Goal: Find specific page/section: Find specific page/section

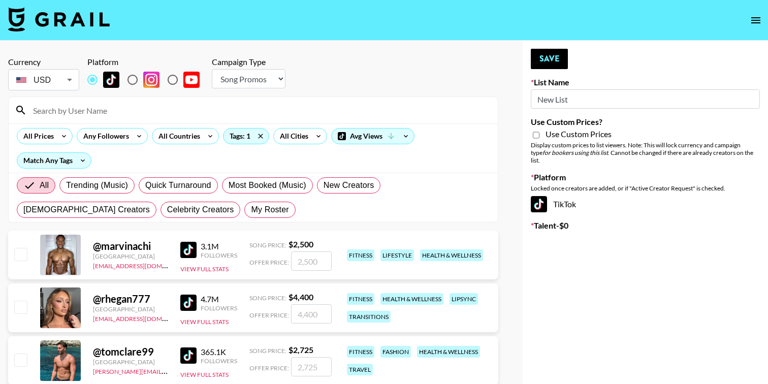
click at [272, 80] on select "Choose Type... Song Promos Brand Promos" at bounding box center [249, 78] width 74 height 19
select select "Brand"
click at [212, 69] on select "Choose Type... Song Promos Brand Promos" at bounding box center [249, 78] width 74 height 19
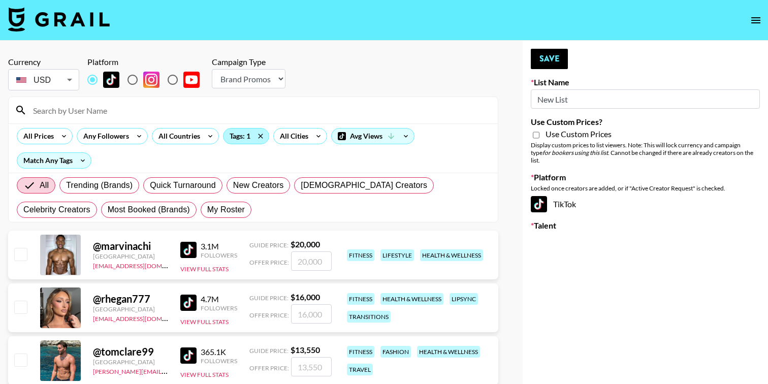
click at [245, 138] on div "Tags: 1" at bounding box center [245, 135] width 45 height 15
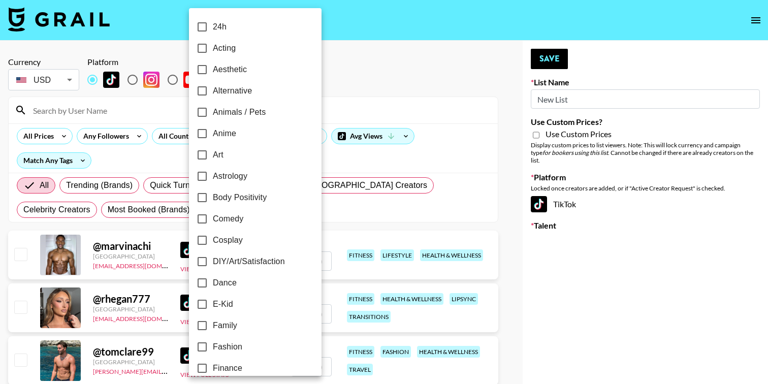
click at [328, 79] on div at bounding box center [384, 192] width 768 height 384
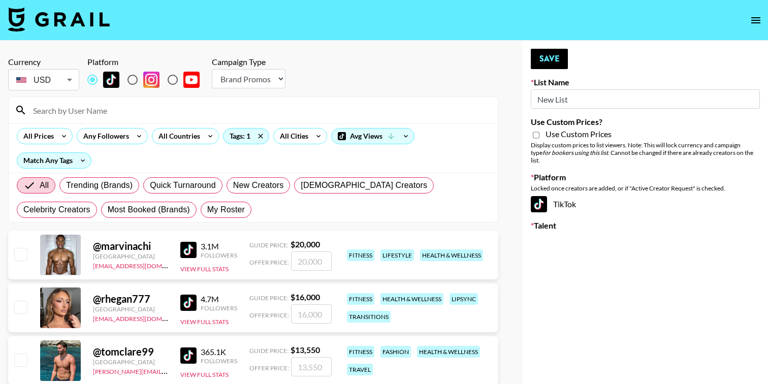
click at [134, 81] on input "radio" at bounding box center [132, 79] width 21 height 21
radio input "true"
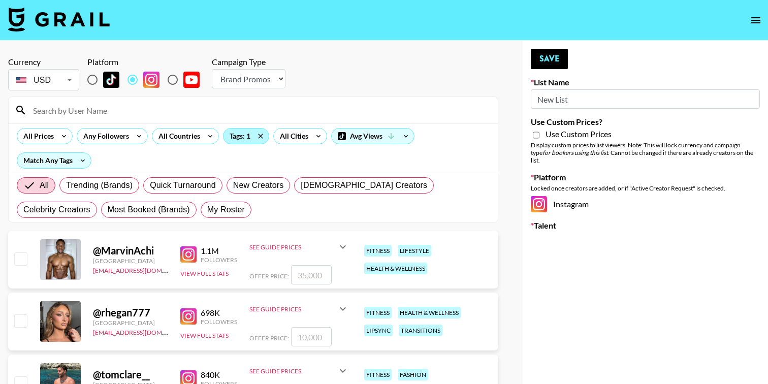
click at [235, 137] on div "Tags: 1" at bounding box center [245, 135] width 45 height 15
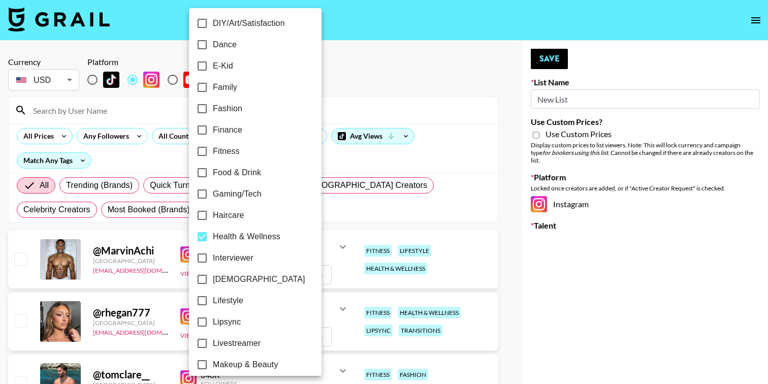
scroll to position [248, 0]
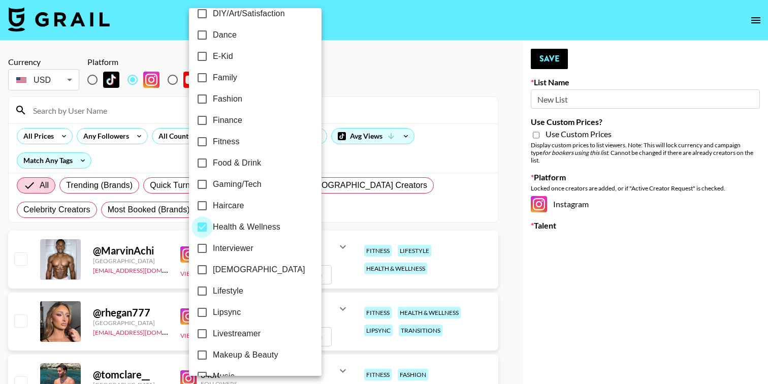
click at [202, 228] on input "Health & Wellness" at bounding box center [201, 226] width 21 height 21
checkbox input "false"
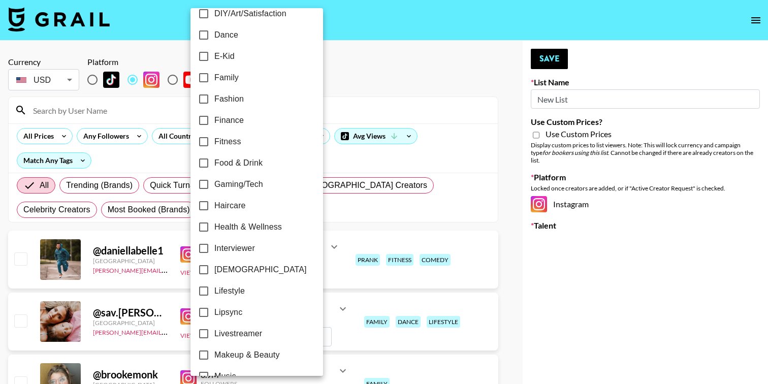
click at [203, 143] on input "Fitness" at bounding box center [203, 141] width 21 height 21
checkbox input "true"
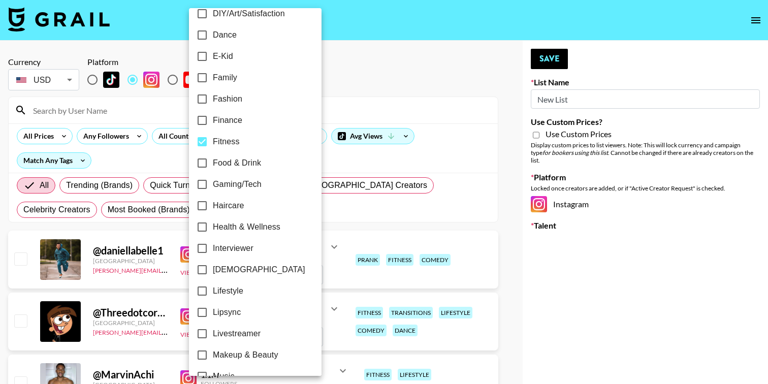
click at [370, 69] on div at bounding box center [384, 192] width 768 height 384
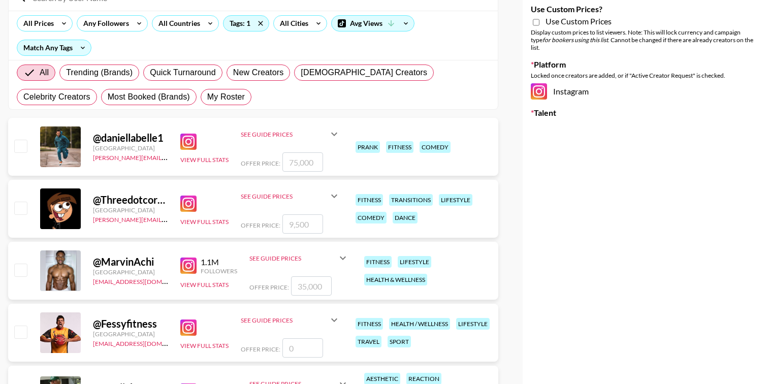
scroll to position [100, 0]
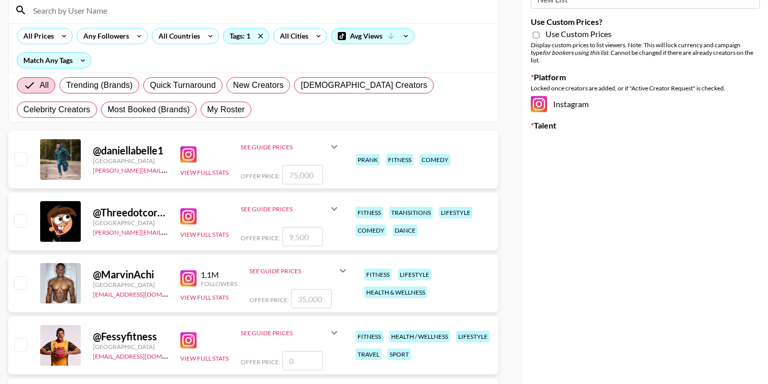
click at [186, 219] on img at bounding box center [188, 216] width 16 height 16
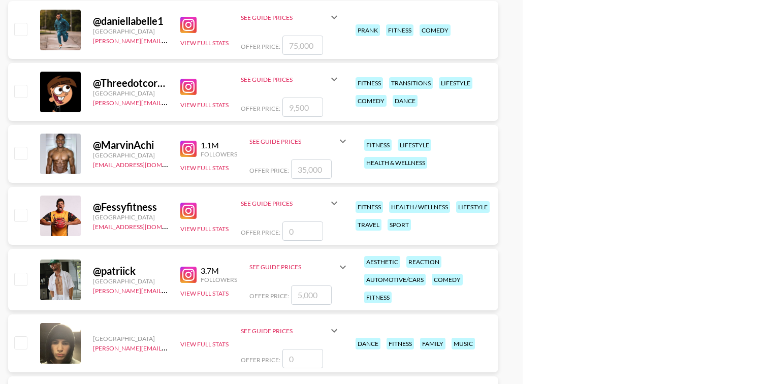
scroll to position [229, 0]
click at [190, 277] on img at bounding box center [188, 275] width 16 height 16
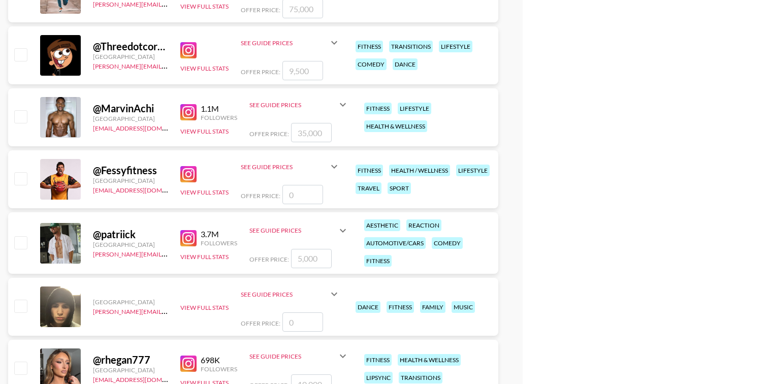
scroll to position [273, 0]
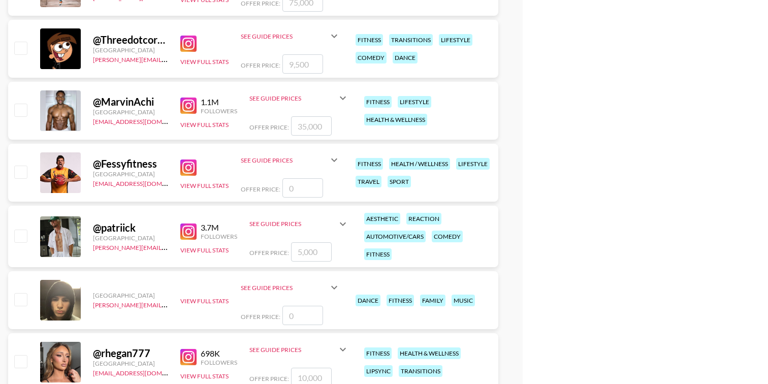
click at [190, 104] on img at bounding box center [188, 106] width 16 height 16
click at [188, 171] on img at bounding box center [188, 167] width 16 height 16
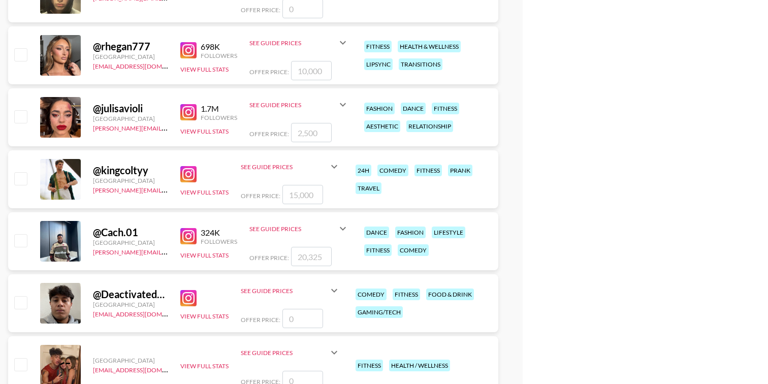
scroll to position [588, 0]
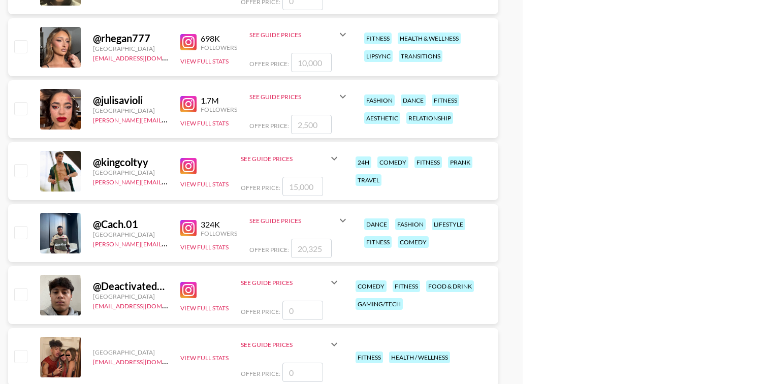
click at [191, 167] on img at bounding box center [188, 166] width 16 height 16
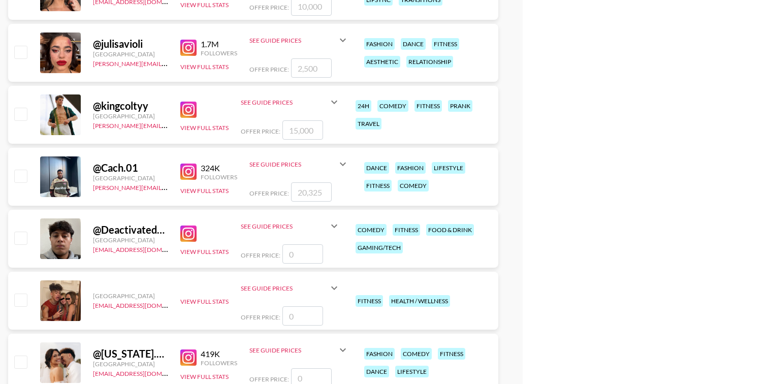
scroll to position [649, 0]
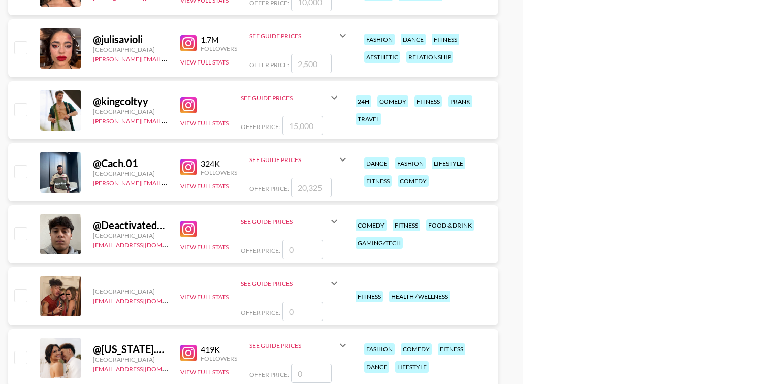
click at [186, 166] on img at bounding box center [188, 167] width 16 height 16
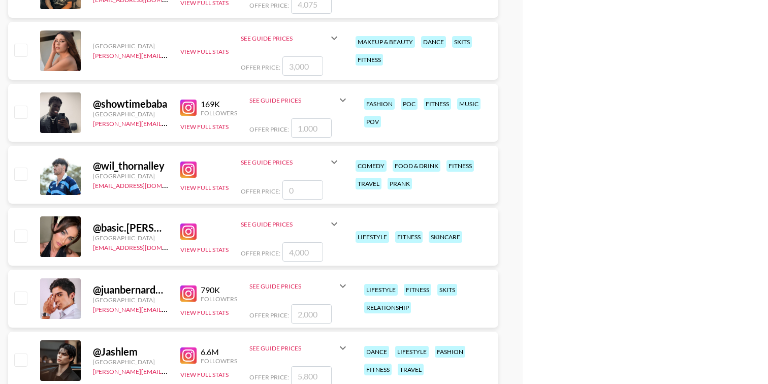
scroll to position [1270, 0]
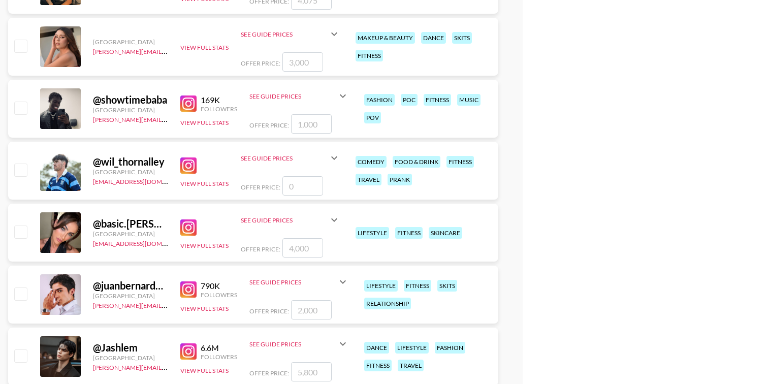
click at [190, 164] on img at bounding box center [188, 165] width 16 height 16
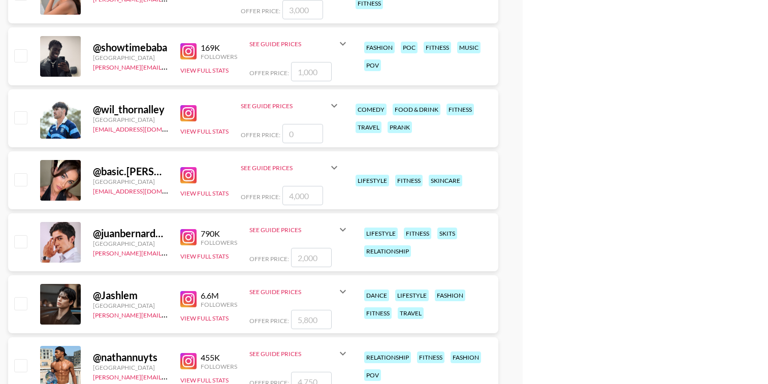
scroll to position [1325, 0]
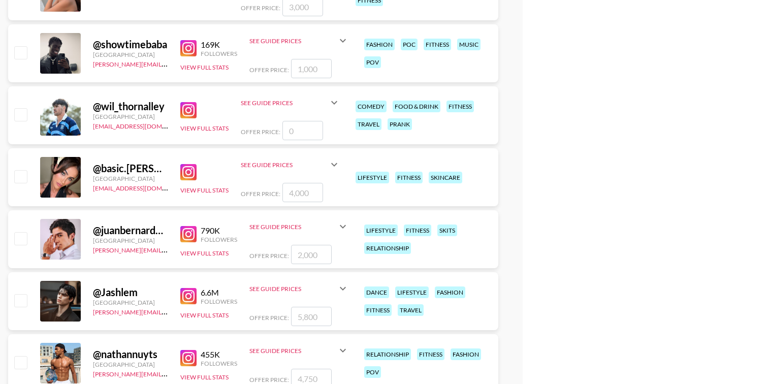
click at [191, 175] on img at bounding box center [188, 172] width 16 height 16
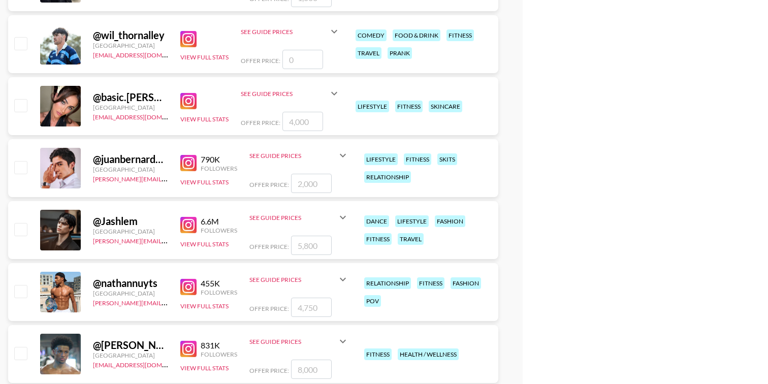
scroll to position [1400, 0]
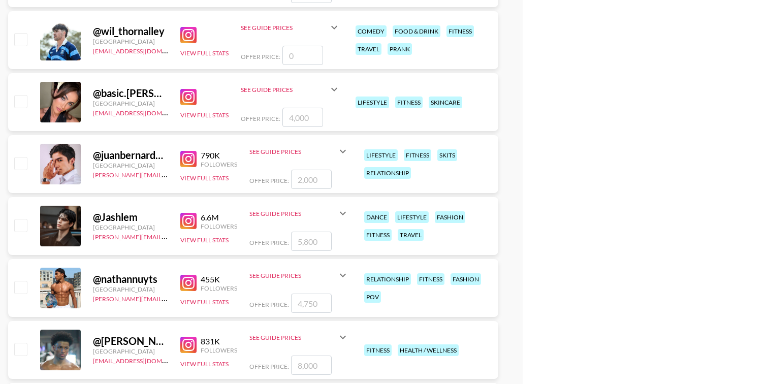
click at [192, 158] on img at bounding box center [188, 159] width 16 height 16
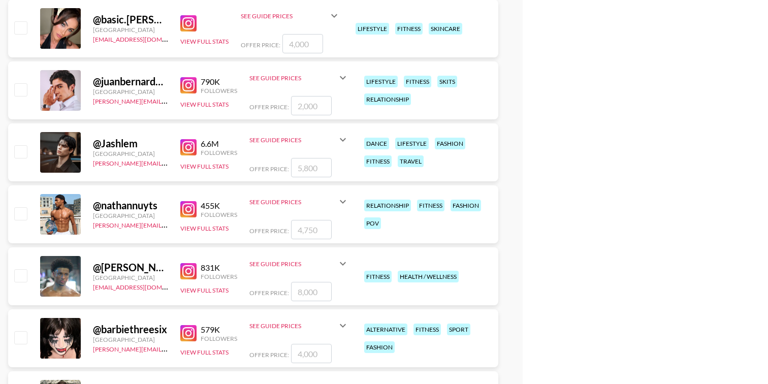
scroll to position [1483, 0]
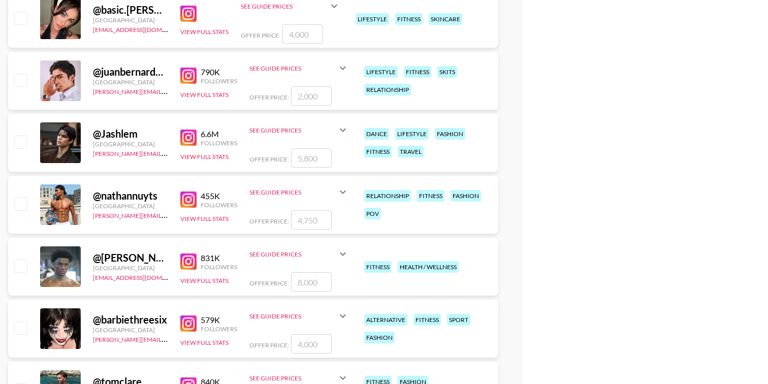
click at [189, 203] on img at bounding box center [188, 199] width 16 height 16
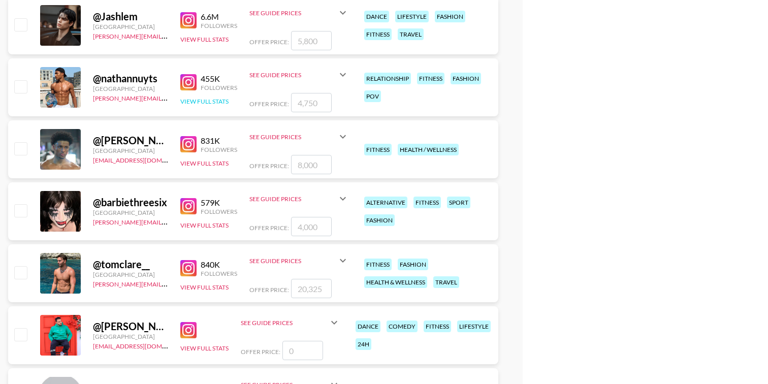
scroll to position [1602, 0]
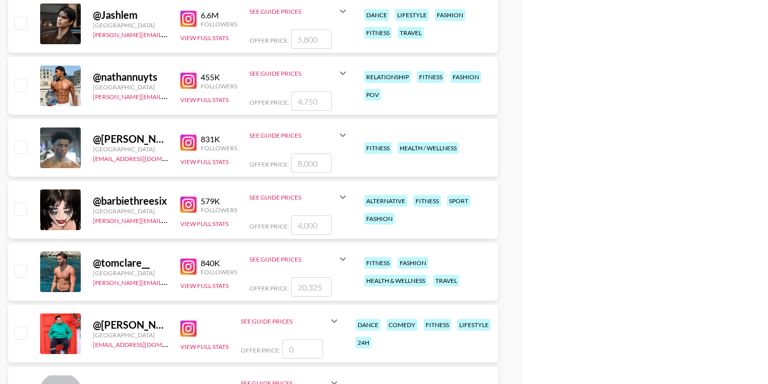
click at [192, 141] on img at bounding box center [188, 143] width 16 height 16
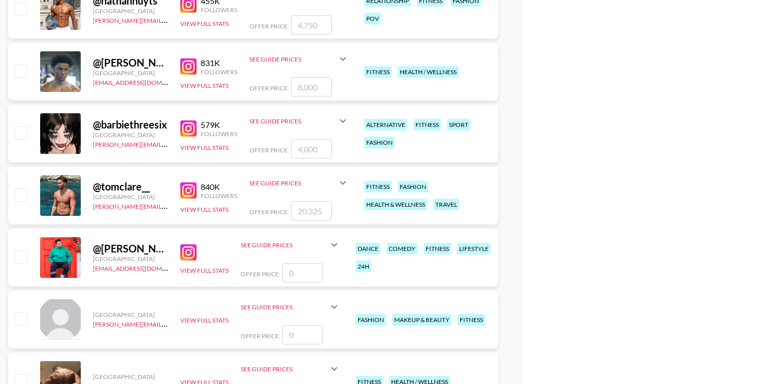
scroll to position [1681, 0]
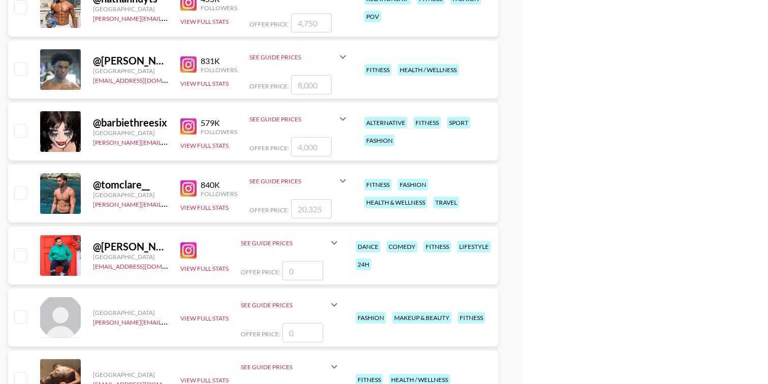
click at [187, 191] on img at bounding box center [188, 188] width 16 height 16
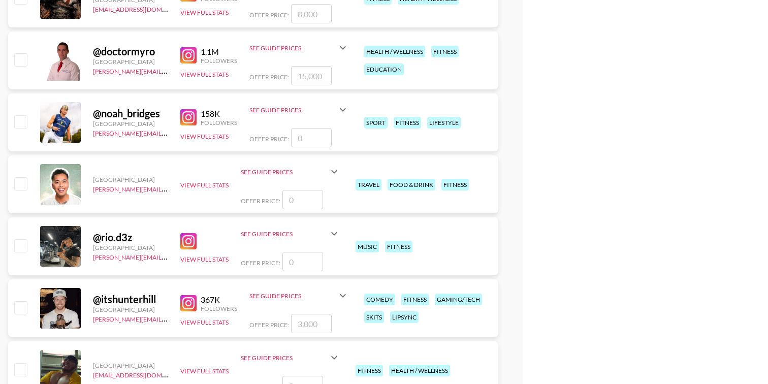
scroll to position [2127, 0]
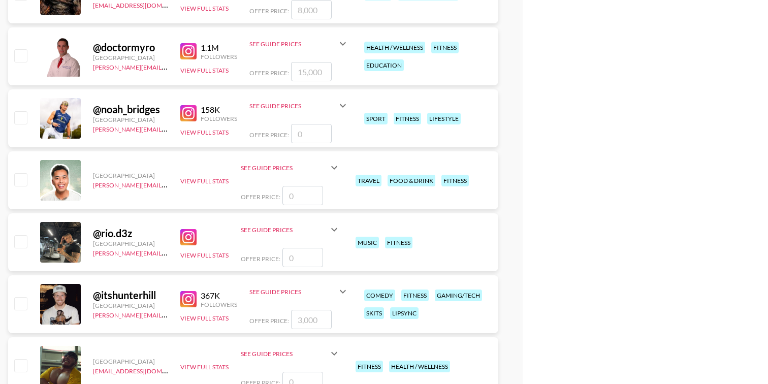
click at [188, 114] on img at bounding box center [188, 113] width 16 height 16
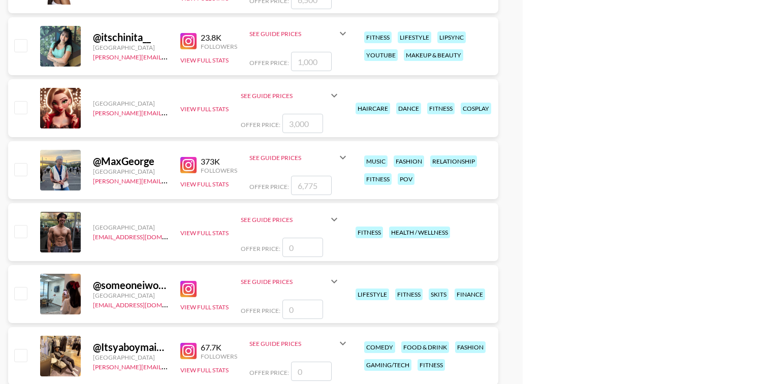
scroll to position [2944, 0]
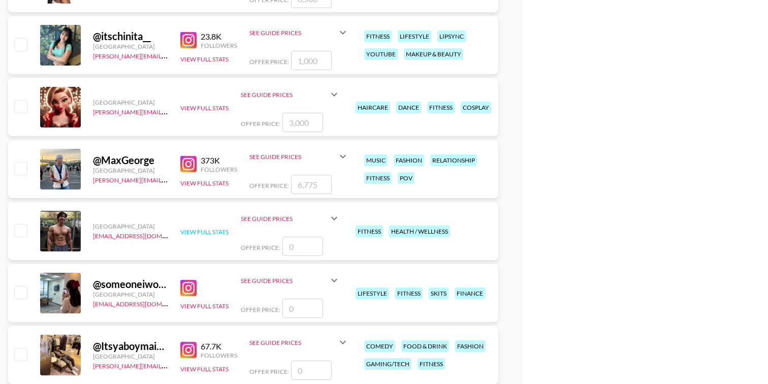
click at [192, 233] on button "View Full Stats" at bounding box center [204, 232] width 48 height 8
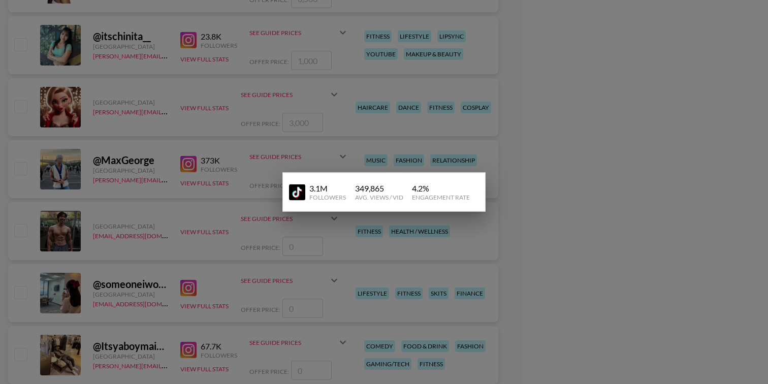
click at [343, 193] on div "Followers" at bounding box center [327, 197] width 37 height 8
click at [198, 247] on div at bounding box center [384, 192] width 768 height 384
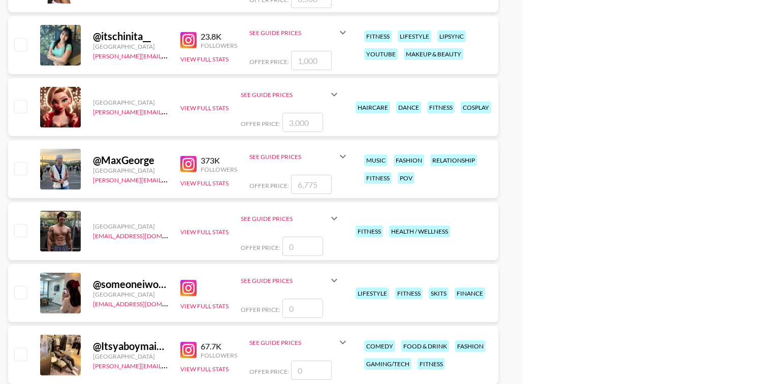
click at [190, 165] on img at bounding box center [188, 164] width 16 height 16
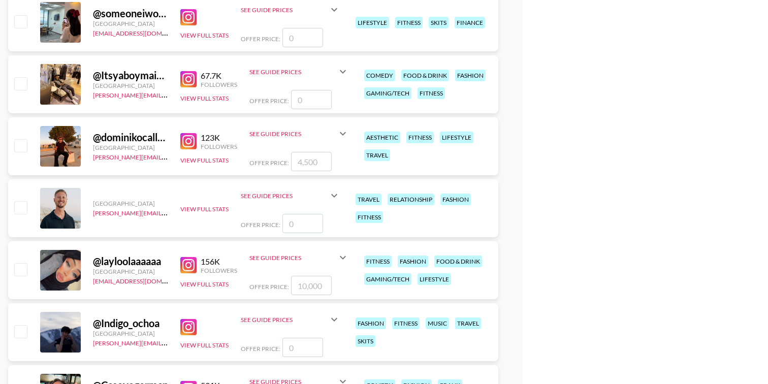
scroll to position [3218, 0]
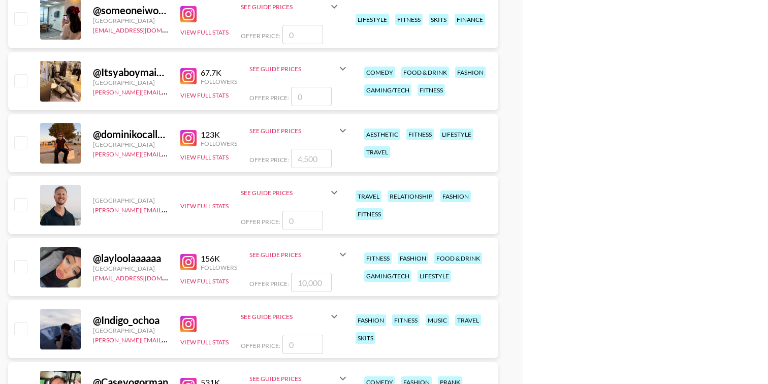
click at [187, 142] on img at bounding box center [188, 138] width 16 height 16
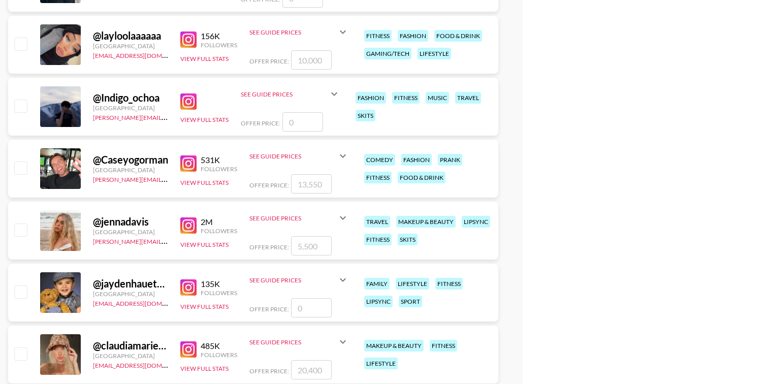
scroll to position [3445, 0]
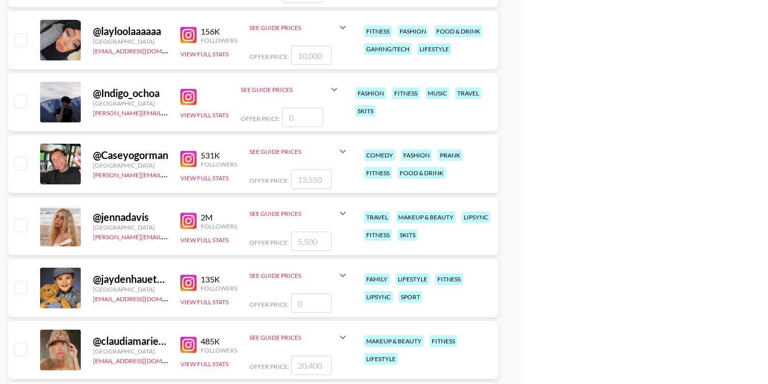
click at [192, 157] on img at bounding box center [188, 159] width 16 height 16
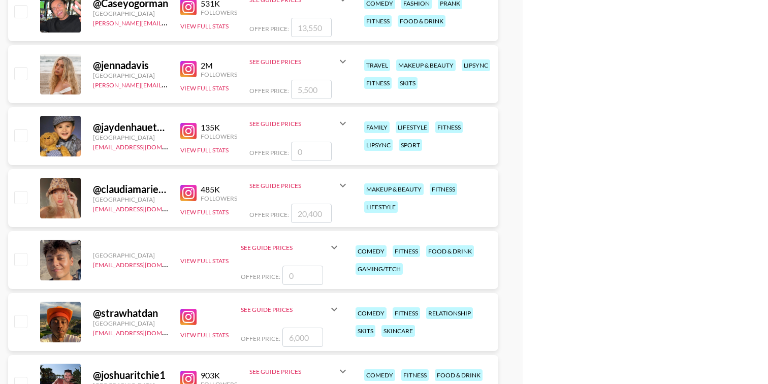
scroll to position [3596, 0]
click at [187, 66] on img at bounding box center [188, 69] width 16 height 16
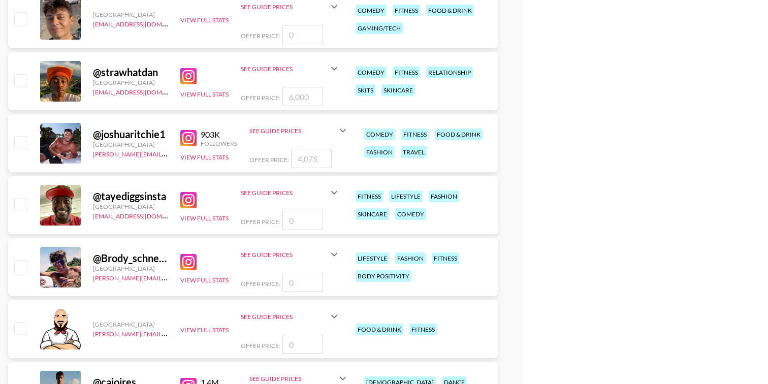
scroll to position [3824, 0]
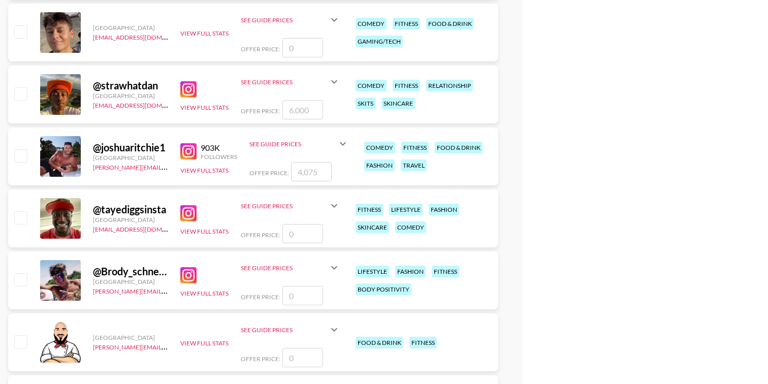
click at [191, 149] on img at bounding box center [188, 151] width 16 height 16
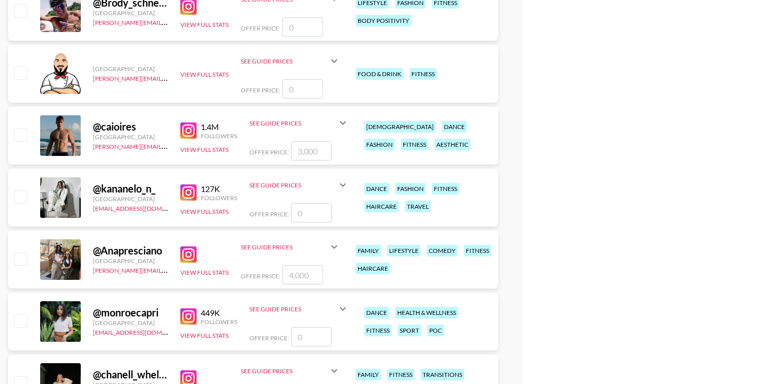
scroll to position [4104, 0]
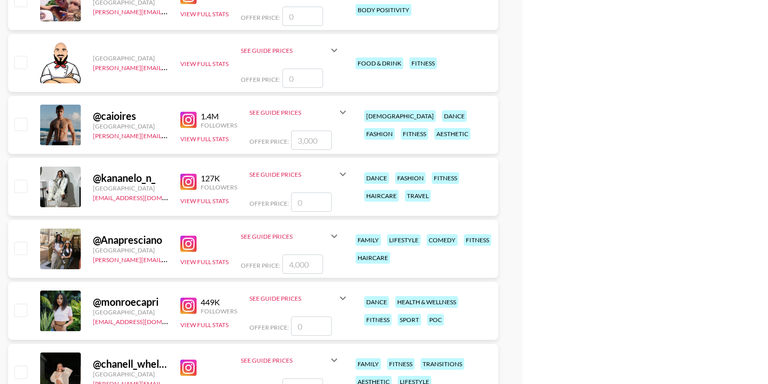
click at [193, 114] on img at bounding box center [188, 120] width 16 height 16
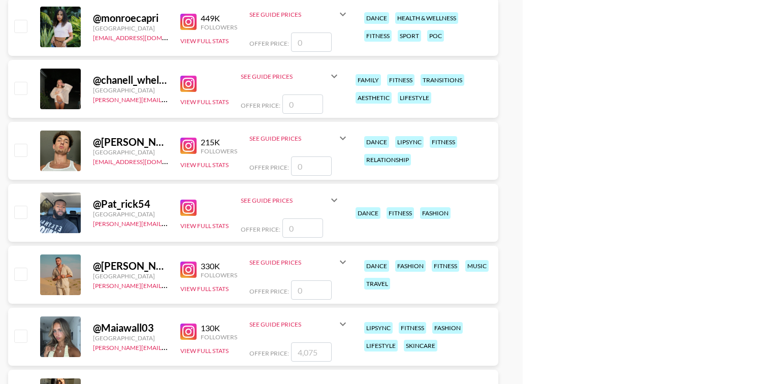
scroll to position [4389, 0]
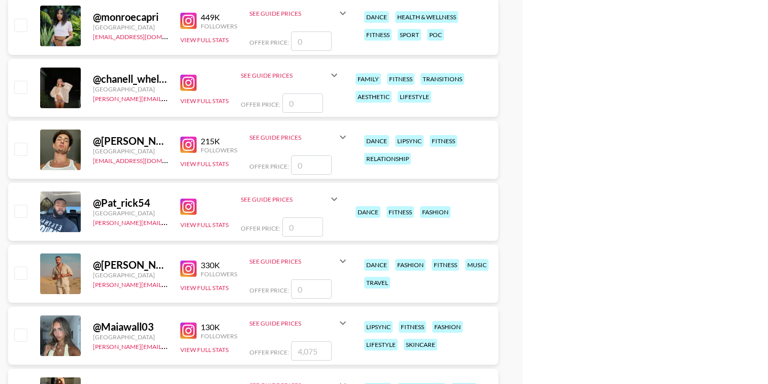
click at [187, 147] on img at bounding box center [188, 145] width 16 height 16
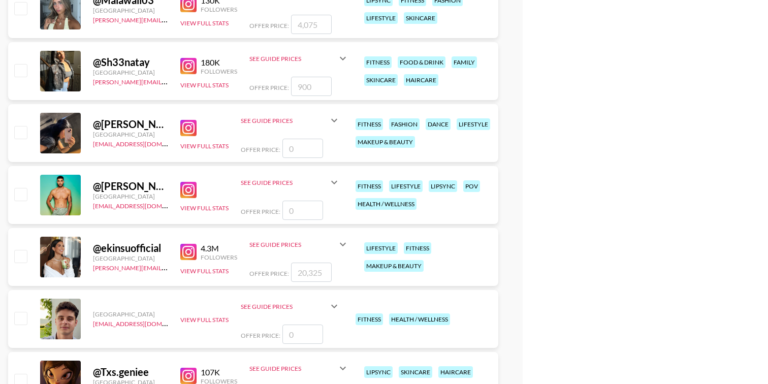
scroll to position [4716, 0]
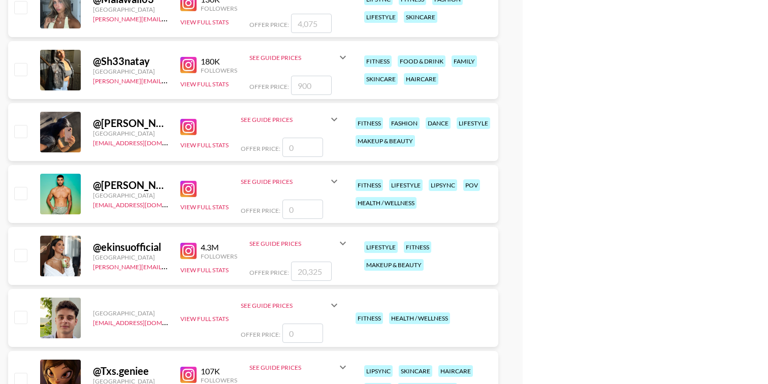
click at [186, 189] on img at bounding box center [188, 189] width 16 height 16
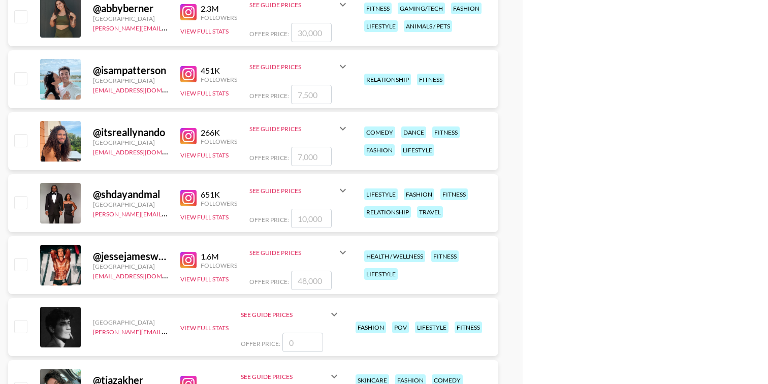
scroll to position [5329, 0]
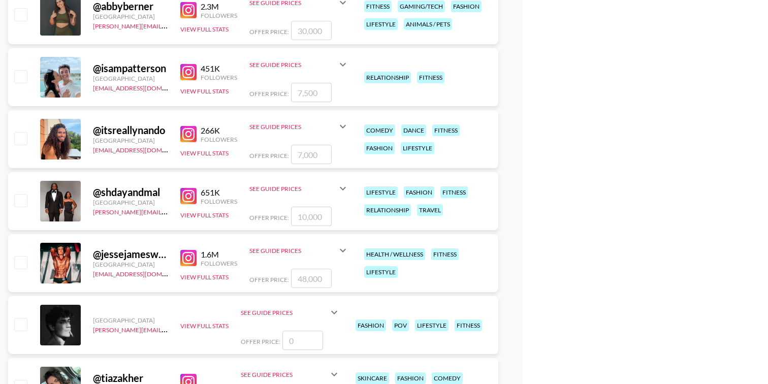
click at [191, 136] on img at bounding box center [188, 134] width 16 height 16
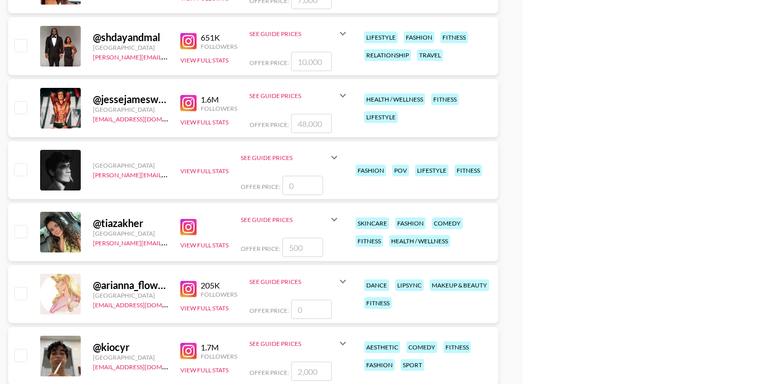
scroll to position [5481, 0]
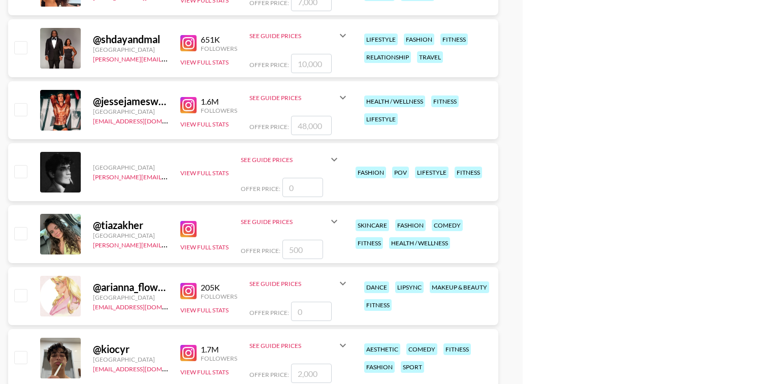
click at [192, 102] on img at bounding box center [188, 105] width 16 height 16
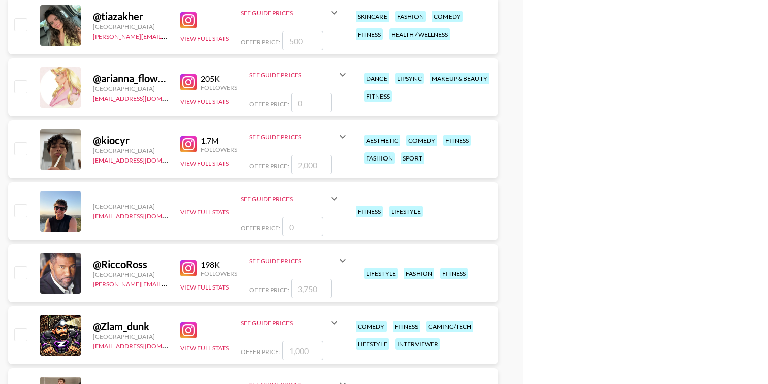
scroll to position [5697, 0]
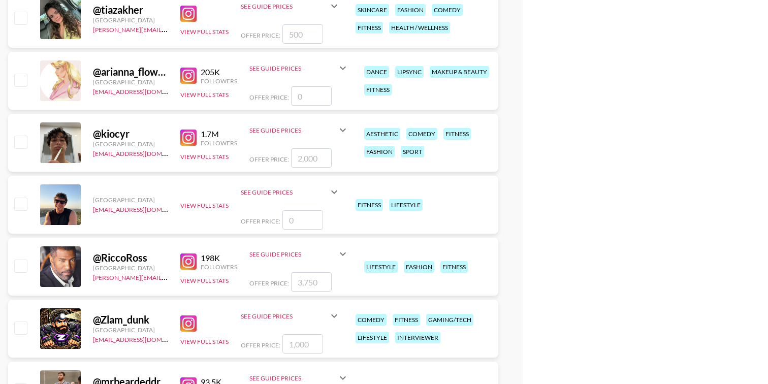
click at [188, 140] on img at bounding box center [188, 138] width 16 height 16
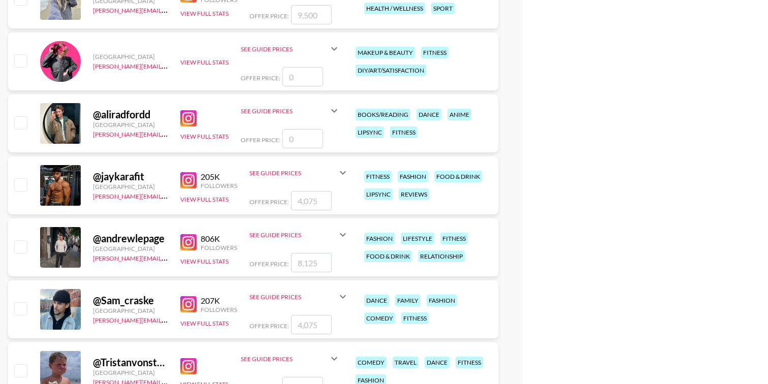
scroll to position [6840, 0]
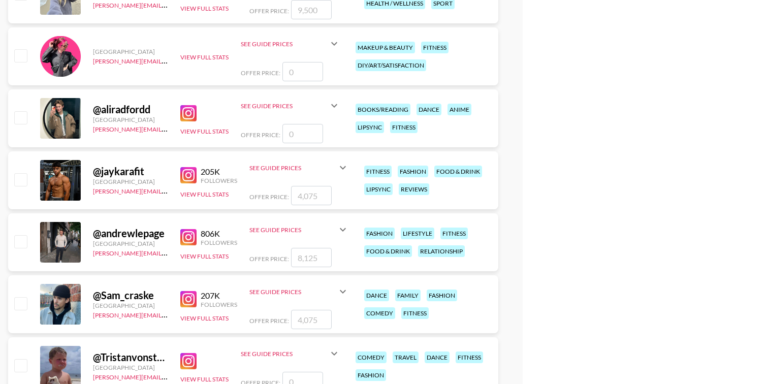
click at [188, 177] on img at bounding box center [188, 175] width 16 height 16
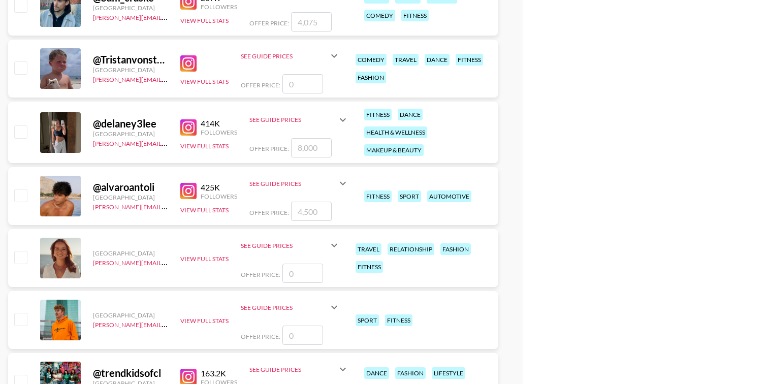
scroll to position [7139, 0]
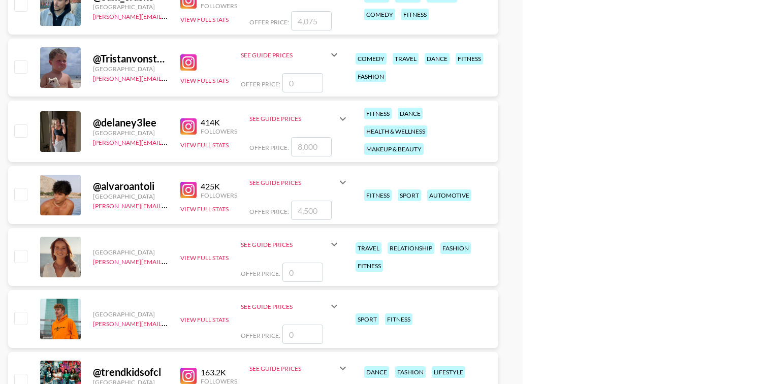
click at [188, 131] on img at bounding box center [188, 126] width 16 height 16
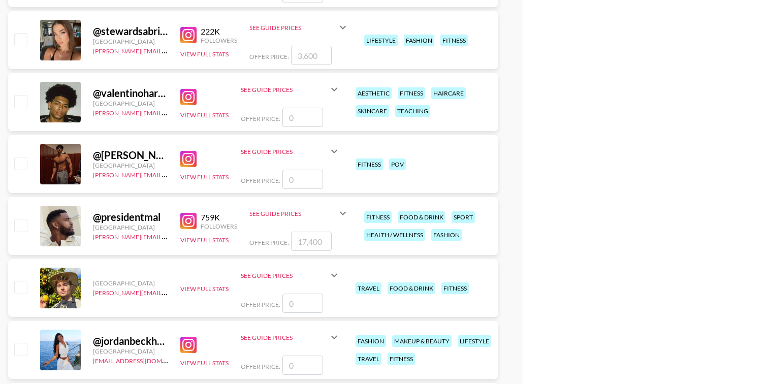
scroll to position [7790, 0]
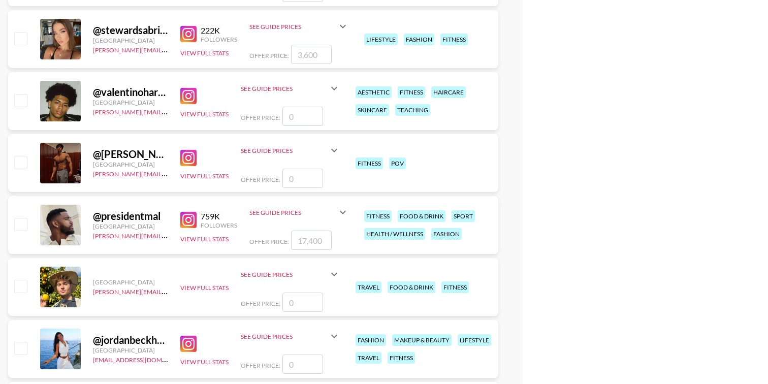
click at [187, 154] on img at bounding box center [188, 158] width 16 height 16
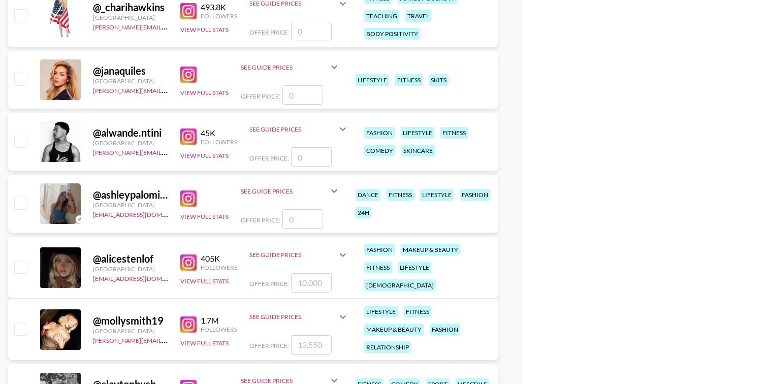
scroll to position [8248, 0]
click at [189, 135] on img at bounding box center [188, 137] width 16 height 16
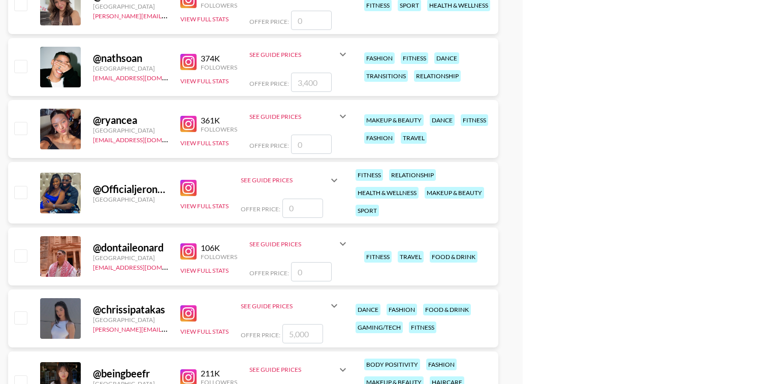
scroll to position [8885, 0]
click at [191, 126] on img at bounding box center [188, 123] width 16 height 16
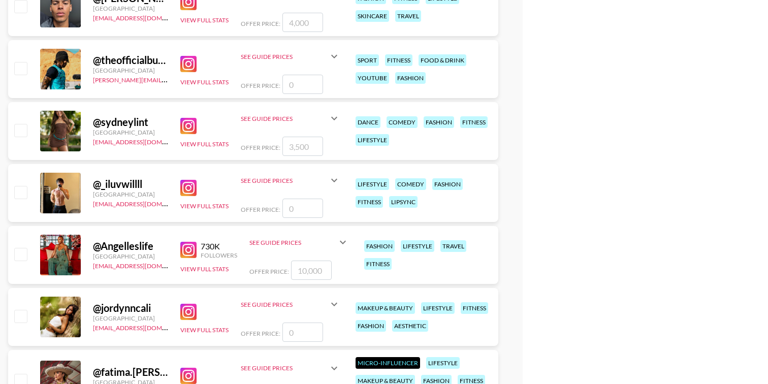
scroll to position [9395, 0]
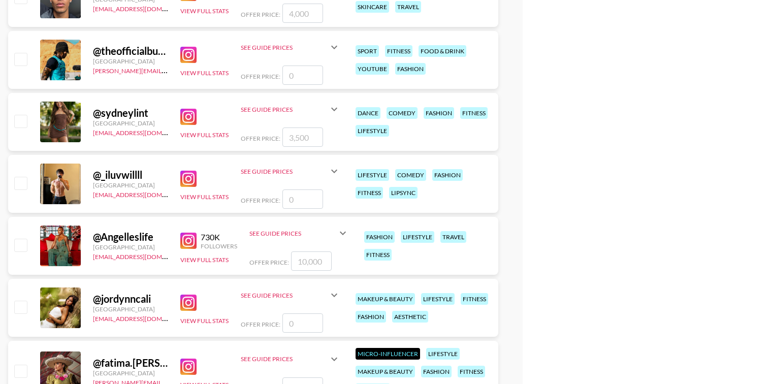
click at [188, 179] on img at bounding box center [188, 179] width 16 height 16
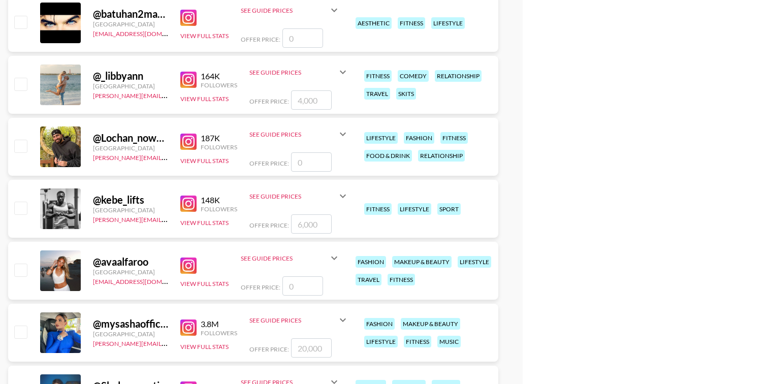
scroll to position [10000, 0]
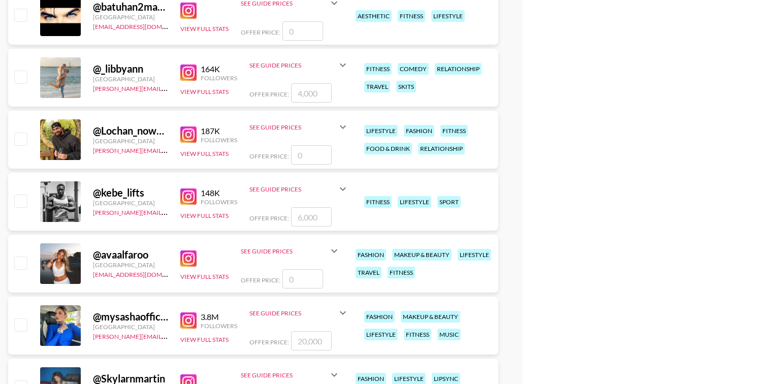
click at [190, 137] on img at bounding box center [188, 134] width 16 height 16
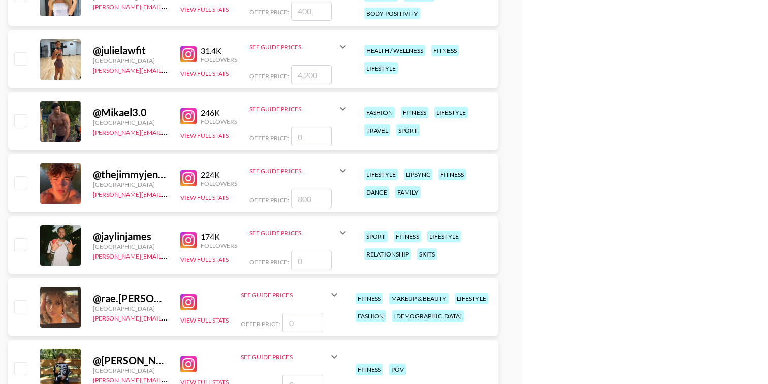
scroll to position [10478, 0]
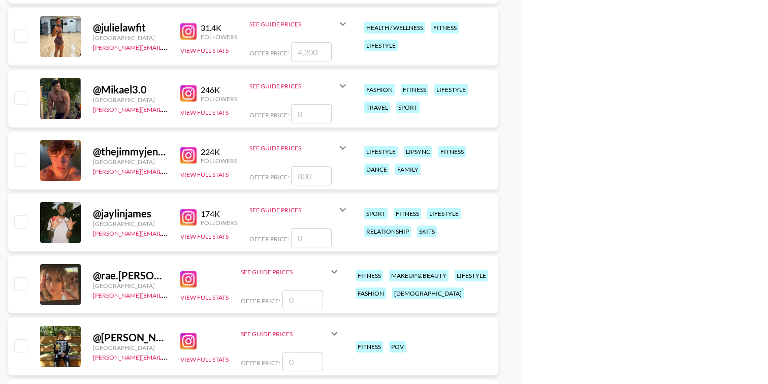
click at [192, 92] on img at bounding box center [188, 93] width 16 height 16
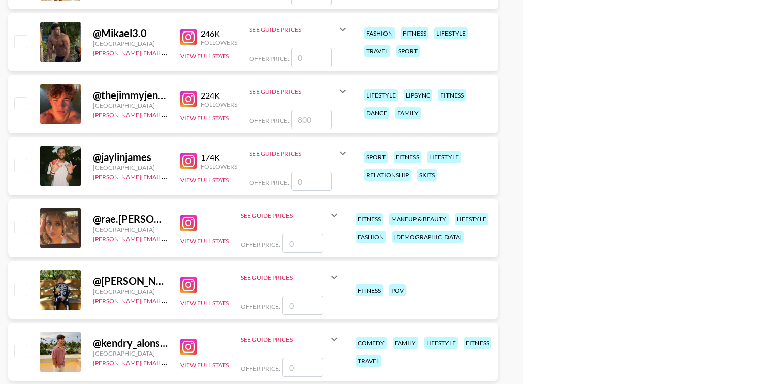
scroll to position [10540, 0]
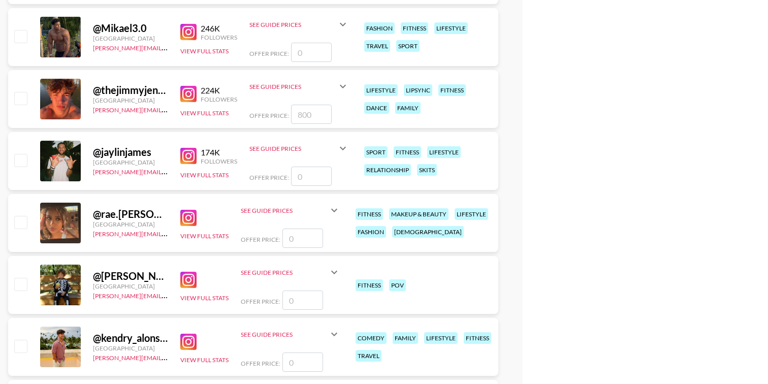
click at [192, 93] on img at bounding box center [188, 94] width 16 height 16
click at [186, 156] on img at bounding box center [188, 156] width 16 height 16
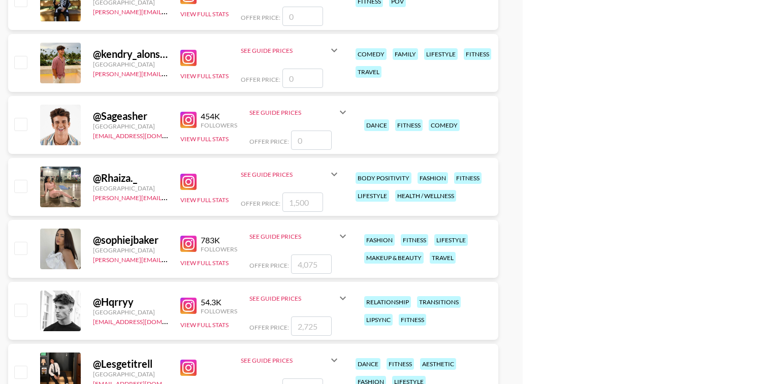
scroll to position [10825, 0]
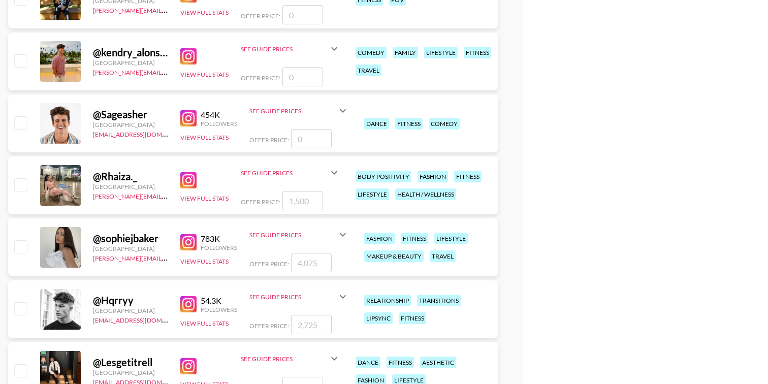
click at [191, 122] on img at bounding box center [188, 118] width 16 height 16
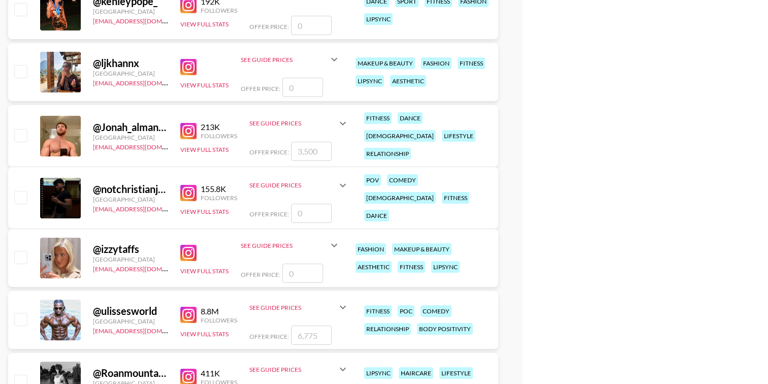
scroll to position [11434, 0]
click at [190, 127] on img at bounding box center [188, 131] width 16 height 16
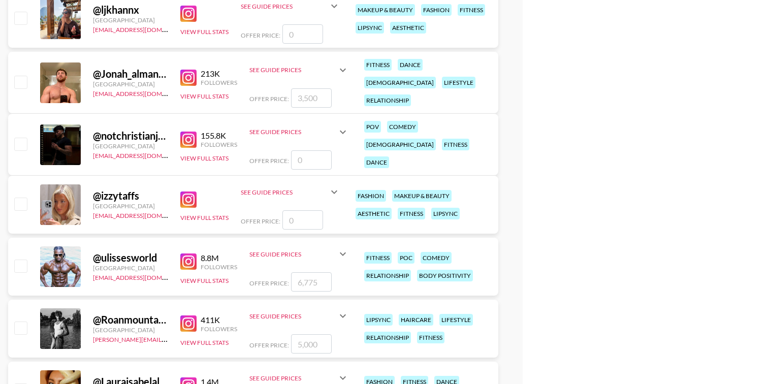
scroll to position [11499, 0]
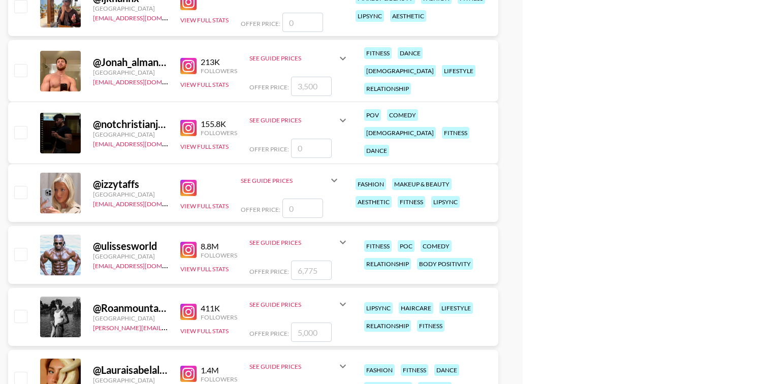
click at [186, 126] on img at bounding box center [188, 128] width 16 height 16
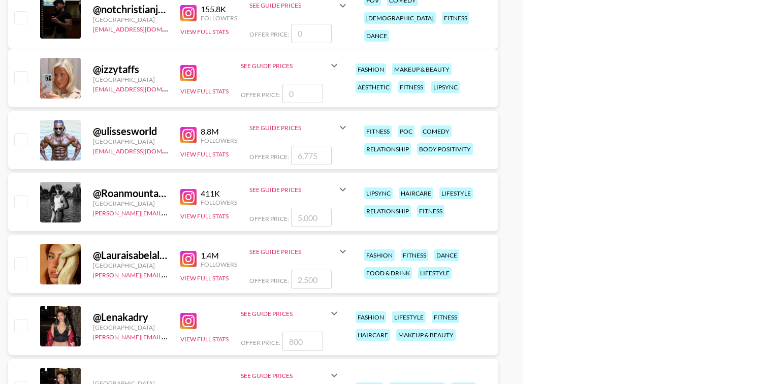
scroll to position [11606, 0]
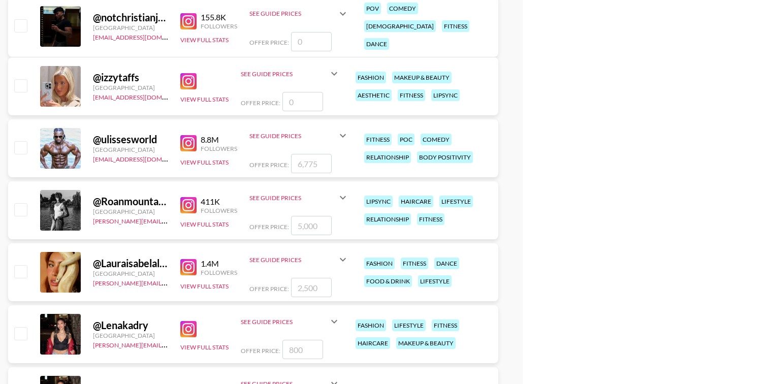
click at [185, 209] on img at bounding box center [188, 205] width 16 height 16
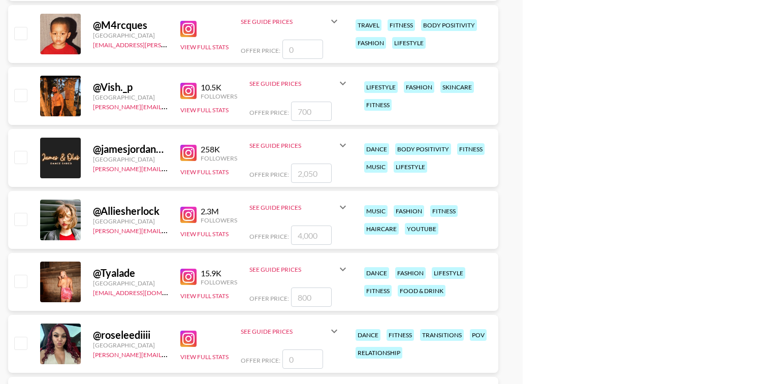
scroll to position [12090, 0]
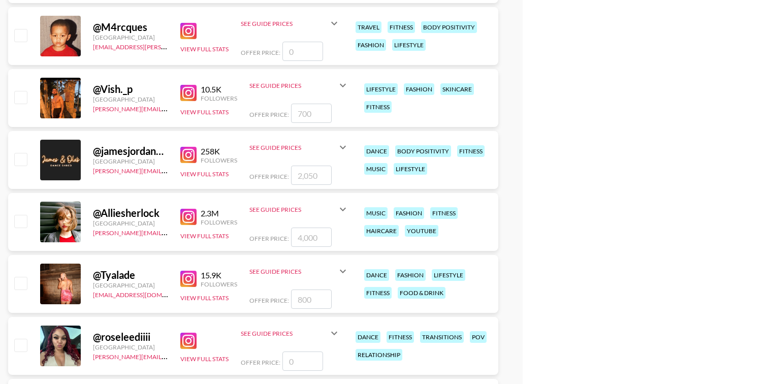
click at [190, 92] on img at bounding box center [188, 93] width 16 height 16
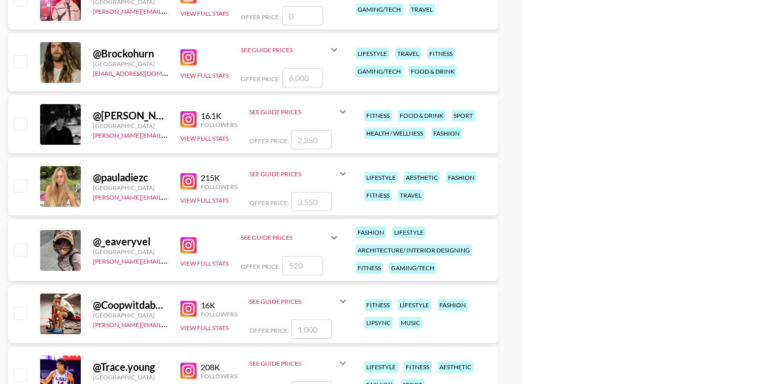
scroll to position [13179, 0]
click at [192, 55] on img at bounding box center [188, 57] width 16 height 16
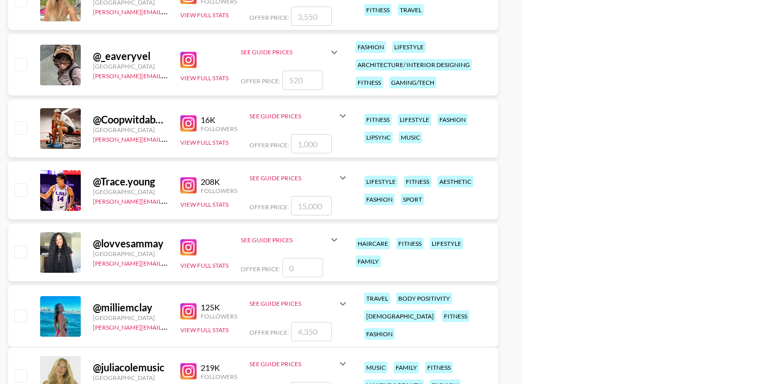
scroll to position [13370, 0]
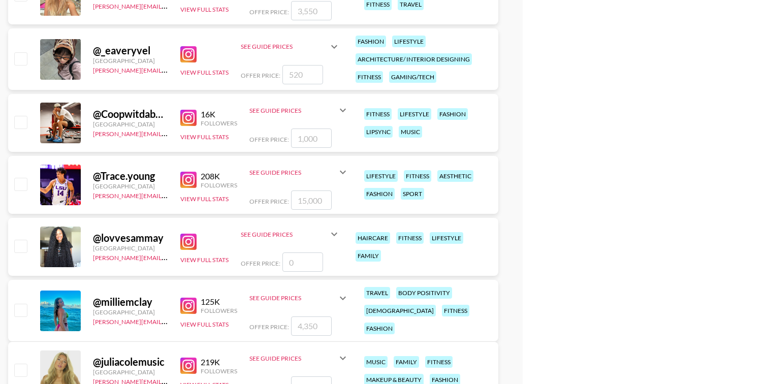
click at [187, 180] on img at bounding box center [188, 180] width 16 height 16
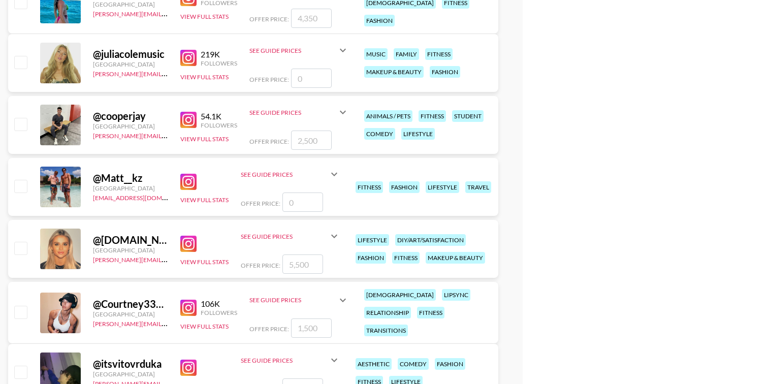
scroll to position [13682, 0]
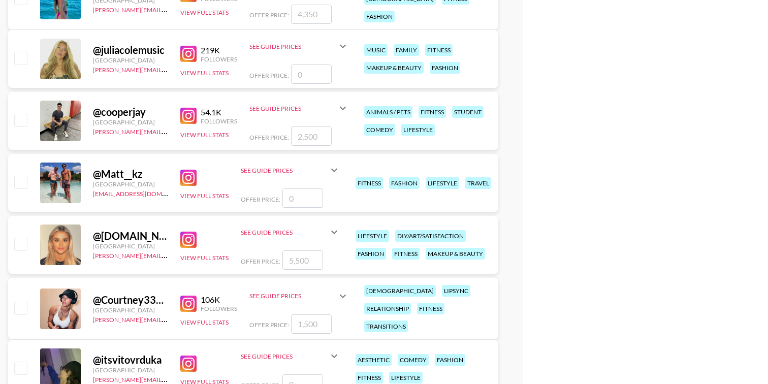
click at [186, 173] on img at bounding box center [188, 178] width 16 height 16
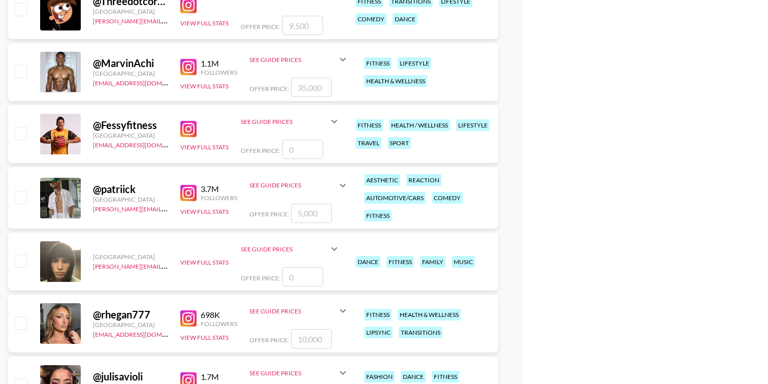
scroll to position [0, 0]
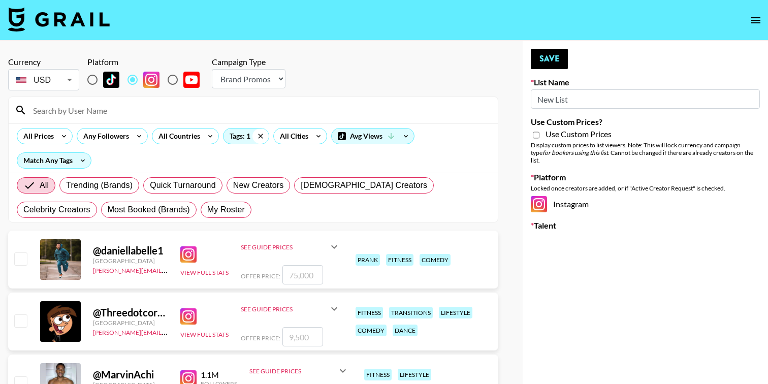
click at [252, 135] on icon at bounding box center [260, 135] width 16 height 15
click at [238, 135] on div "Tags: 1" at bounding box center [245, 135] width 45 height 15
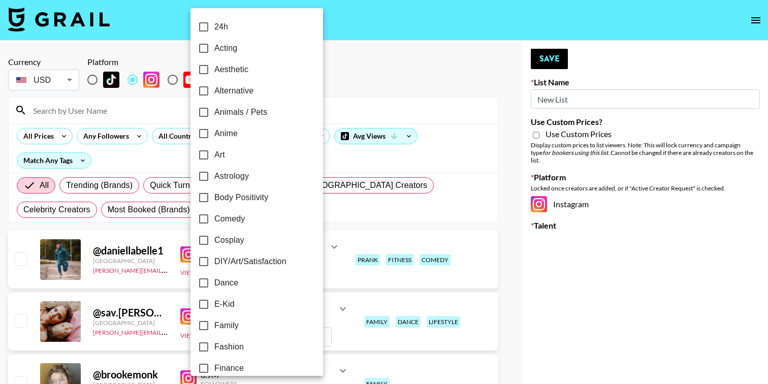
click at [375, 73] on div at bounding box center [384, 192] width 768 height 384
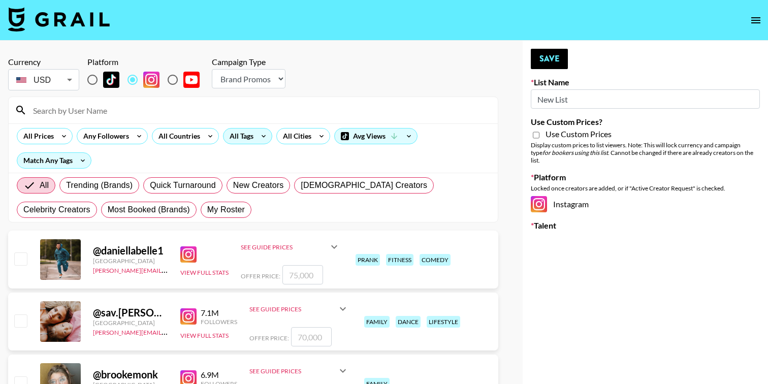
click at [241, 138] on div "All Tags" at bounding box center [239, 135] width 32 height 15
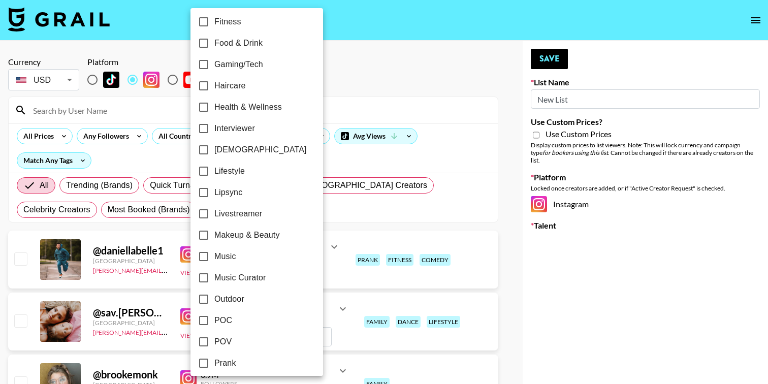
scroll to position [370, 0]
click at [202, 233] on input "Makeup & Beauty" at bounding box center [203, 232] width 21 height 21
checkbox input "true"
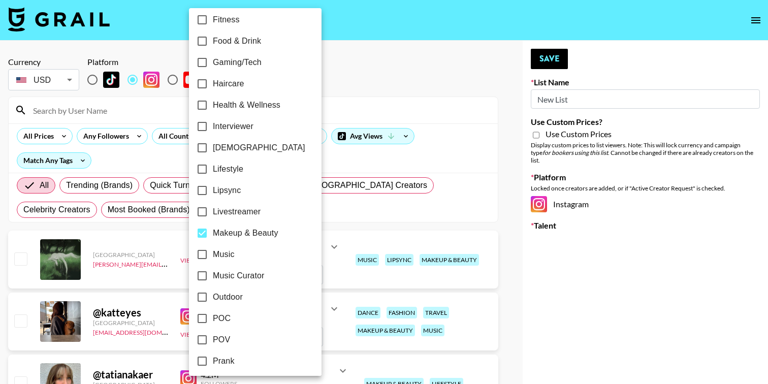
click at [325, 81] on div at bounding box center [384, 192] width 768 height 384
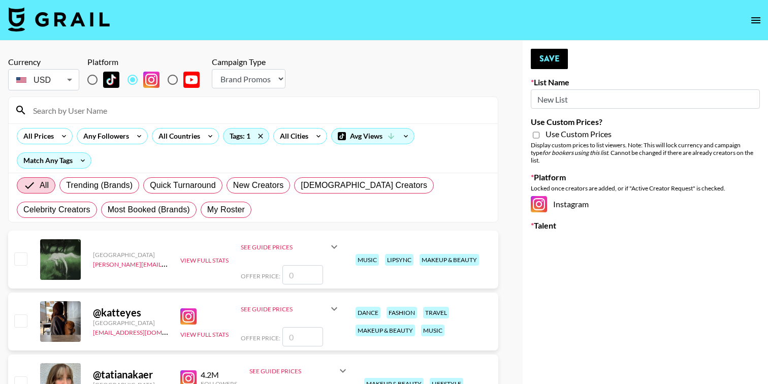
scroll to position [0, 0]
click at [263, 75] on select "Choose Type... Song Promos Brand Promos" at bounding box center [249, 78] width 74 height 19
click at [242, 134] on div "Tags: 1" at bounding box center [245, 135] width 45 height 15
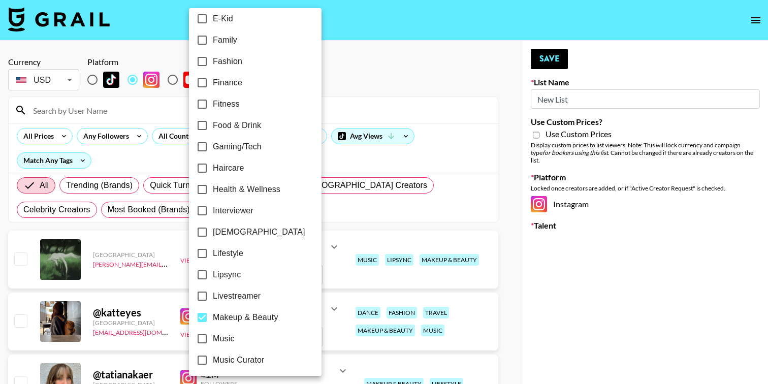
scroll to position [295, 0]
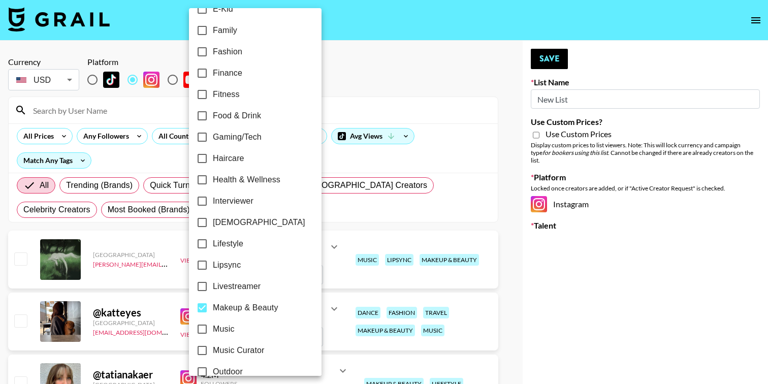
click at [202, 162] on input "Haircare" at bounding box center [201, 158] width 21 height 21
checkbox input "true"
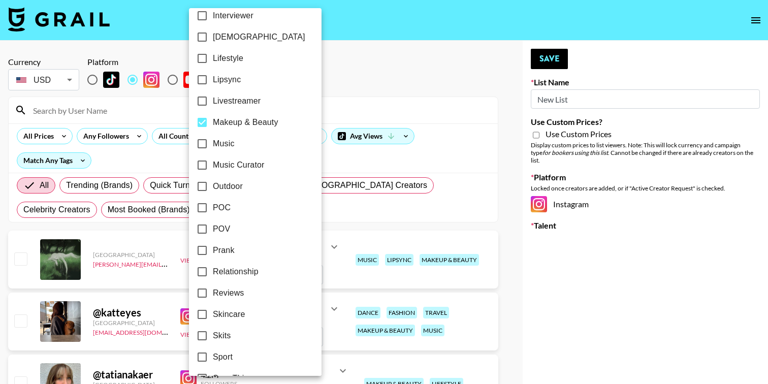
scroll to position [487, 0]
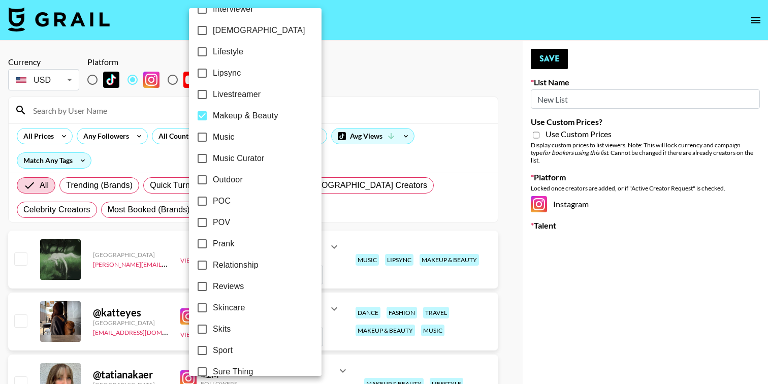
click at [329, 42] on div at bounding box center [384, 192] width 768 height 384
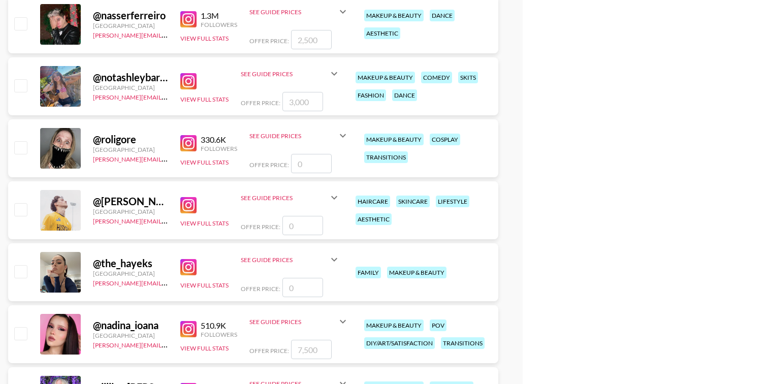
scroll to position [1610, 0]
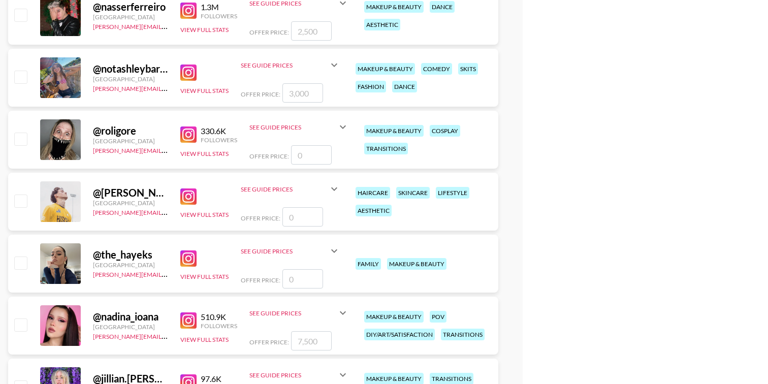
click at [187, 198] on img at bounding box center [188, 196] width 16 height 16
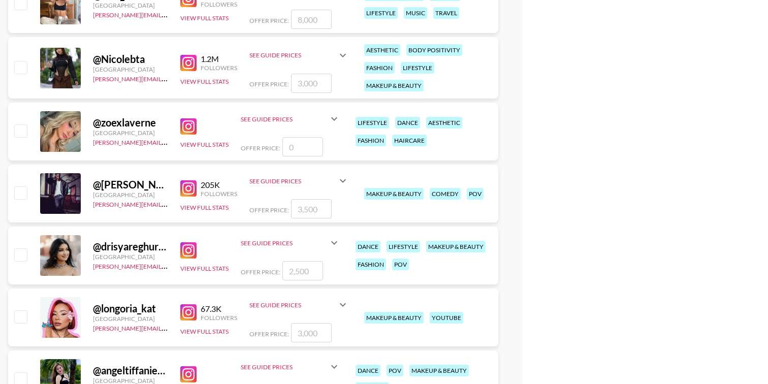
scroll to position [3305, 0]
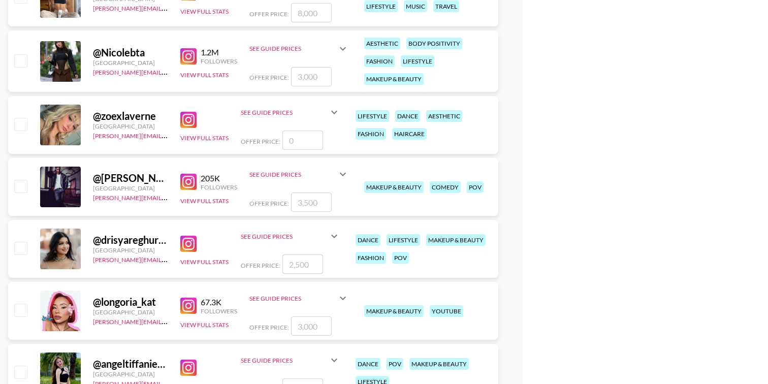
click at [186, 182] on img at bounding box center [188, 182] width 16 height 16
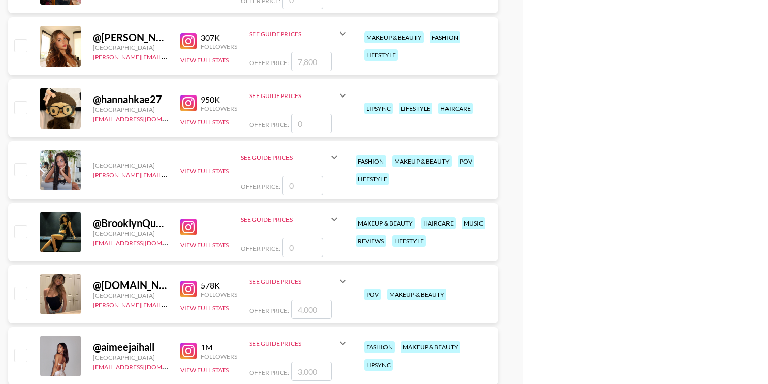
scroll to position [9228, 0]
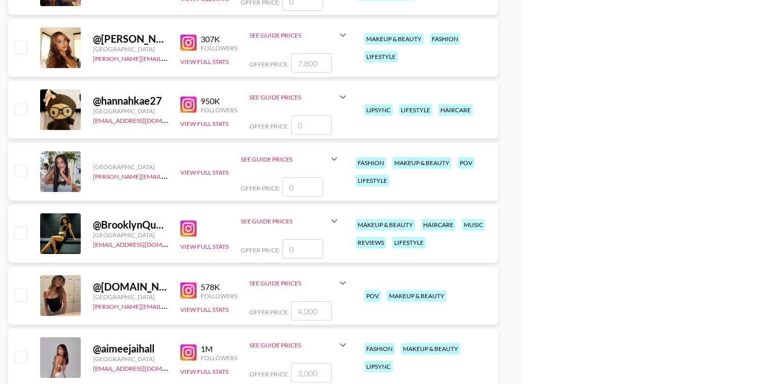
click at [186, 296] on img at bounding box center [188, 290] width 16 height 16
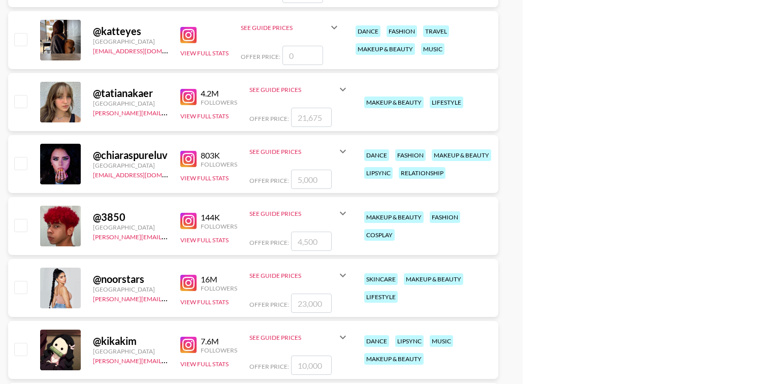
scroll to position [0, 0]
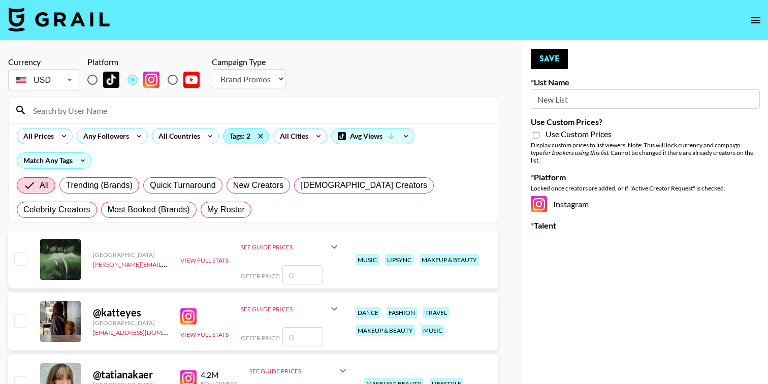
click at [238, 138] on div "Tags: 2" at bounding box center [245, 135] width 45 height 15
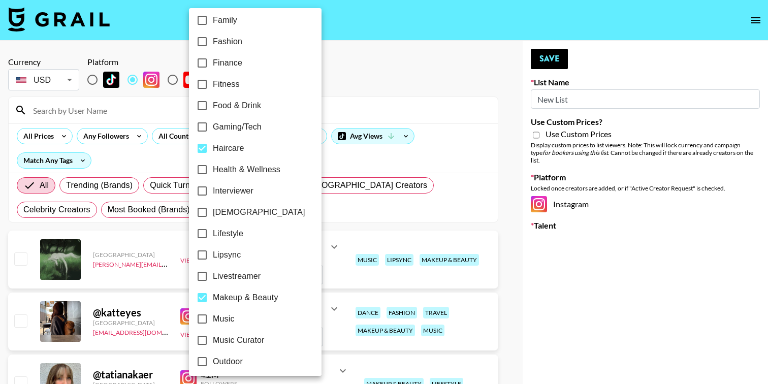
scroll to position [307, 0]
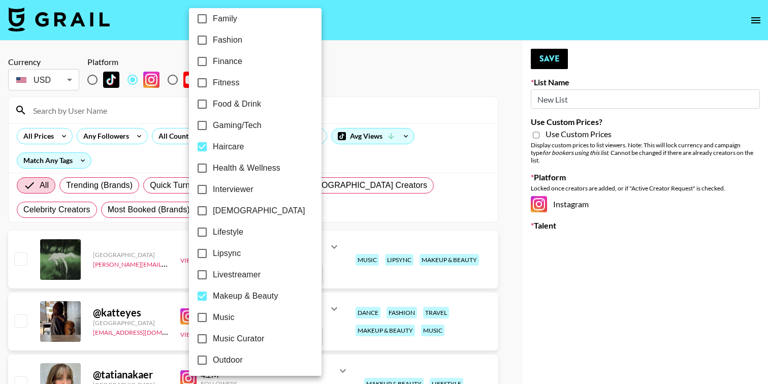
click at [203, 170] on input "Health & Wellness" at bounding box center [201, 167] width 21 height 21
checkbox input "true"
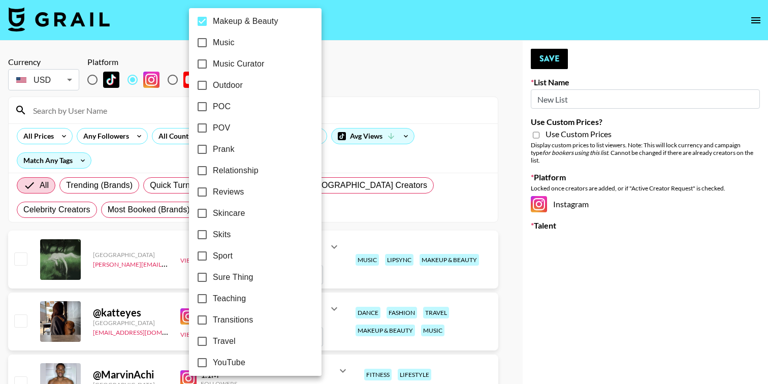
scroll to position [587, 0]
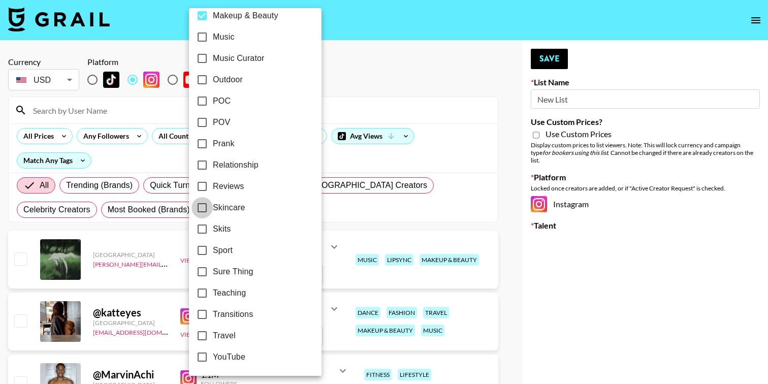
click at [202, 207] on input "Skincare" at bounding box center [201, 207] width 21 height 21
checkbox input "true"
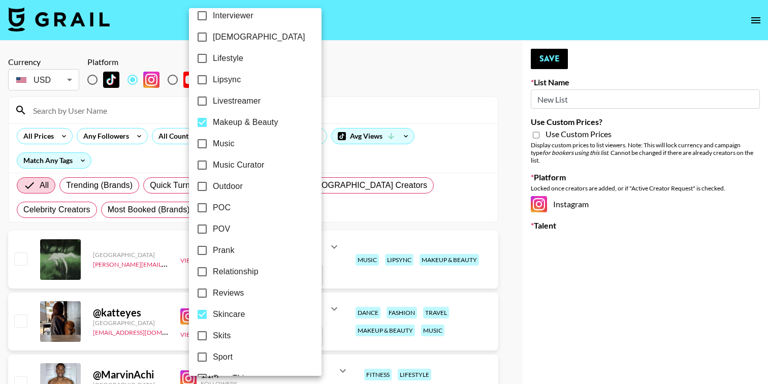
scroll to position [499, 0]
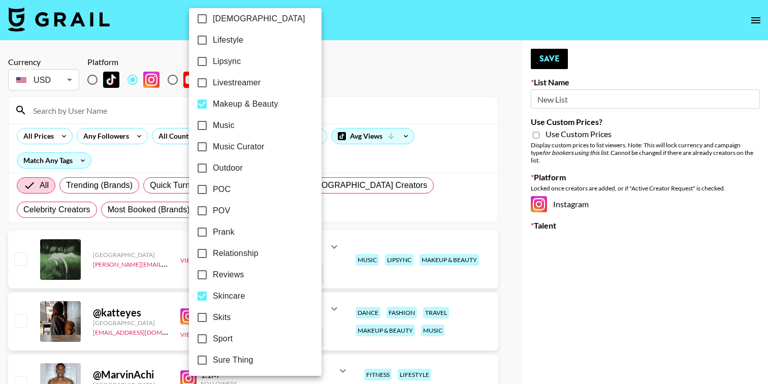
click at [361, 83] on div at bounding box center [384, 192] width 768 height 384
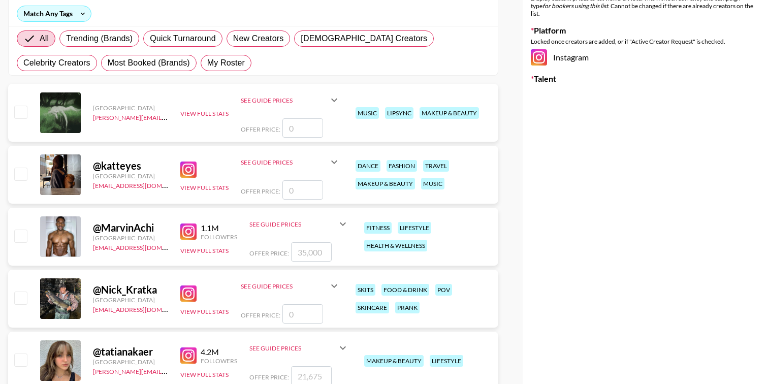
scroll to position [0, 0]
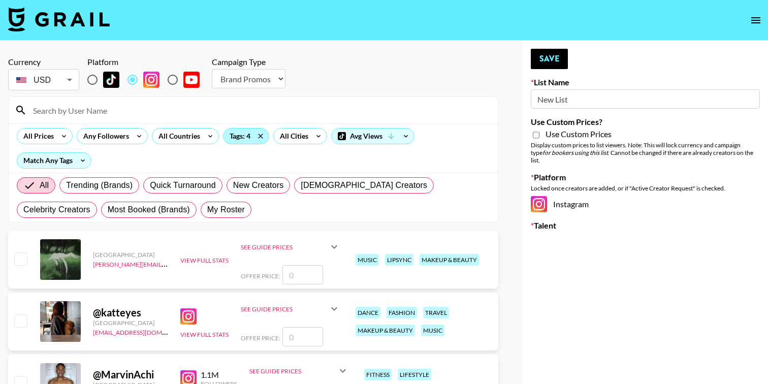
click at [236, 136] on div "Tags: 4" at bounding box center [245, 135] width 45 height 15
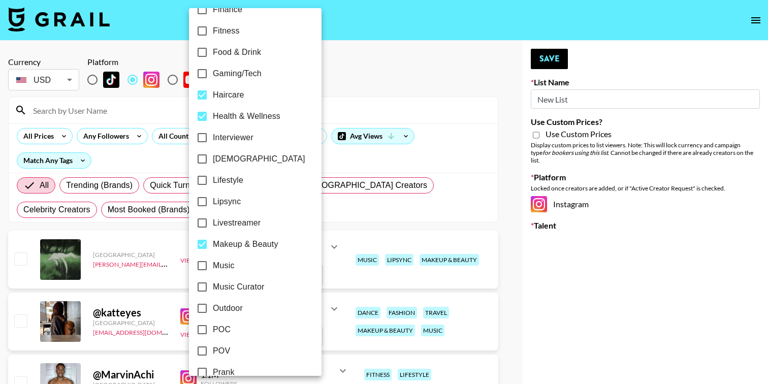
scroll to position [351, 0]
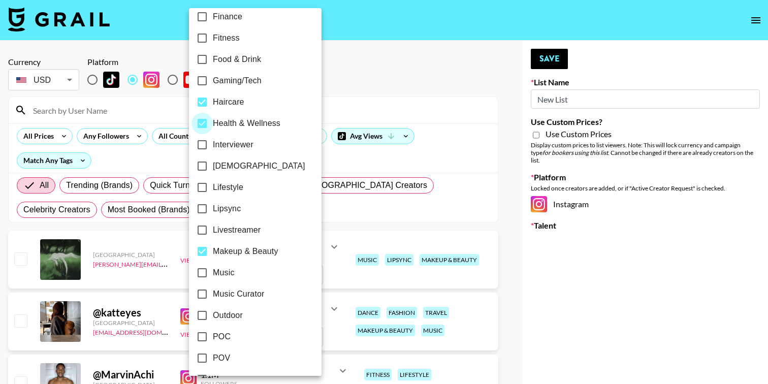
click at [201, 124] on input "Health & Wellness" at bounding box center [201, 123] width 21 height 21
checkbox input "false"
click at [202, 101] on input "Haircare" at bounding box center [201, 101] width 21 height 21
checkbox input "false"
click at [203, 249] on input "Makeup & Beauty" at bounding box center [201, 251] width 21 height 21
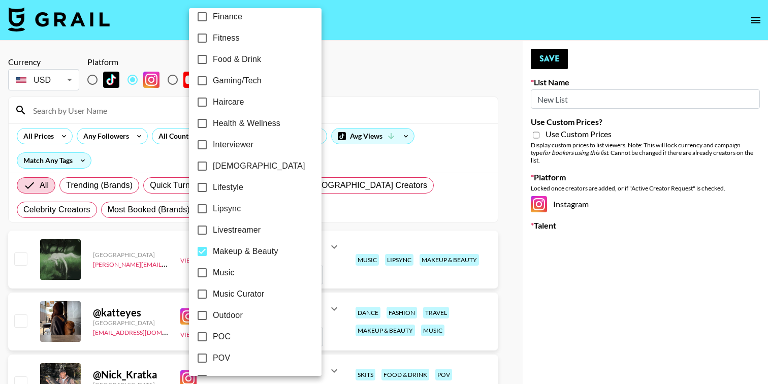
checkbox input "false"
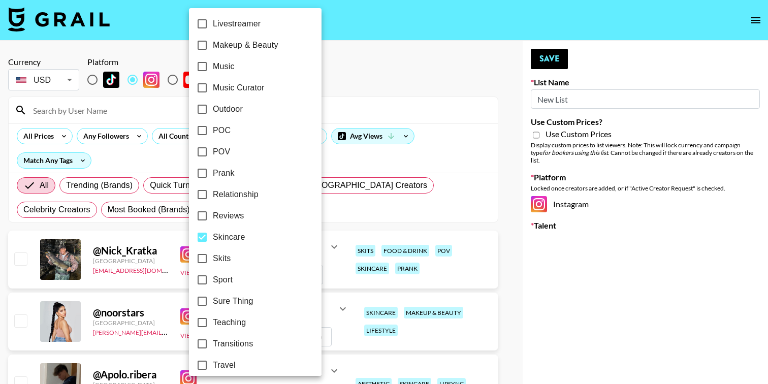
scroll to position [560, 0]
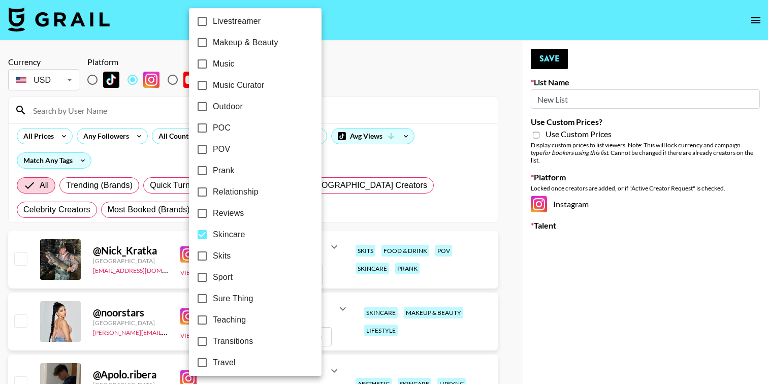
click at [339, 66] on div at bounding box center [384, 192] width 768 height 384
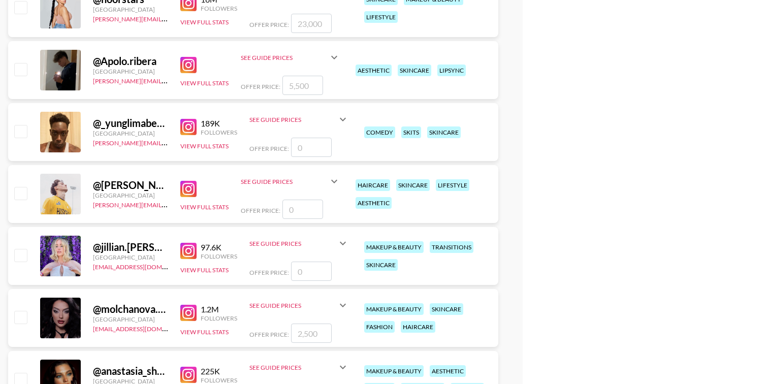
scroll to position [320, 0]
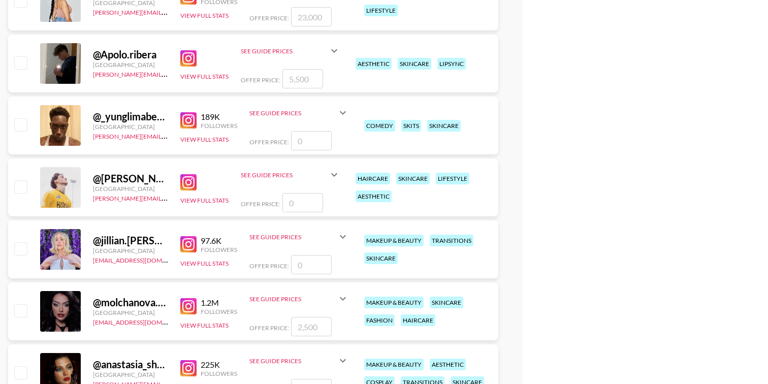
click at [185, 183] on img at bounding box center [188, 182] width 16 height 16
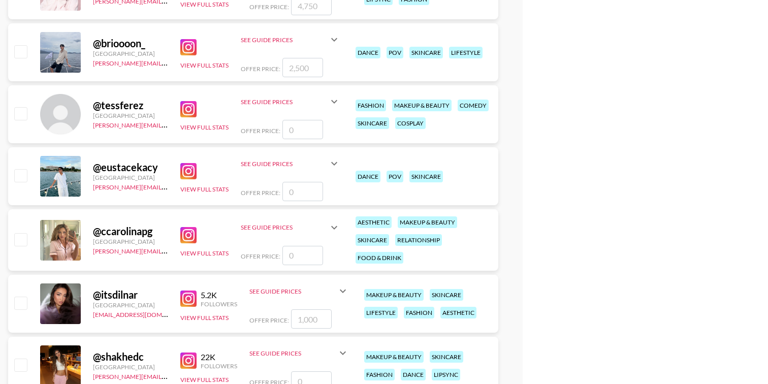
scroll to position [1596, 0]
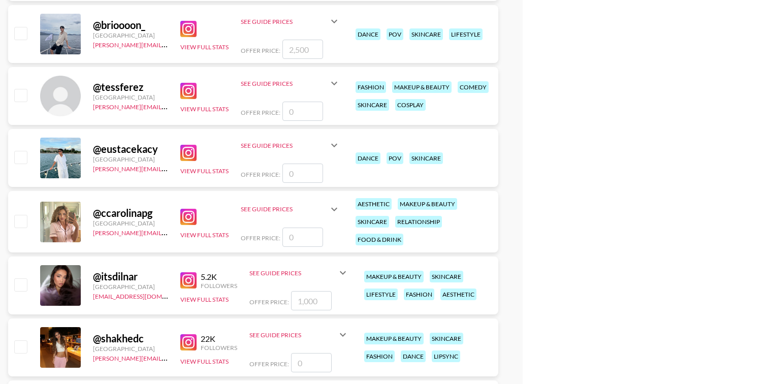
click at [186, 156] on img at bounding box center [188, 153] width 16 height 16
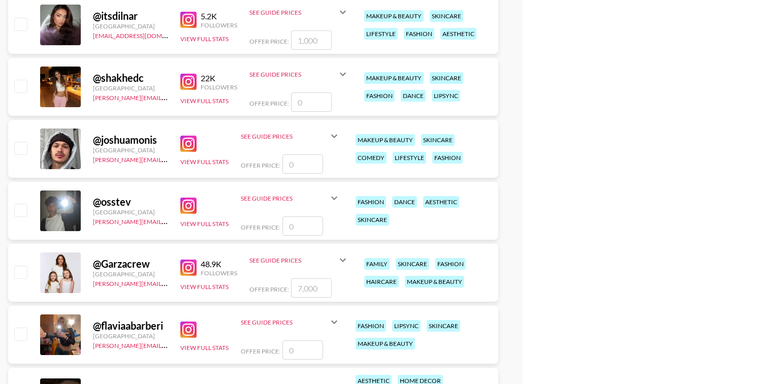
scroll to position [1858, 0]
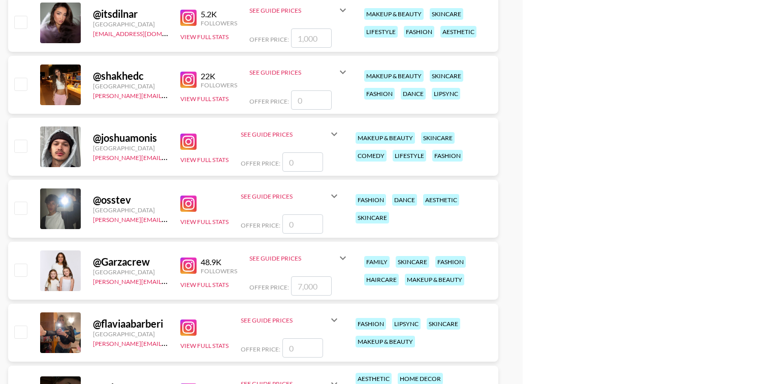
click at [193, 140] on img at bounding box center [188, 142] width 16 height 16
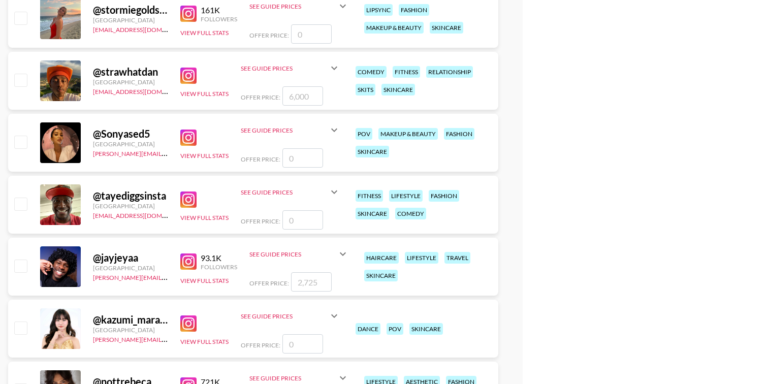
scroll to position [2610, 0]
click at [186, 81] on img at bounding box center [188, 75] width 16 height 16
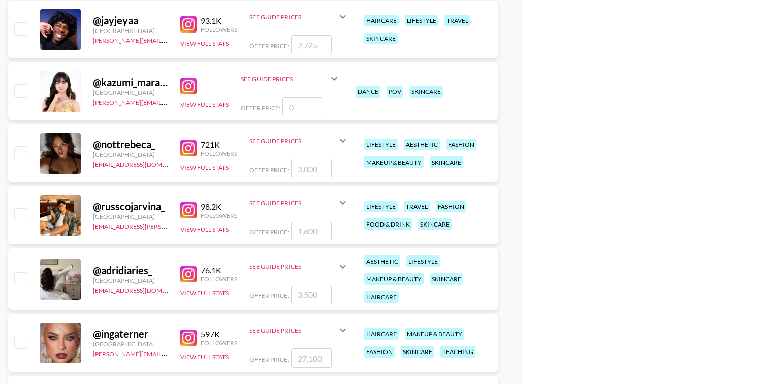
scroll to position [2851, 0]
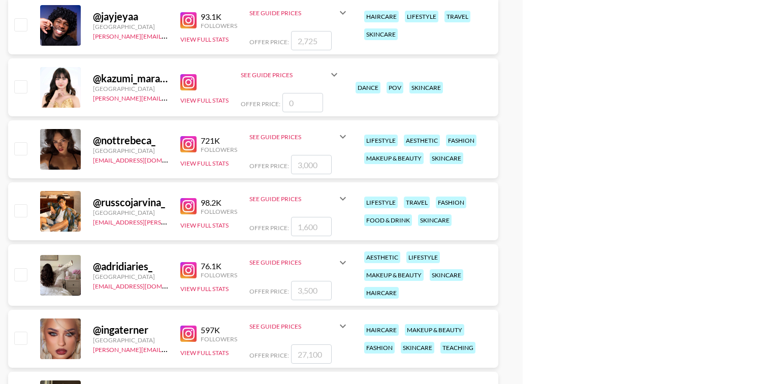
click at [191, 149] on img at bounding box center [188, 144] width 16 height 16
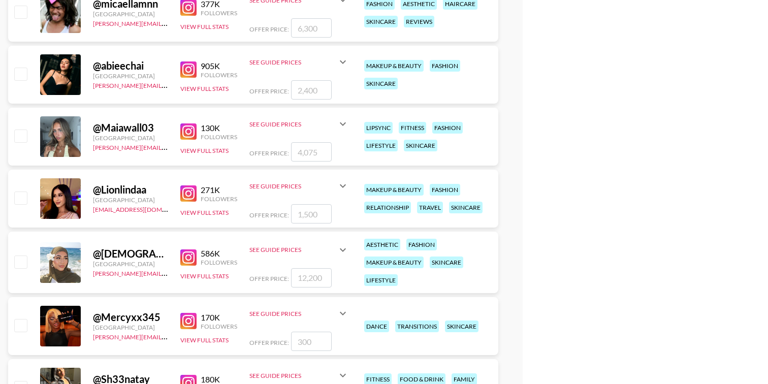
scroll to position [3316, 0]
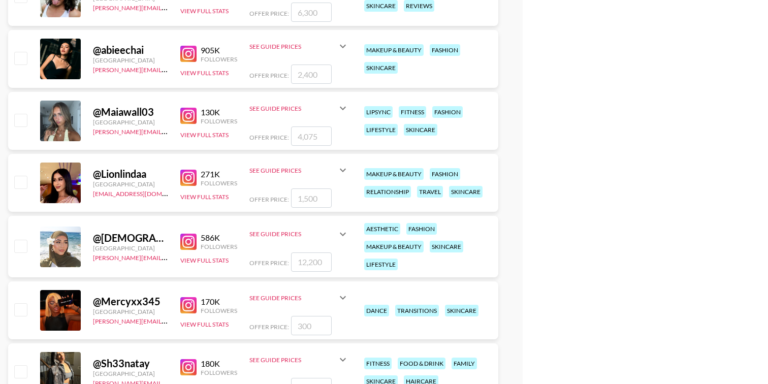
click at [188, 116] on img at bounding box center [188, 116] width 16 height 16
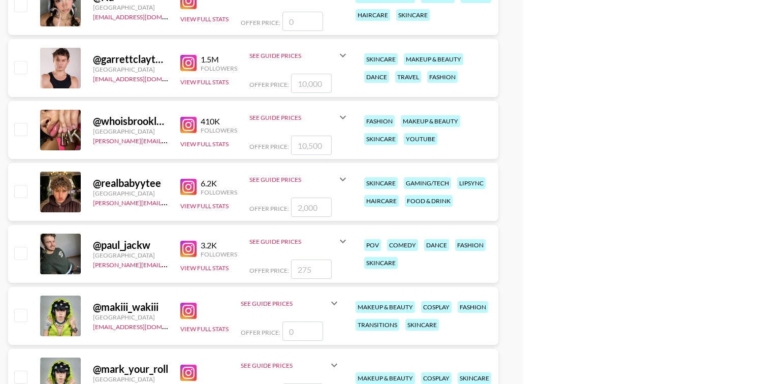
scroll to position [3746, 0]
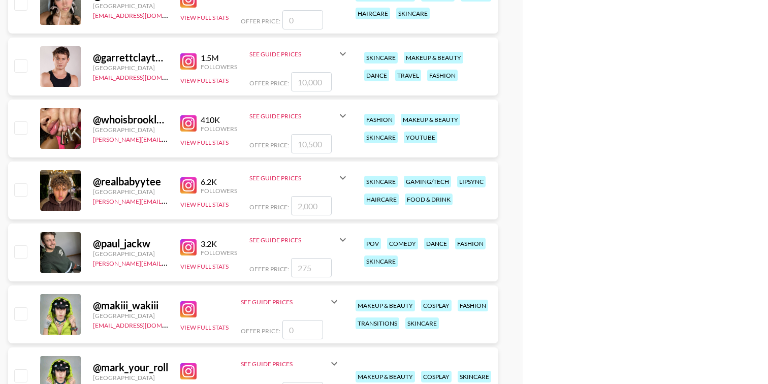
click at [190, 67] on img at bounding box center [188, 61] width 16 height 16
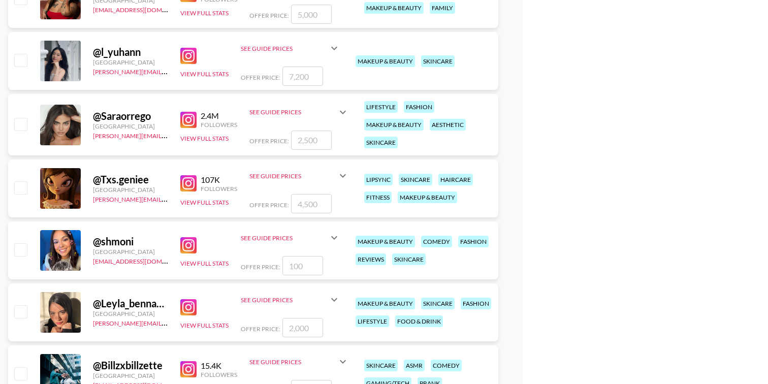
scroll to position [4186, 0]
click at [188, 122] on img at bounding box center [188, 119] width 16 height 16
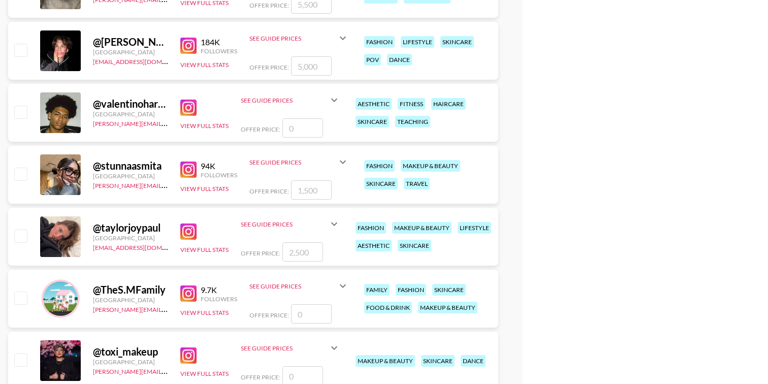
scroll to position [6576, 0]
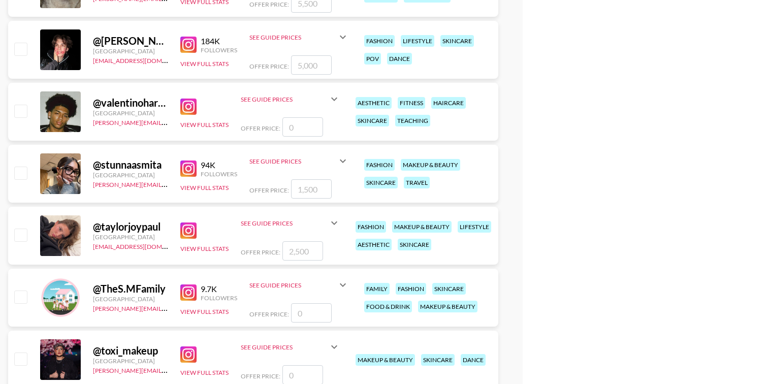
click at [189, 41] on img at bounding box center [188, 45] width 16 height 16
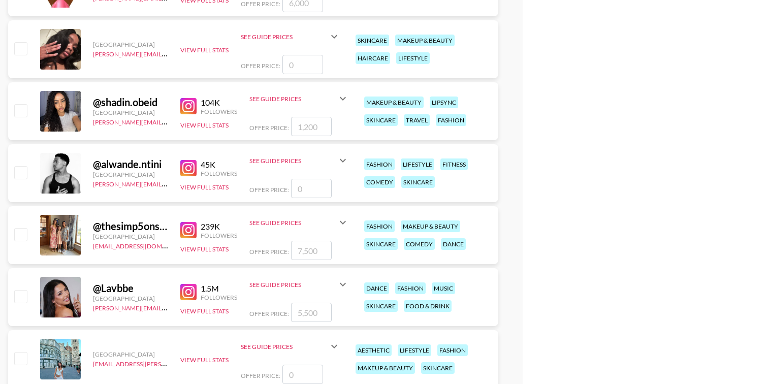
scroll to position [7195, 0]
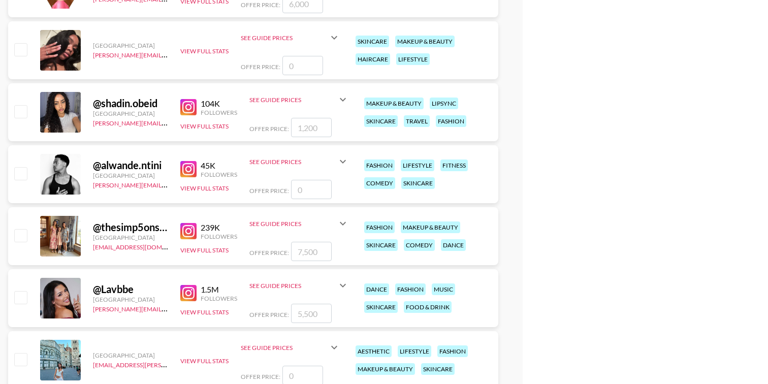
click at [185, 164] on img at bounding box center [188, 169] width 16 height 16
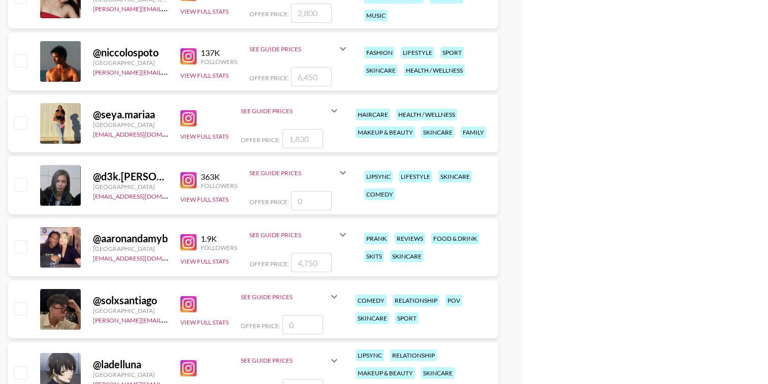
scroll to position [9622, 0]
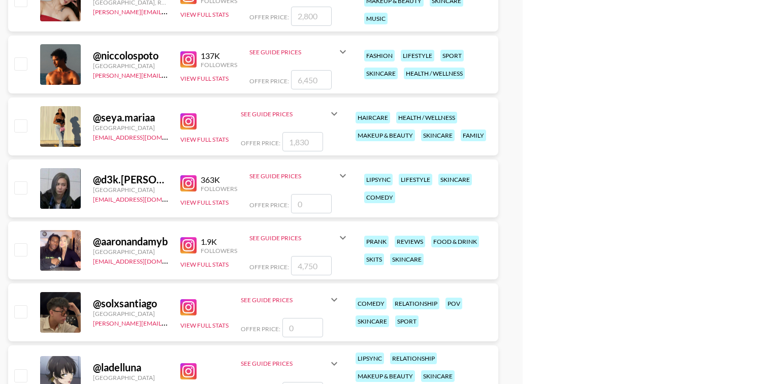
click at [188, 58] on img at bounding box center [188, 59] width 16 height 16
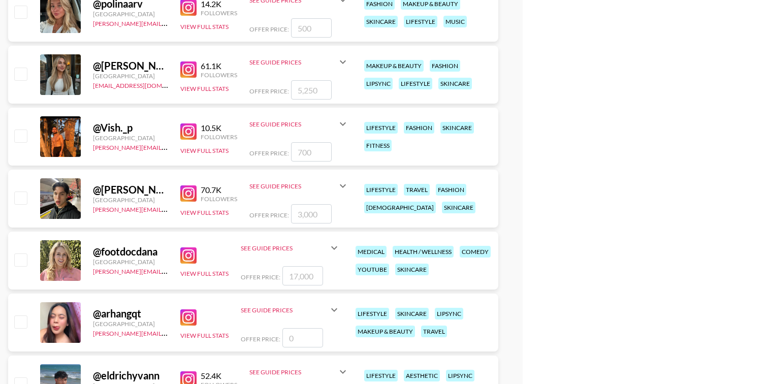
scroll to position [10493, 0]
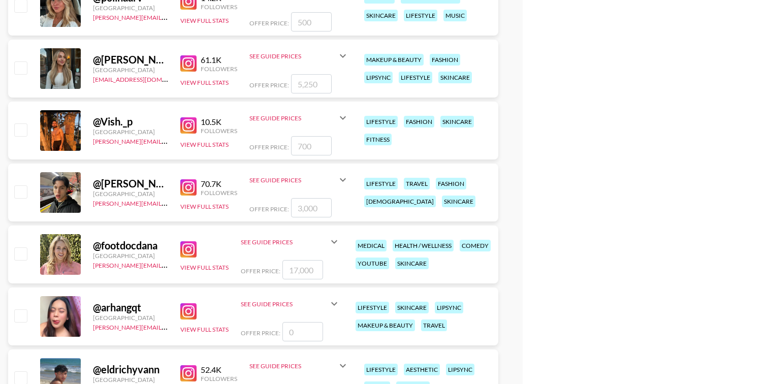
click at [187, 63] on img at bounding box center [188, 63] width 16 height 16
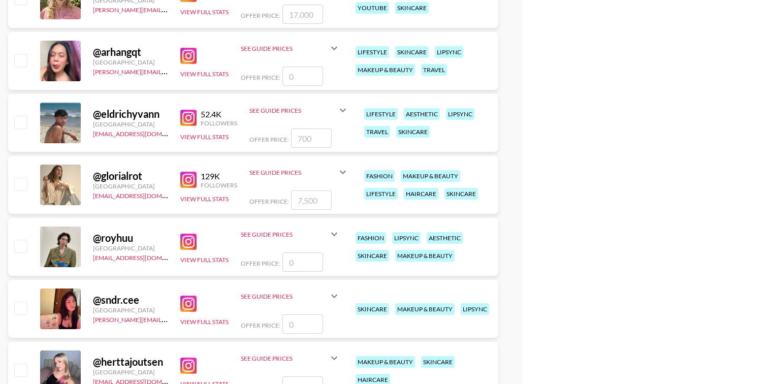
scroll to position [10754, 0]
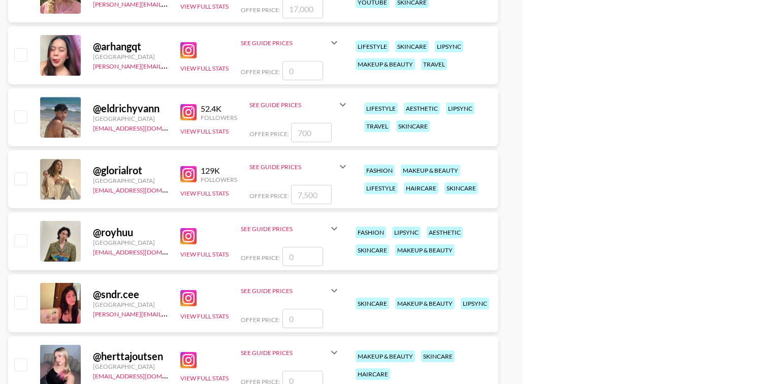
click at [190, 115] on img at bounding box center [188, 112] width 16 height 16
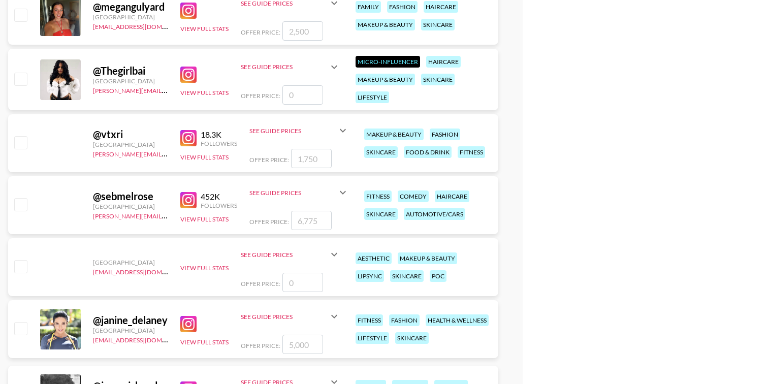
scroll to position [13118, 0]
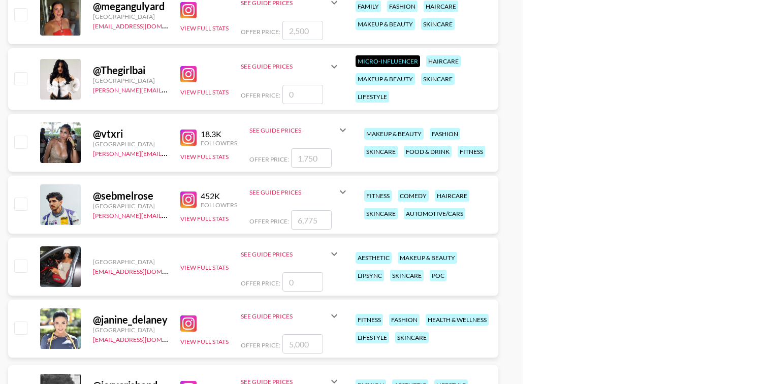
click at [186, 196] on img at bounding box center [188, 199] width 16 height 16
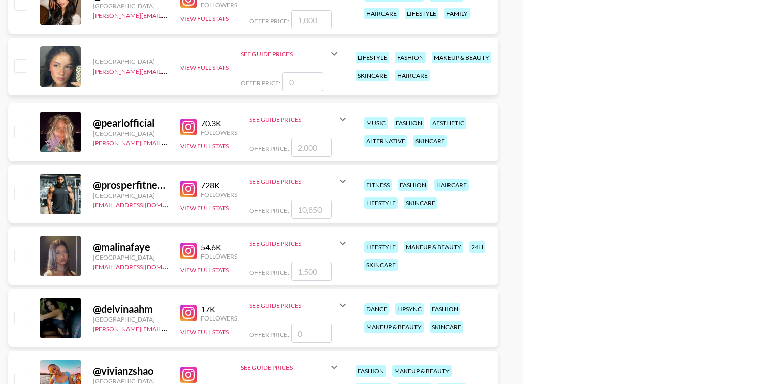
scroll to position [14634, 0]
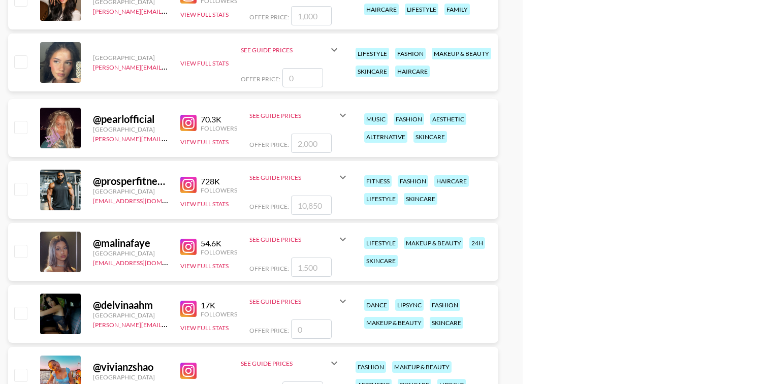
click at [188, 186] on img at bounding box center [188, 185] width 16 height 16
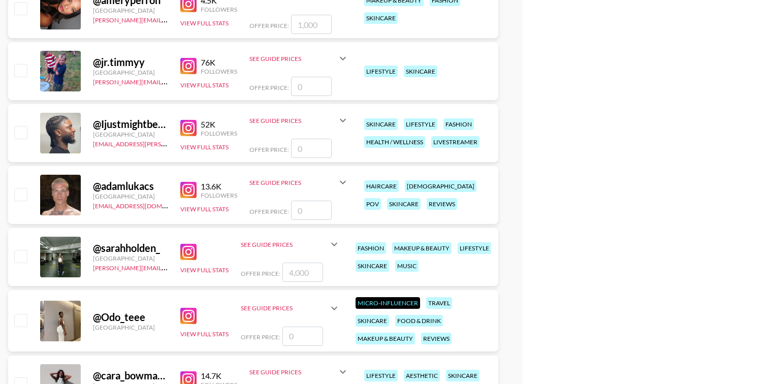
scroll to position [15441, 0]
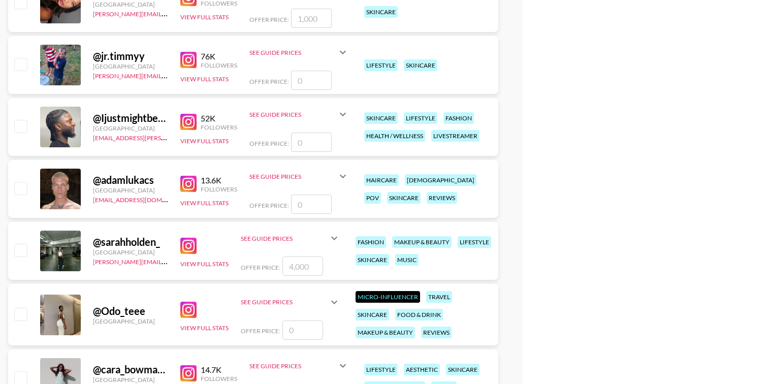
click at [188, 117] on img at bounding box center [188, 122] width 16 height 16
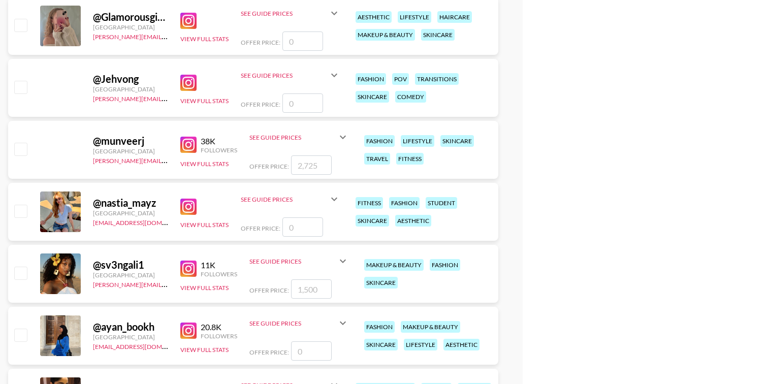
scroll to position [16801, 0]
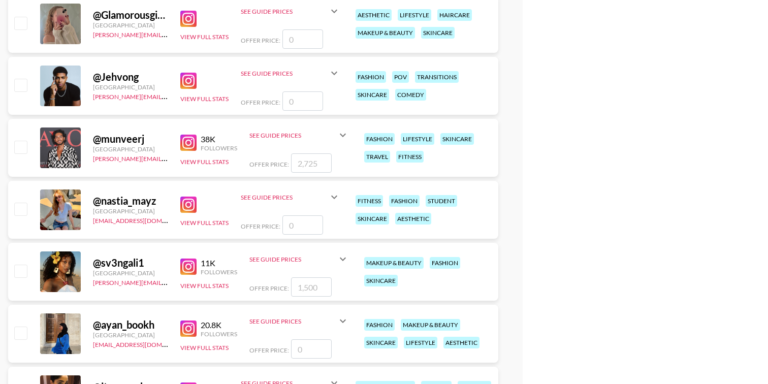
click at [191, 80] on img at bounding box center [188, 81] width 16 height 16
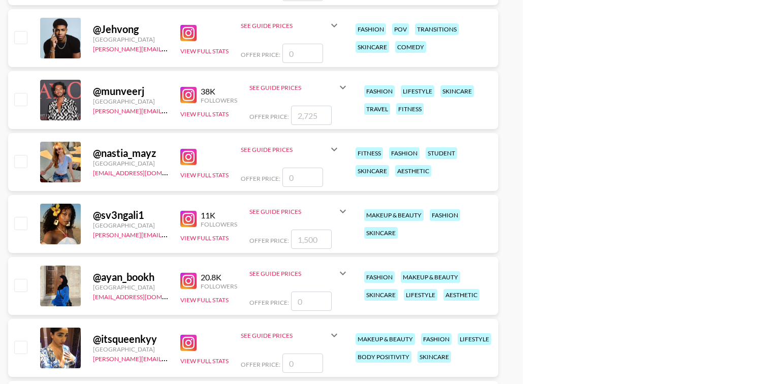
scroll to position [16851, 0]
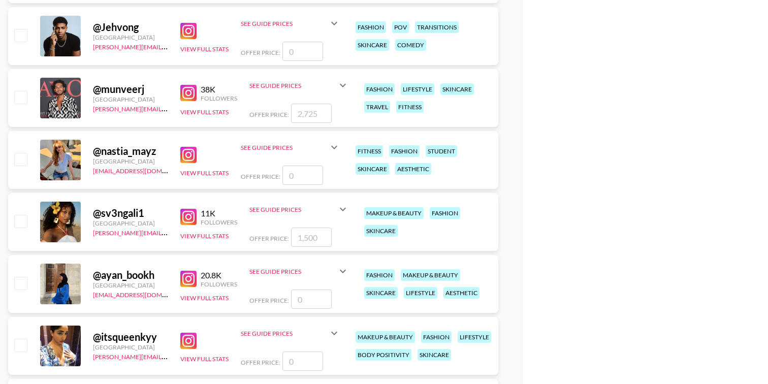
click at [189, 89] on img at bounding box center [188, 93] width 16 height 16
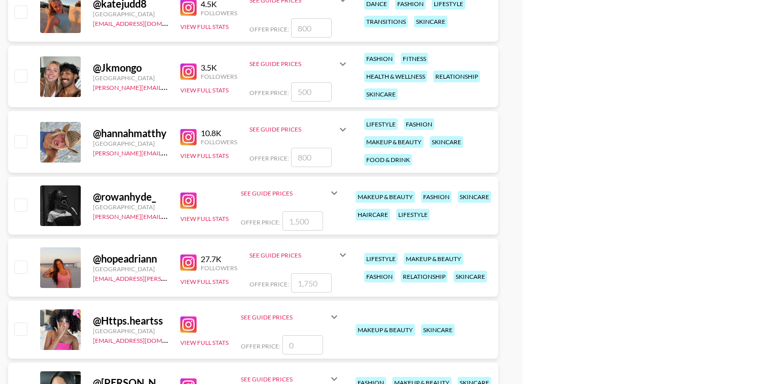
scroll to position [17595, 0]
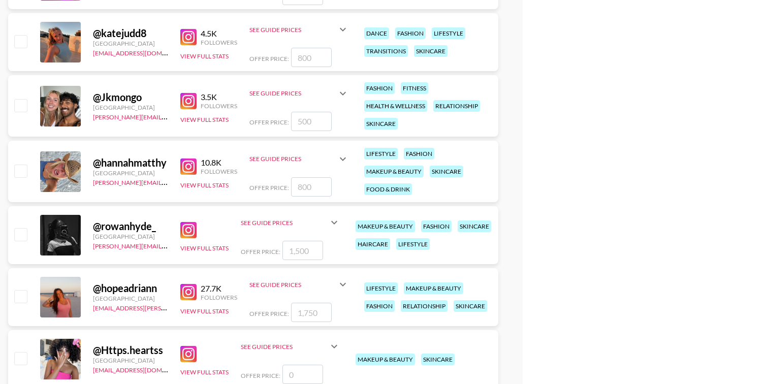
click at [189, 167] on img at bounding box center [188, 166] width 16 height 16
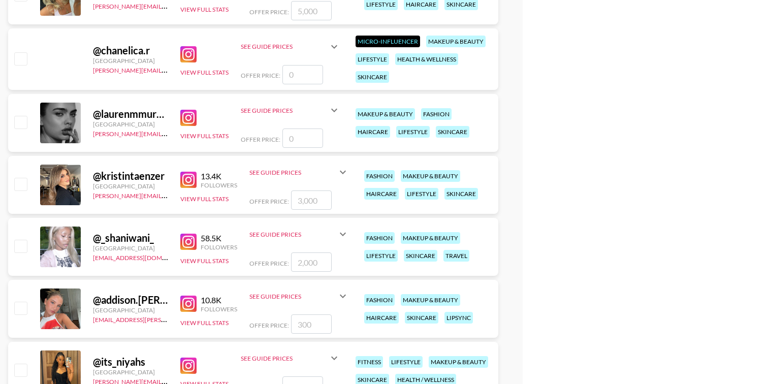
scroll to position [20167, 0]
click at [185, 120] on img at bounding box center [188, 117] width 16 height 16
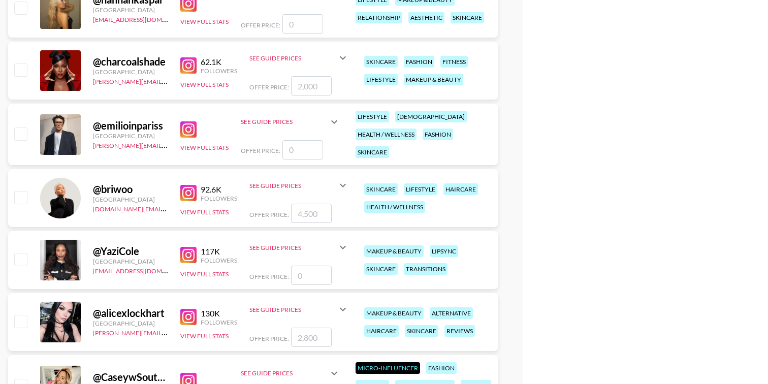
scroll to position [23756, 0]
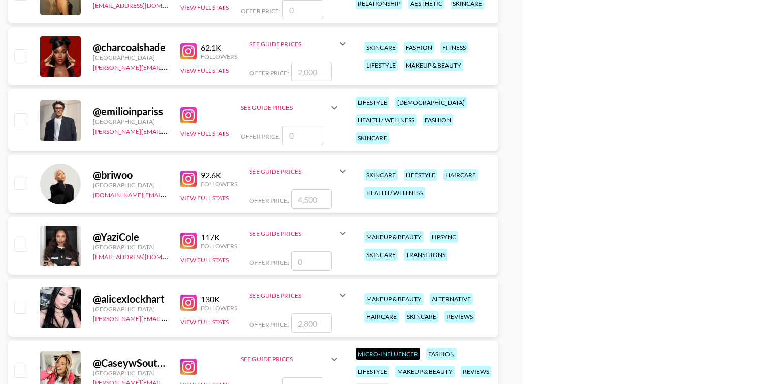
click at [187, 119] on img at bounding box center [188, 115] width 16 height 16
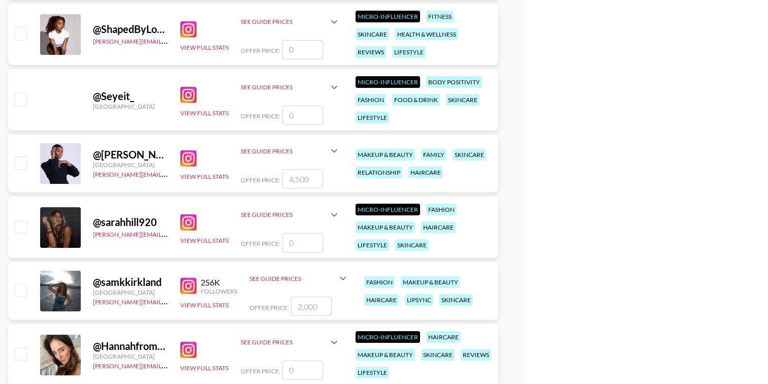
scroll to position [25243, 0]
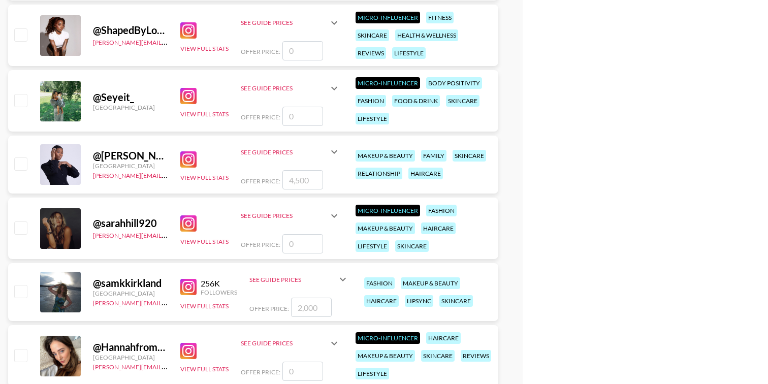
click at [189, 159] on img at bounding box center [188, 159] width 16 height 16
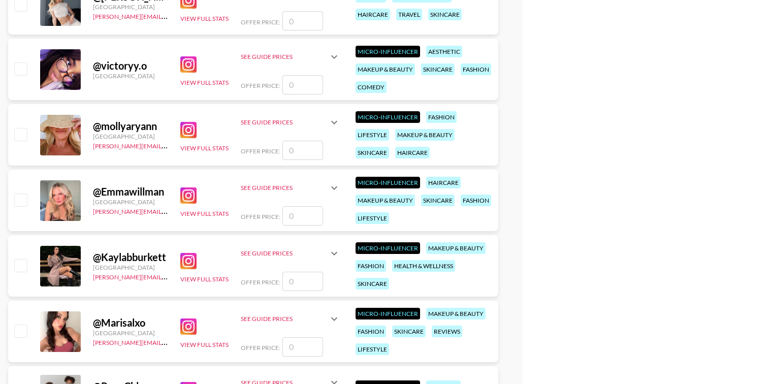
scroll to position [26420, 0]
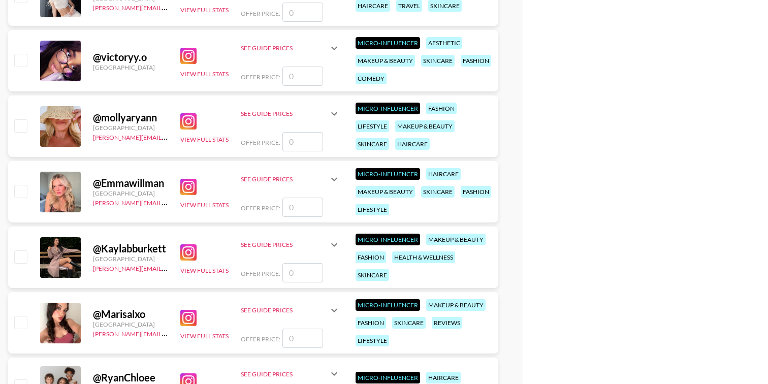
click at [189, 185] on img at bounding box center [188, 187] width 16 height 16
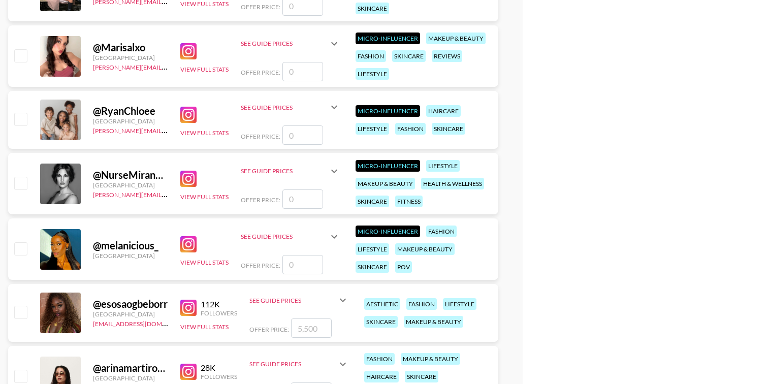
scroll to position [26694, 0]
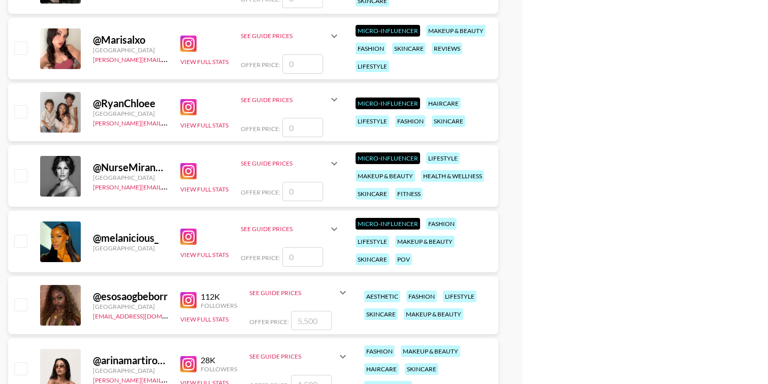
click at [187, 171] on img at bounding box center [188, 171] width 16 height 16
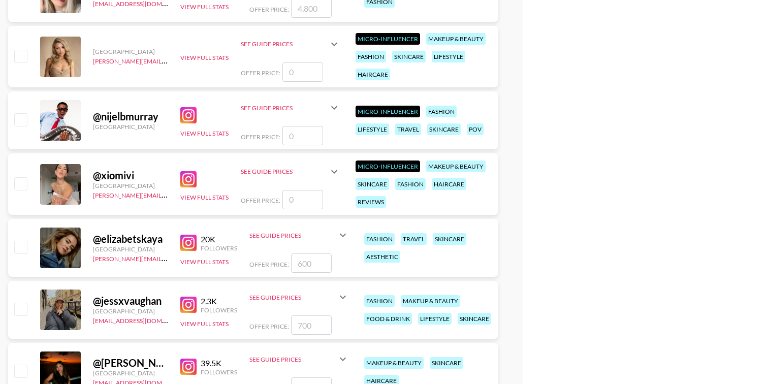
scroll to position [27259, 0]
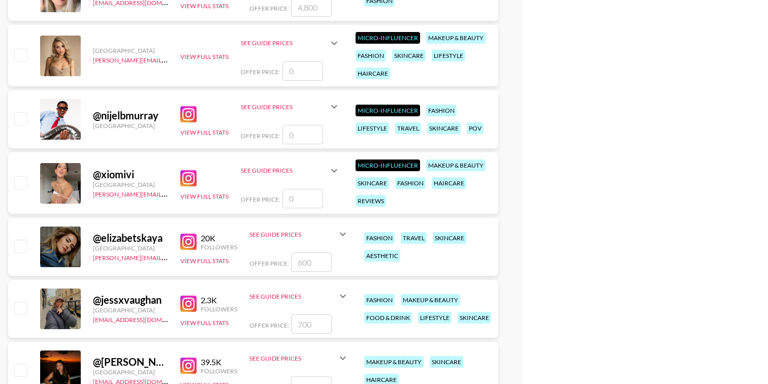
click at [187, 113] on img at bounding box center [188, 114] width 16 height 16
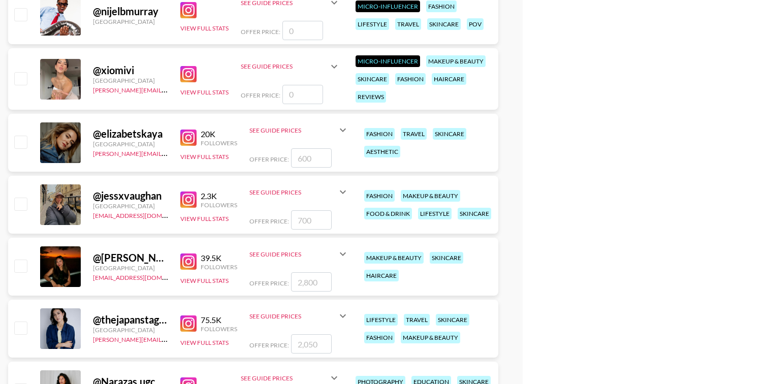
scroll to position [27403, 0]
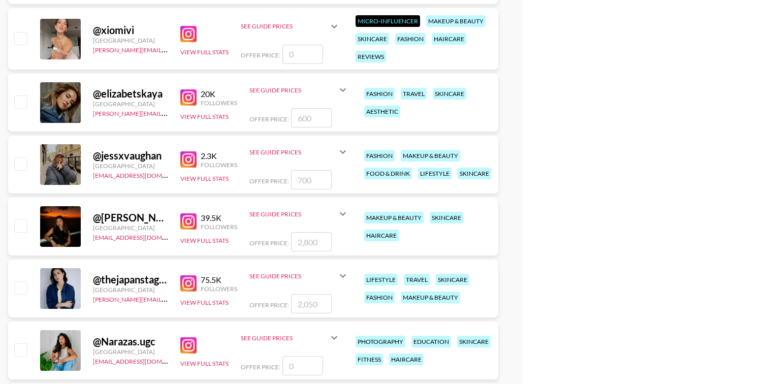
click at [187, 156] on img at bounding box center [188, 159] width 16 height 16
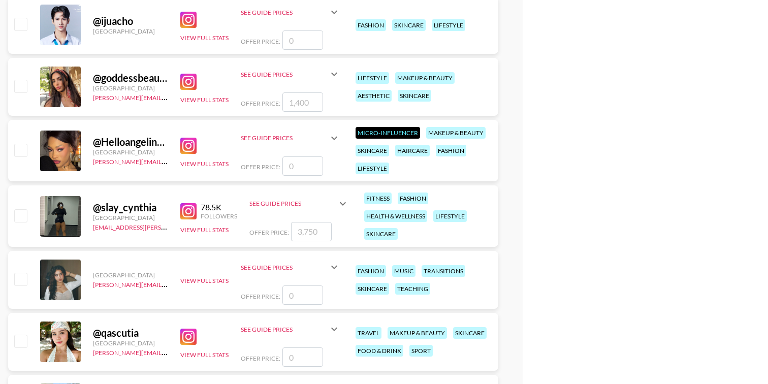
scroll to position [28232, 0]
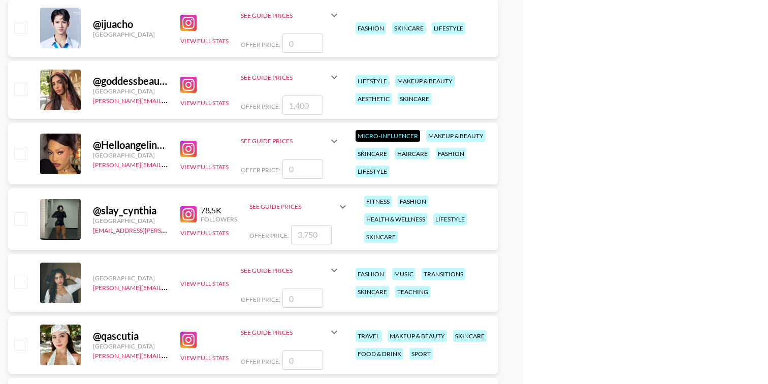
click at [190, 85] on img at bounding box center [188, 85] width 16 height 16
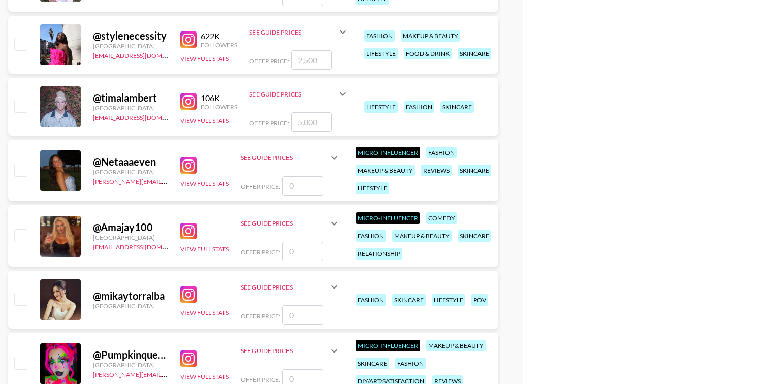
scroll to position [28725, 0]
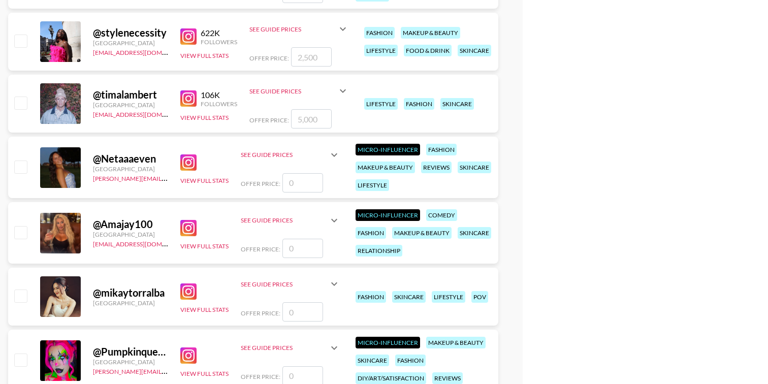
click at [188, 98] on img at bounding box center [188, 98] width 16 height 16
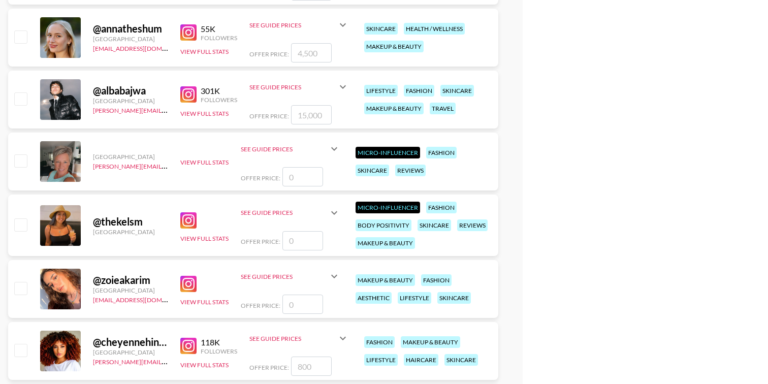
scroll to position [29748, 0]
click at [188, 92] on img at bounding box center [188, 95] width 16 height 16
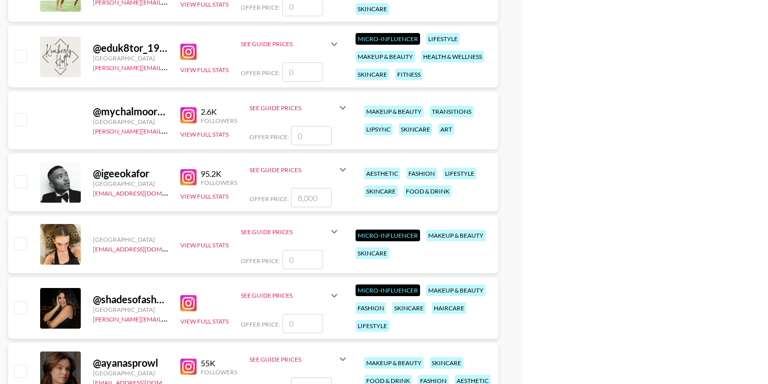
scroll to position [33079, 0]
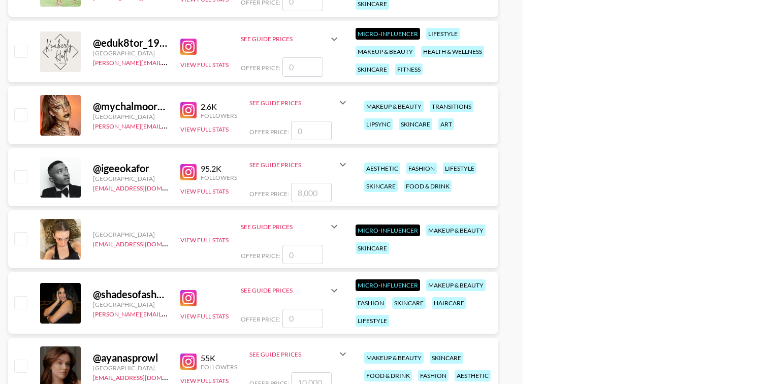
click at [194, 171] on img at bounding box center [188, 172] width 16 height 16
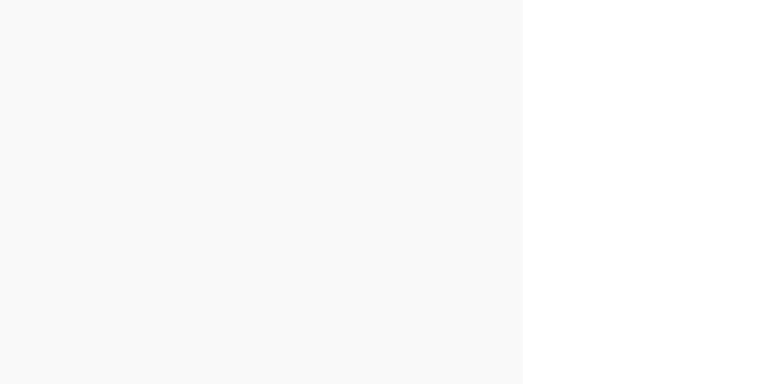
scroll to position [0, 0]
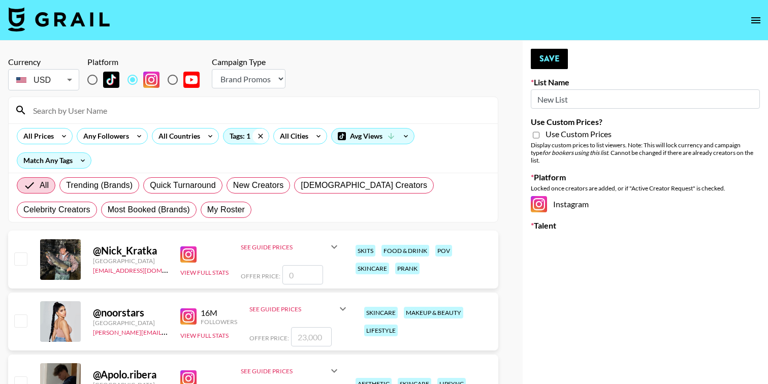
click at [258, 135] on icon at bounding box center [260, 135] width 16 height 15
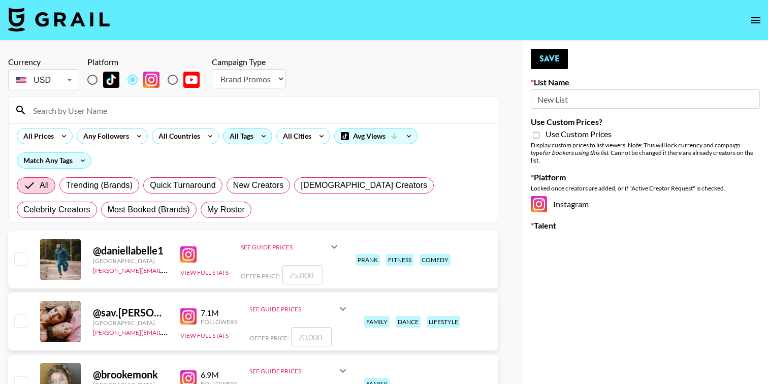
click at [240, 132] on div "All Tags" at bounding box center [239, 135] width 32 height 15
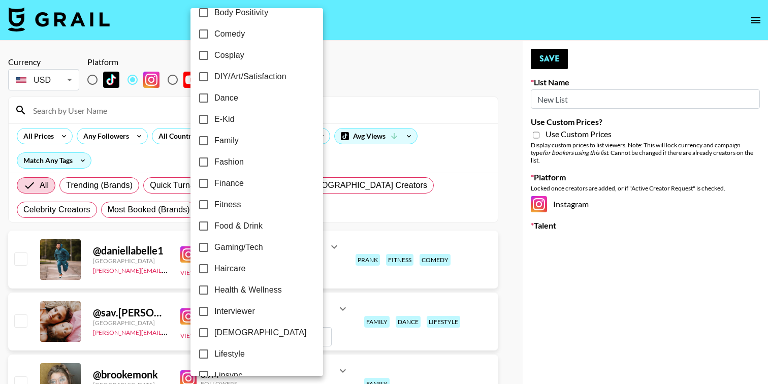
scroll to position [187, 0]
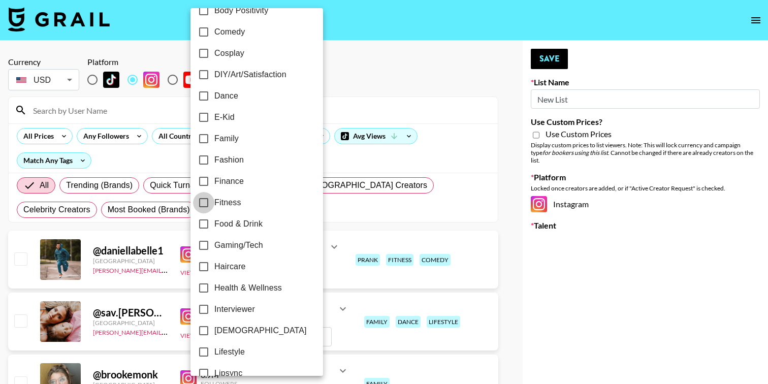
click at [205, 201] on input "Fitness" at bounding box center [203, 202] width 21 height 21
checkbox input "true"
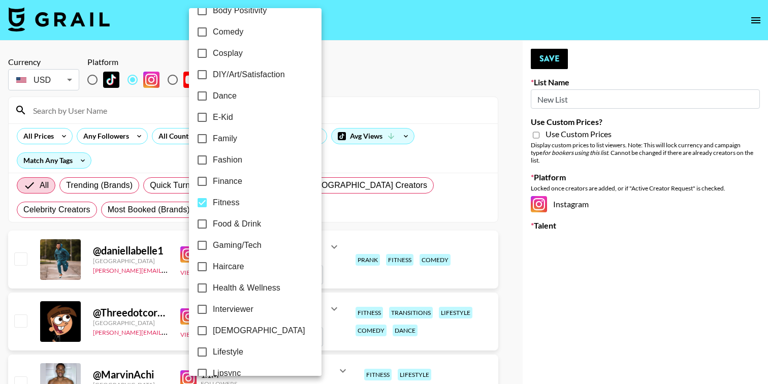
click at [384, 69] on div at bounding box center [384, 192] width 768 height 384
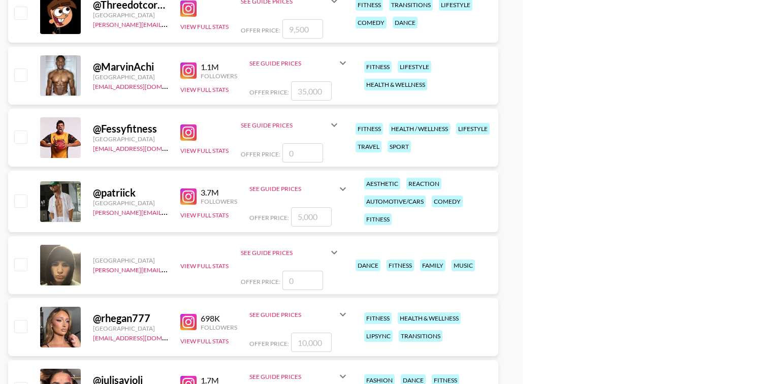
scroll to position [312, 0]
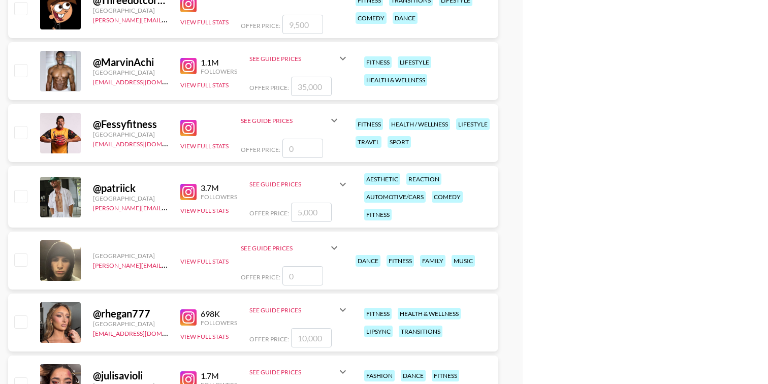
click at [187, 188] on img at bounding box center [188, 192] width 16 height 16
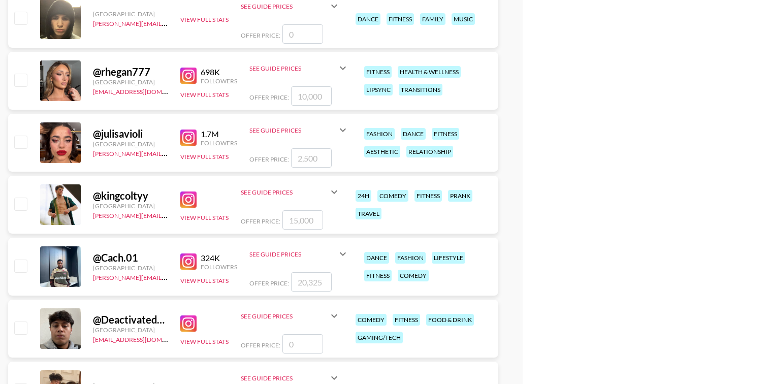
scroll to position [573, 0]
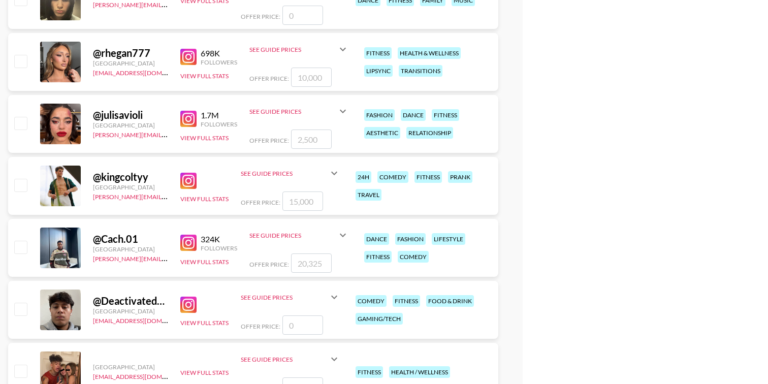
click at [189, 178] on img at bounding box center [188, 181] width 16 height 16
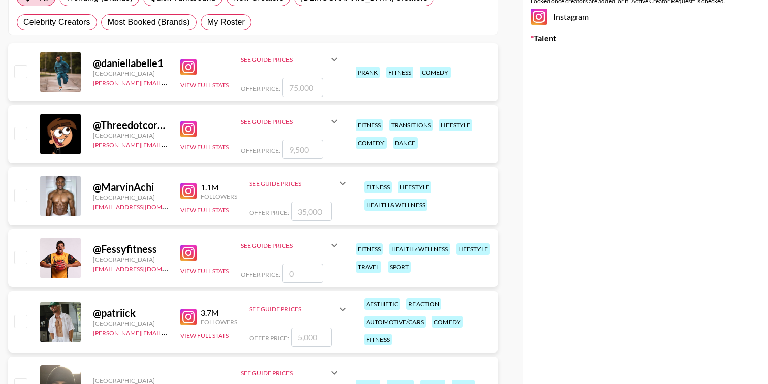
scroll to position [0, 0]
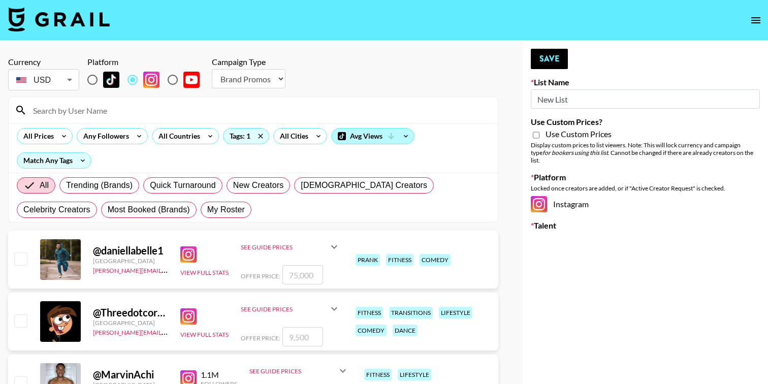
click at [361, 131] on div "Avg Views" at bounding box center [373, 135] width 82 height 15
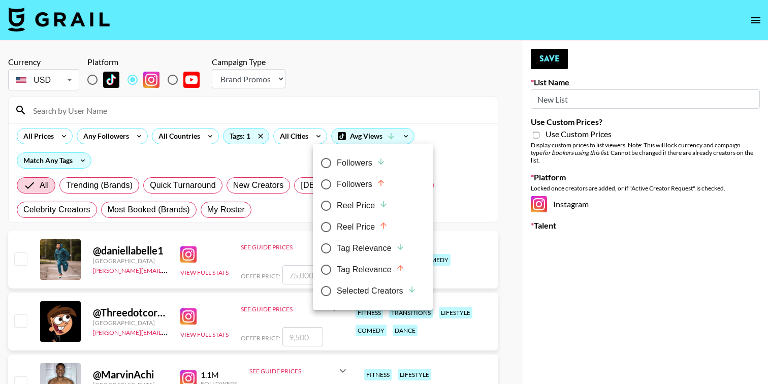
click at [365, 98] on div at bounding box center [384, 192] width 768 height 384
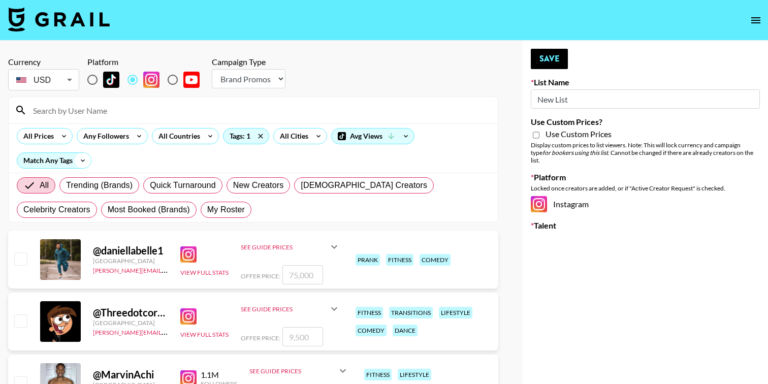
click at [80, 160] on icon at bounding box center [83, 160] width 16 height 15
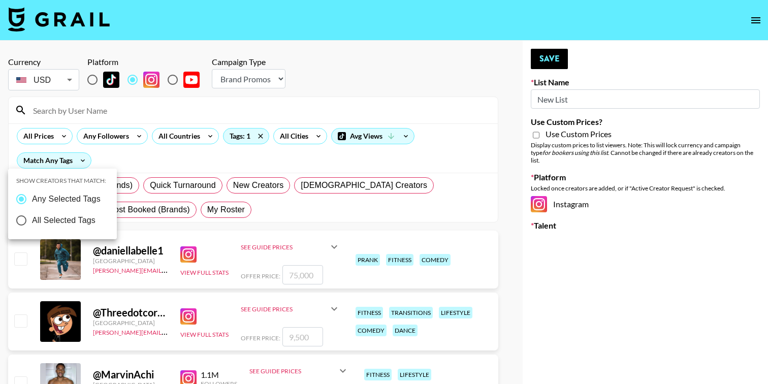
click at [80, 160] on div at bounding box center [384, 192] width 768 height 384
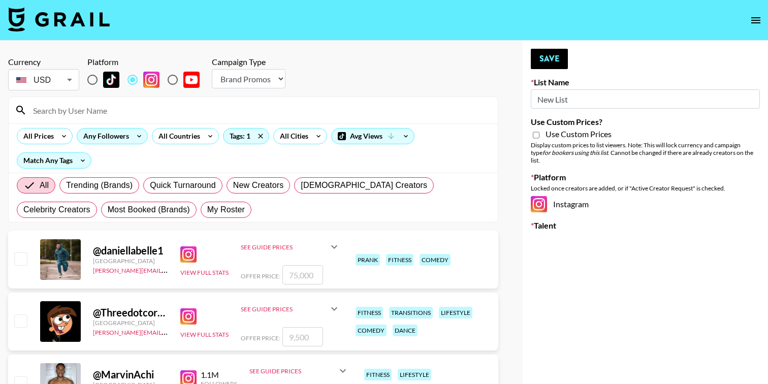
click at [134, 135] on icon at bounding box center [139, 135] width 16 height 15
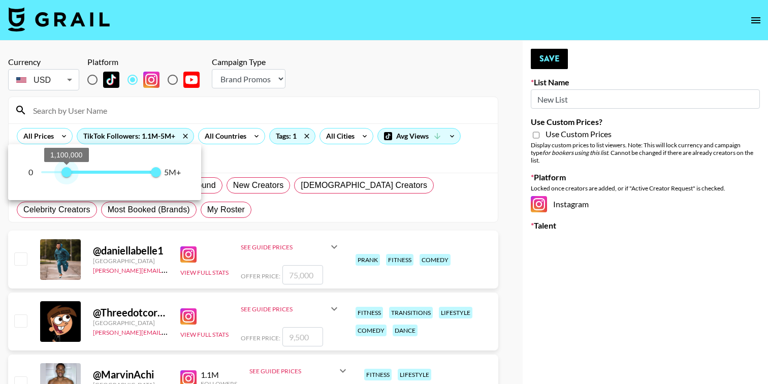
type input "900000"
drag, startPoint x: 43, startPoint y: 175, endPoint x: 61, endPoint y: 180, distance: 19.6
click at [61, 177] on span "900,000" at bounding box center [62, 172] width 10 height 10
click at [161, 172] on span "5,000,000" at bounding box center [156, 172] width 10 height 10
click at [320, 105] on div at bounding box center [384, 192] width 768 height 384
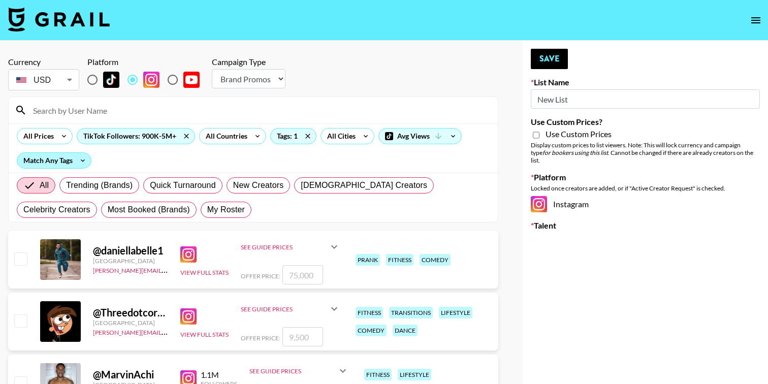
click at [69, 162] on div "Match Any Tags" at bounding box center [54, 160] width 74 height 15
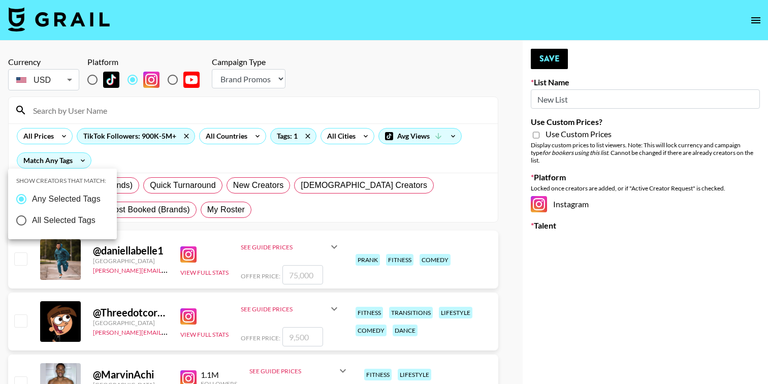
click at [134, 138] on div at bounding box center [384, 192] width 768 height 384
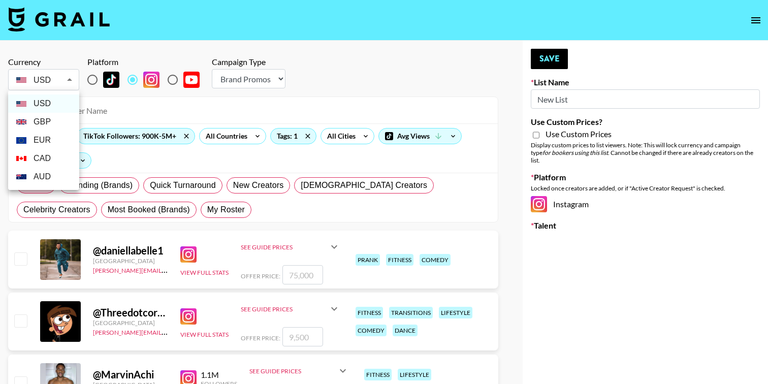
click at [41, 145] on li "EUR" at bounding box center [43, 140] width 71 height 18
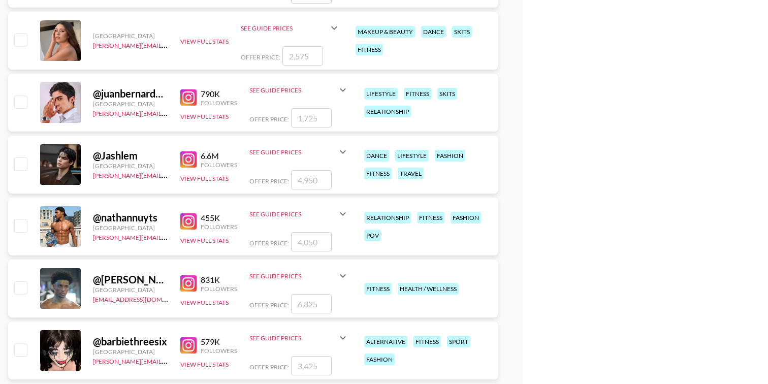
scroll to position [1151, 0]
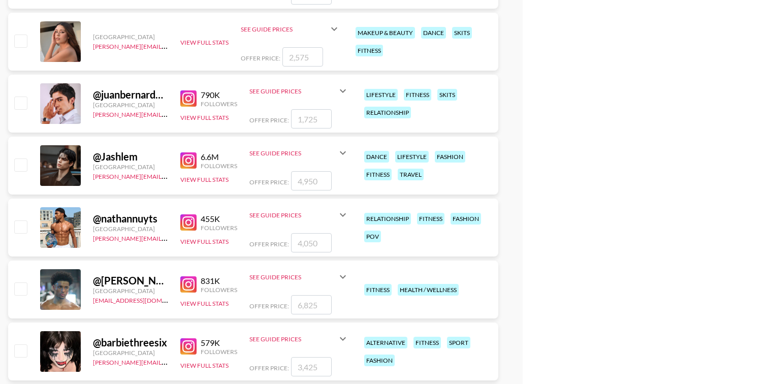
click at [191, 98] on img at bounding box center [188, 98] width 16 height 16
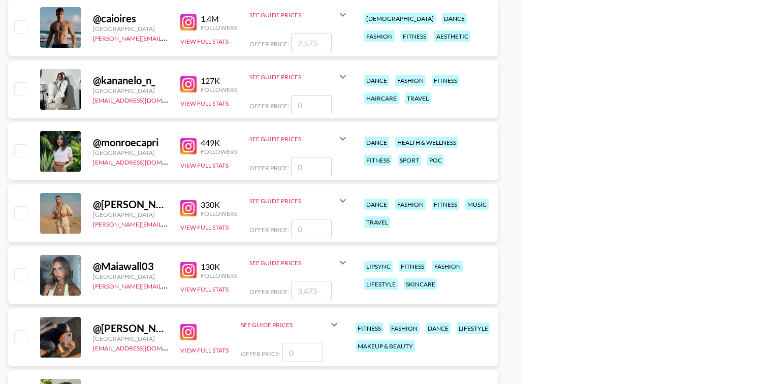
scroll to position [2716, 0]
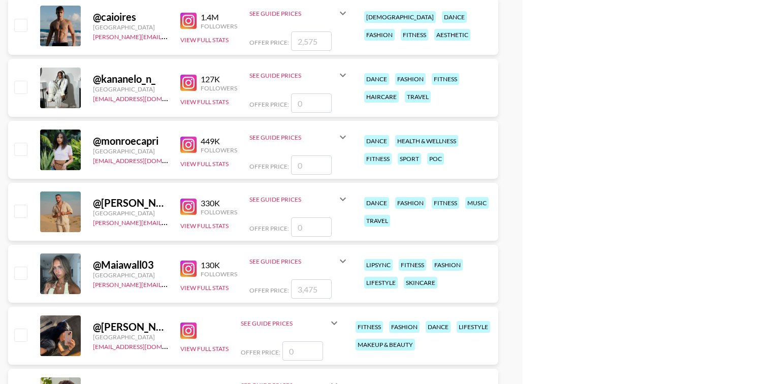
click at [188, 19] on img at bounding box center [188, 21] width 16 height 16
click at [187, 212] on img at bounding box center [188, 207] width 16 height 16
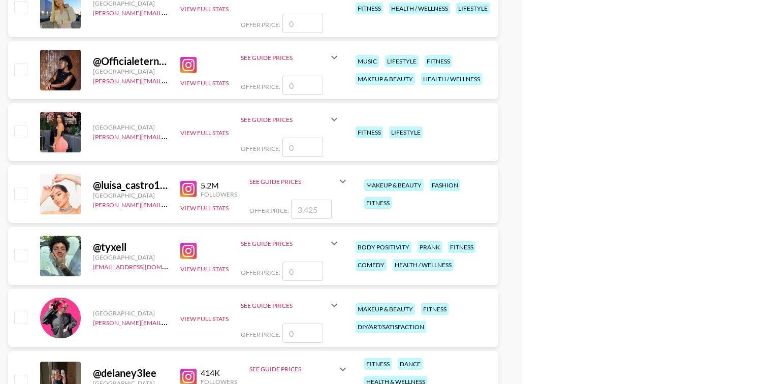
scroll to position [3722, 0]
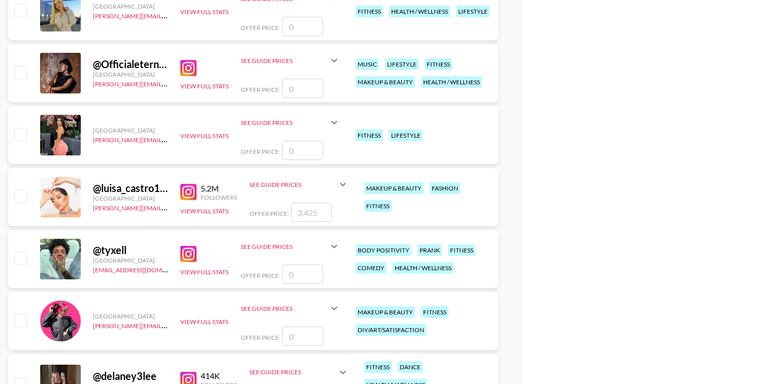
click at [187, 67] on img at bounding box center [188, 68] width 16 height 16
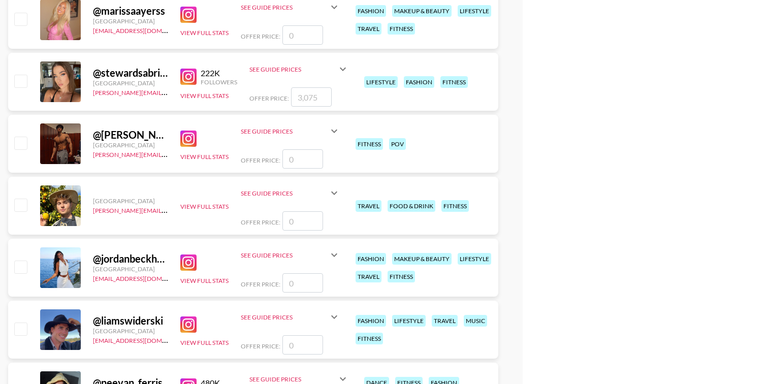
scroll to position [4406, 0]
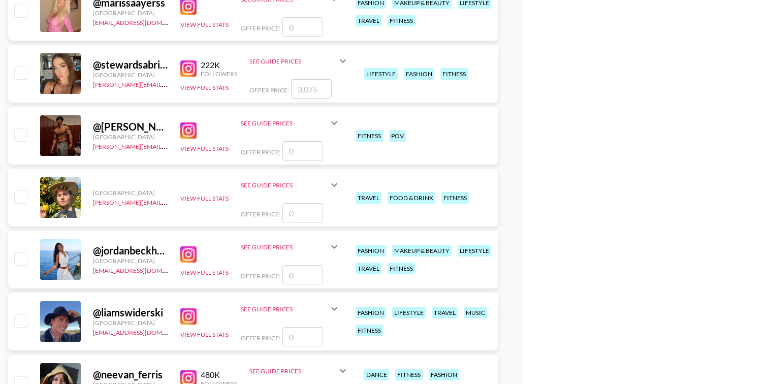
click at [189, 133] on img at bounding box center [188, 130] width 16 height 16
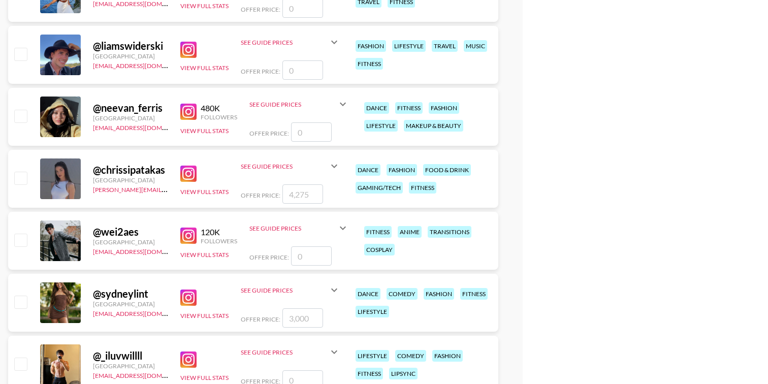
scroll to position [4675, 0]
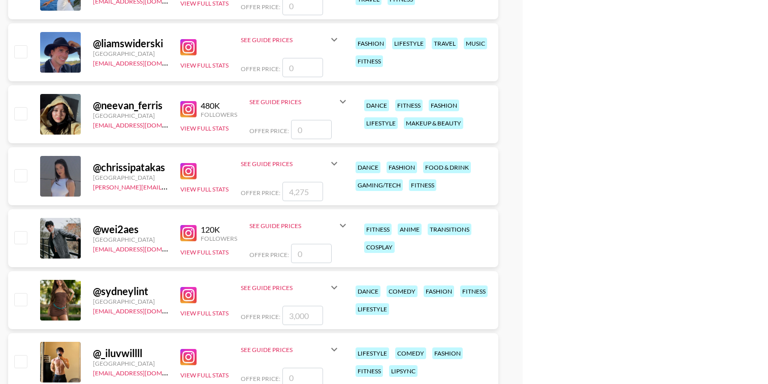
click at [186, 45] on img at bounding box center [188, 47] width 16 height 16
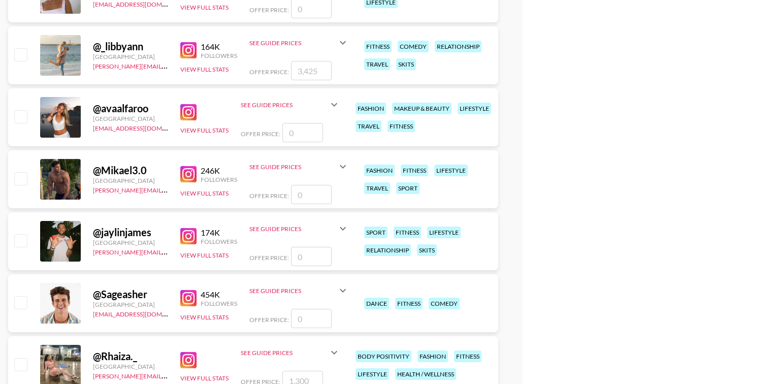
scroll to position [5120, 0]
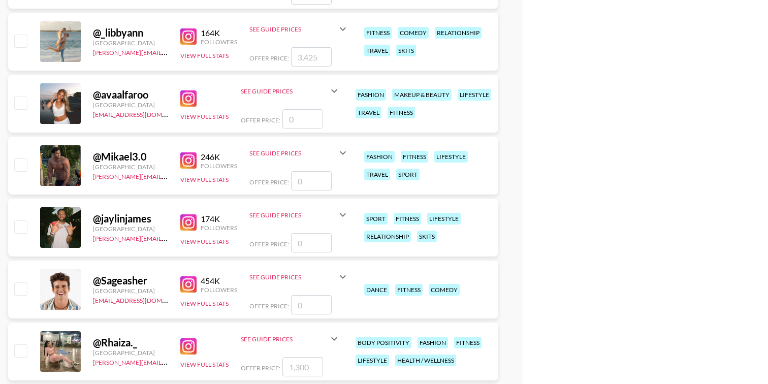
click at [185, 159] on img at bounding box center [188, 160] width 16 height 16
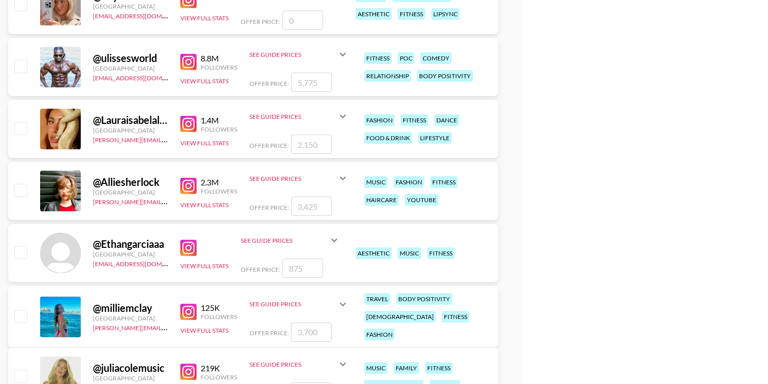
scroll to position [5779, 0]
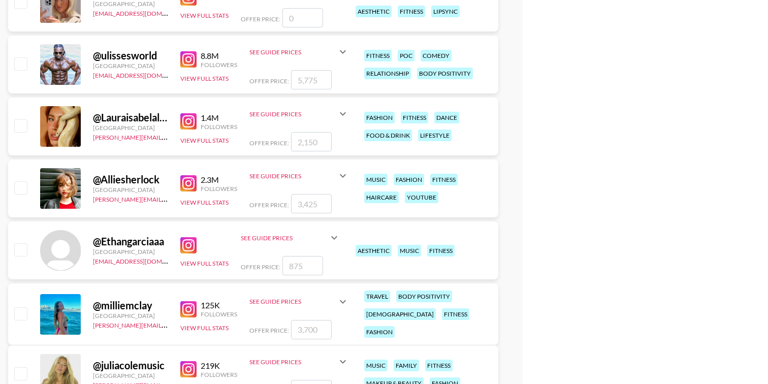
click at [184, 60] on img at bounding box center [188, 59] width 16 height 16
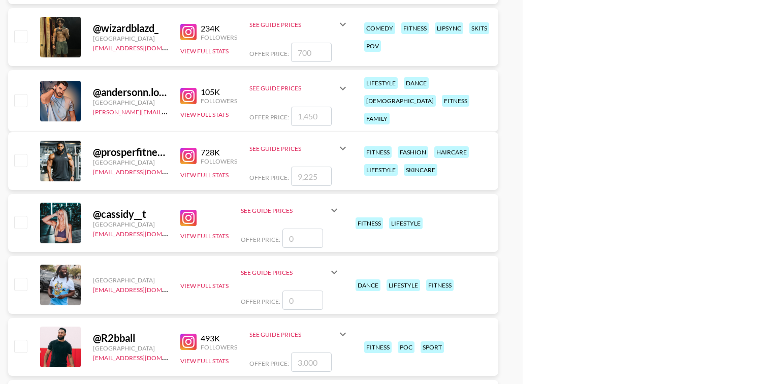
scroll to position [6741, 0]
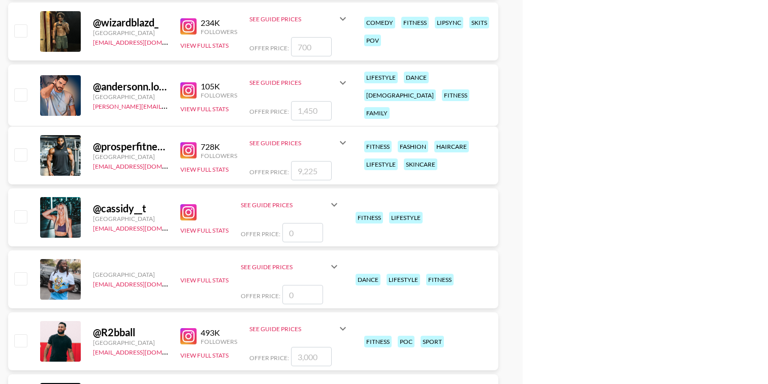
click at [188, 147] on img at bounding box center [188, 150] width 16 height 16
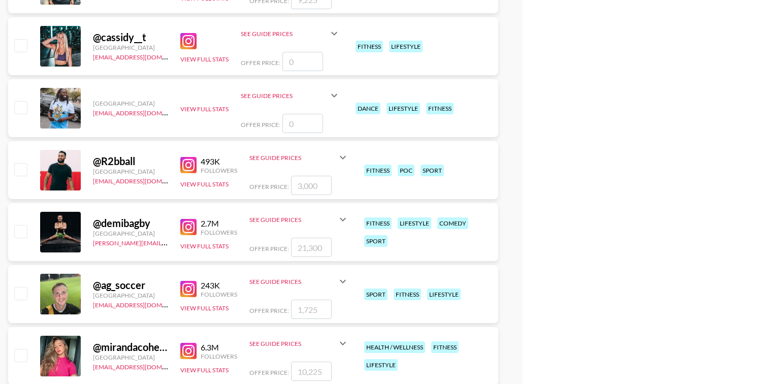
scroll to position [6936, 0]
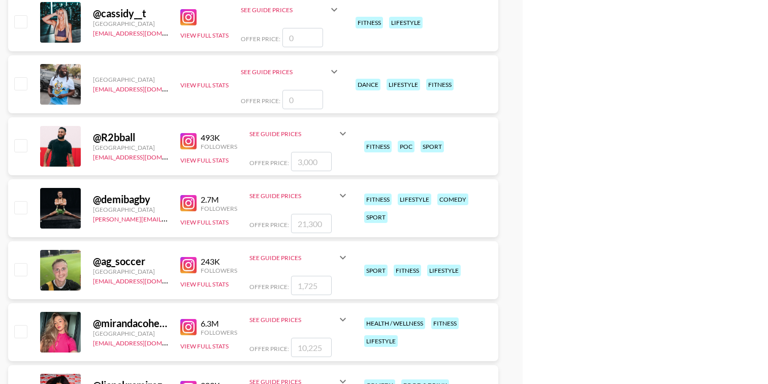
click at [184, 143] on img at bounding box center [188, 141] width 16 height 16
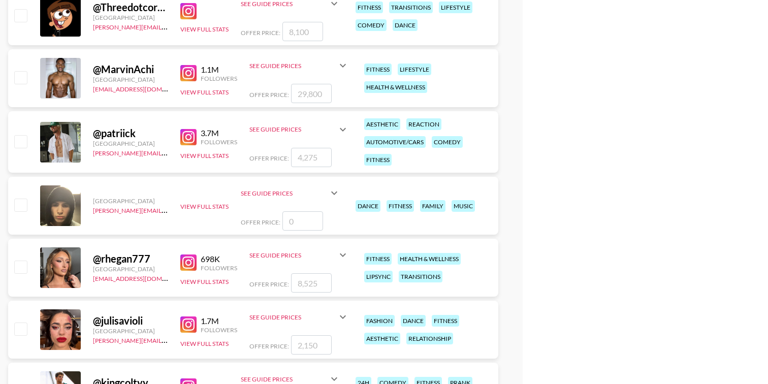
scroll to position [0, 0]
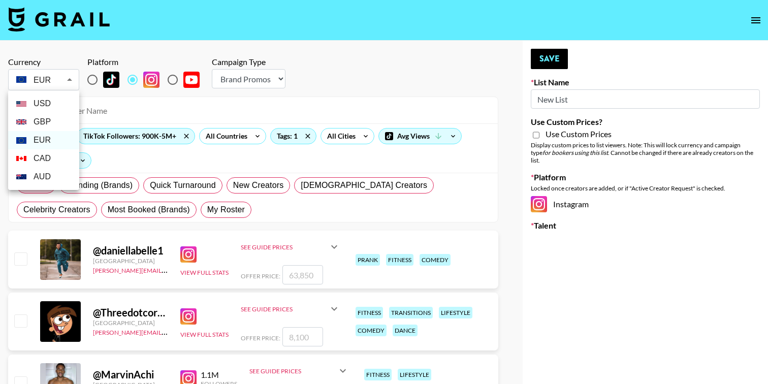
click at [53, 103] on li "USD" at bounding box center [43, 103] width 71 height 18
type input "USD"
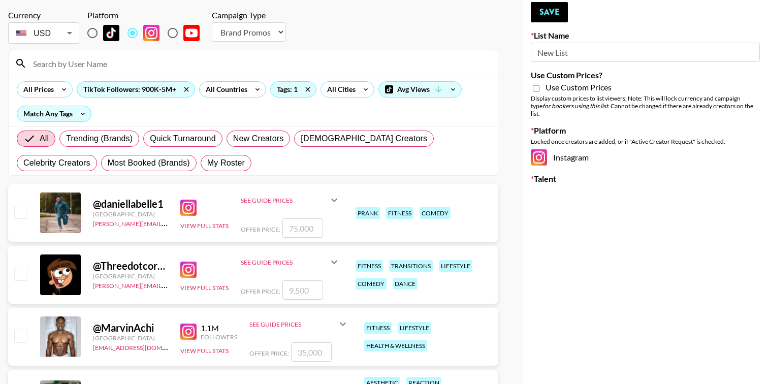
scroll to position [26, 0]
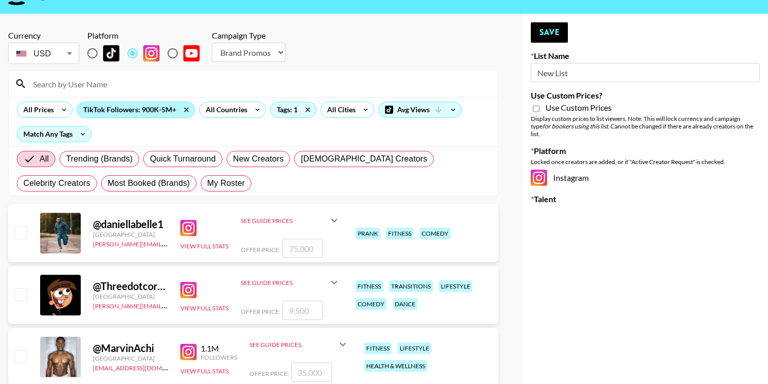
click at [131, 111] on div "TikTok Followers: 900K-5M+" at bounding box center [135, 109] width 117 height 15
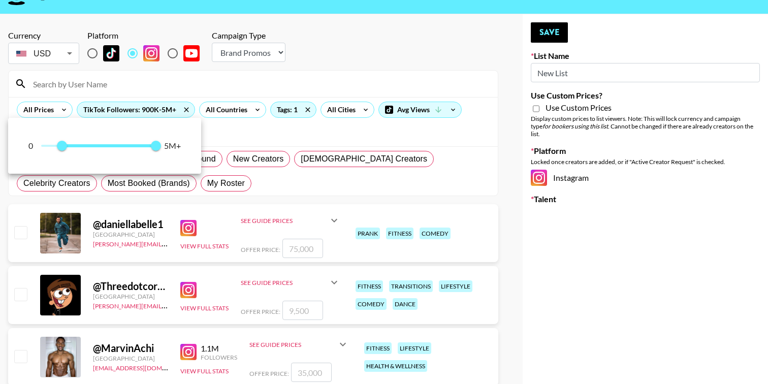
click at [124, 93] on div at bounding box center [384, 192] width 768 height 384
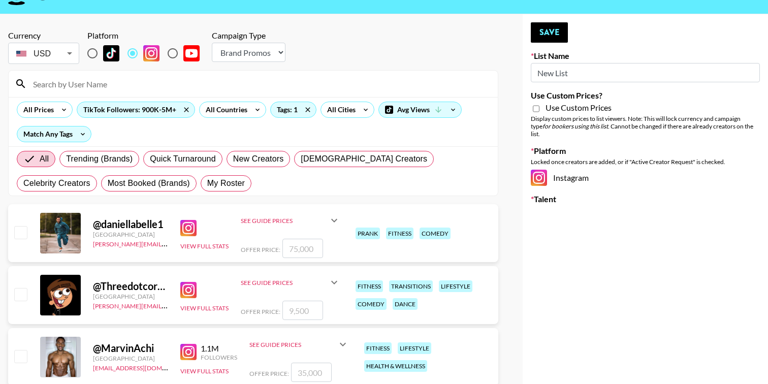
click at [93, 51] on input "radio" at bounding box center [92, 53] width 21 height 21
radio input "true"
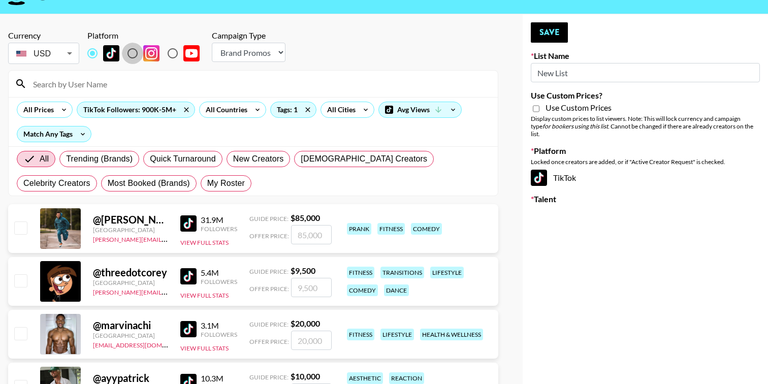
click at [133, 53] on input "radio" at bounding box center [132, 53] width 21 height 21
radio input "true"
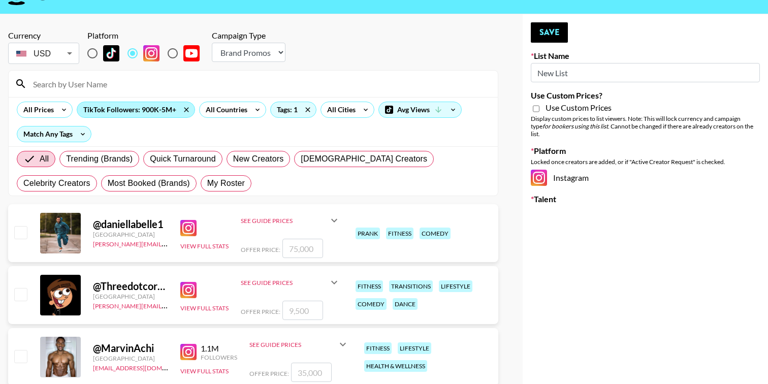
click at [133, 112] on div "TikTok Followers: 900K-5M+" at bounding box center [135, 109] width 117 height 15
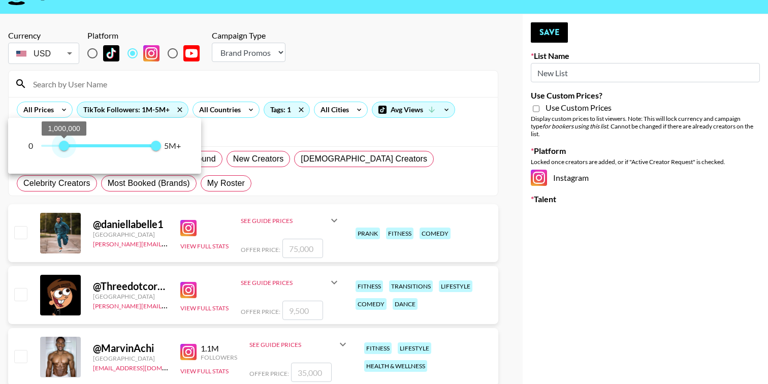
type input "5000000"
drag, startPoint x: 61, startPoint y: 146, endPoint x: 160, endPoint y: 152, distance: 99.3
click at [69, 151] on span "1,000,000" at bounding box center [64, 146] width 10 height 10
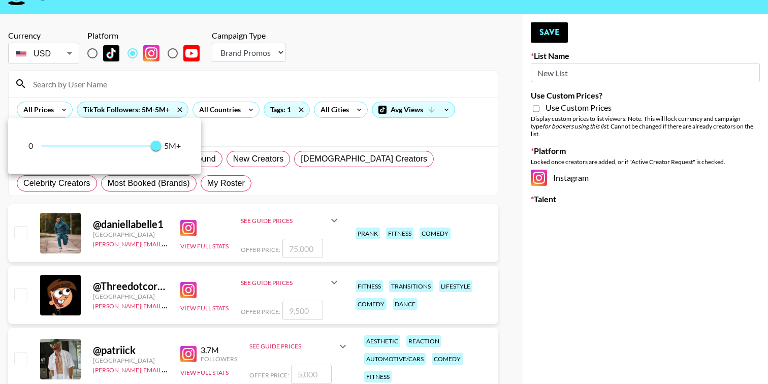
click at [209, 92] on div at bounding box center [384, 192] width 768 height 384
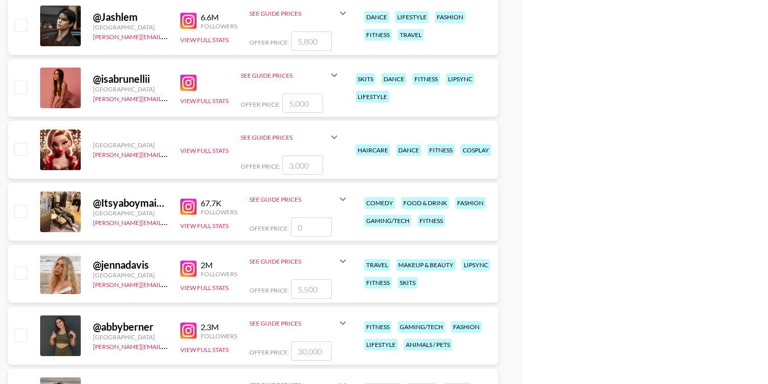
scroll to position [932, 0]
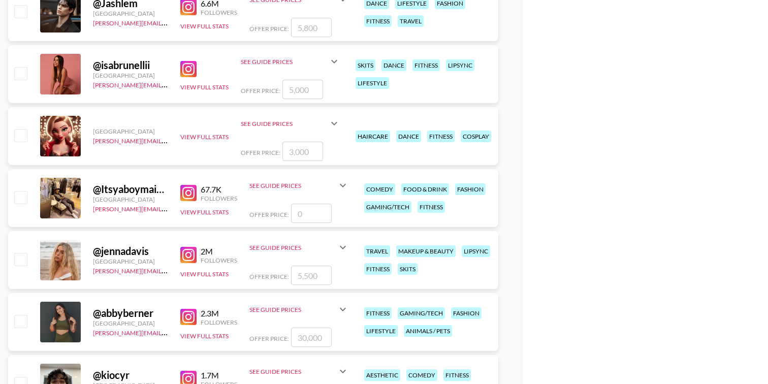
click at [187, 258] on img at bounding box center [188, 255] width 16 height 16
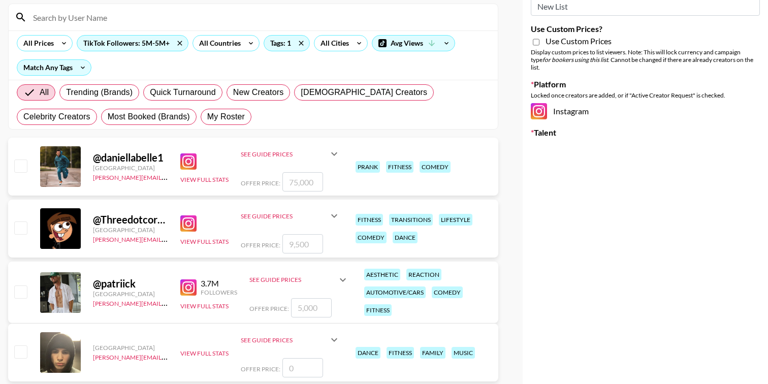
scroll to position [110, 0]
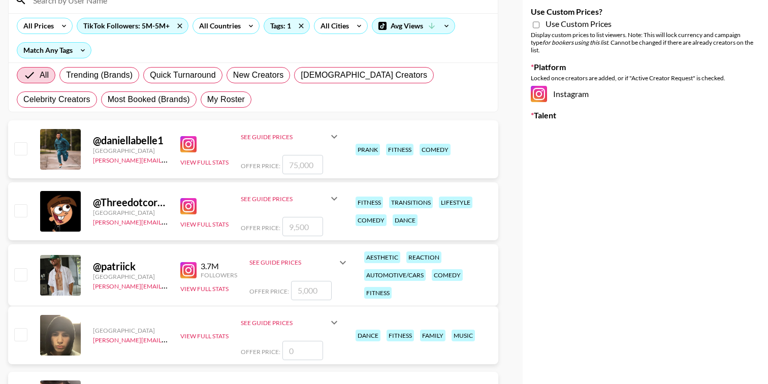
click at [186, 276] on img at bounding box center [188, 270] width 16 height 16
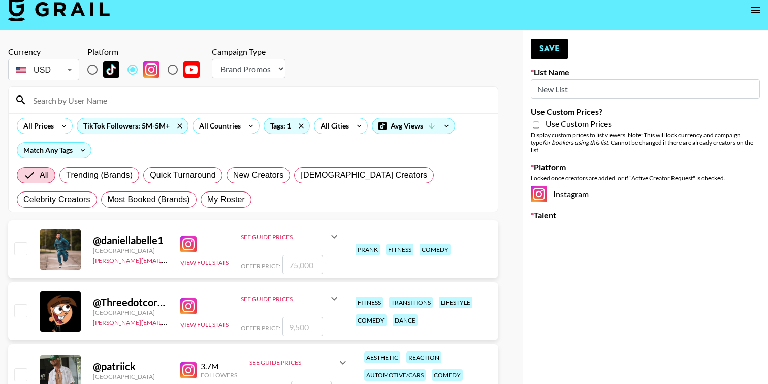
scroll to position [0, 0]
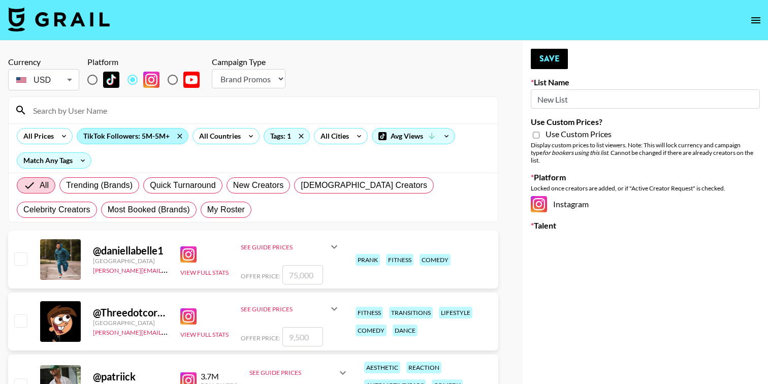
click at [149, 137] on div "TikTok Followers: 5M-5M+" at bounding box center [132, 135] width 111 height 15
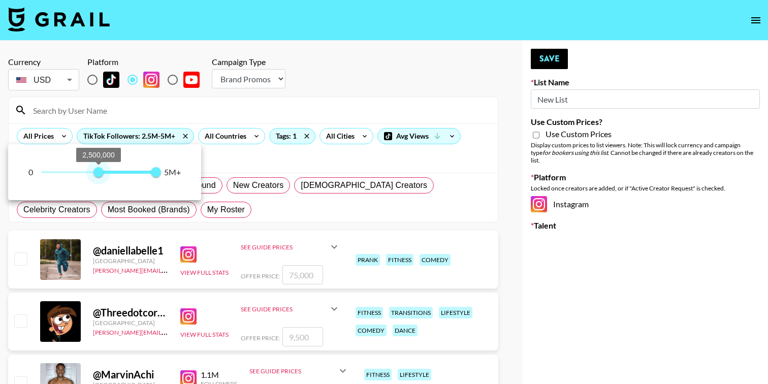
type input "0"
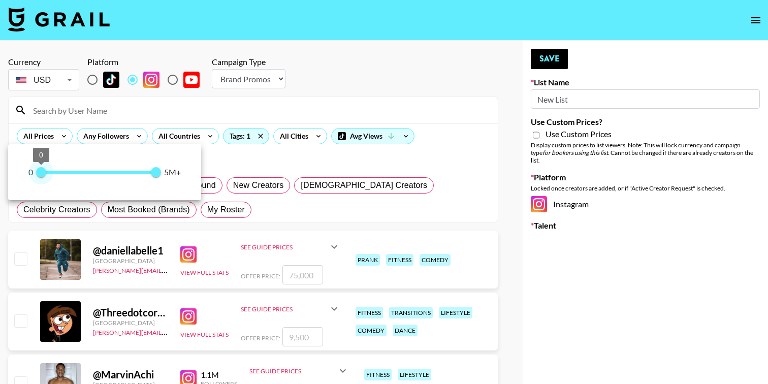
drag, startPoint x: 99, startPoint y: 173, endPoint x: 4, endPoint y: 166, distance: 95.2
click at [4, 166] on div "0 0 5,000,000 5M+" at bounding box center [384, 192] width 768 height 384
click at [240, 117] on div at bounding box center [384, 192] width 768 height 384
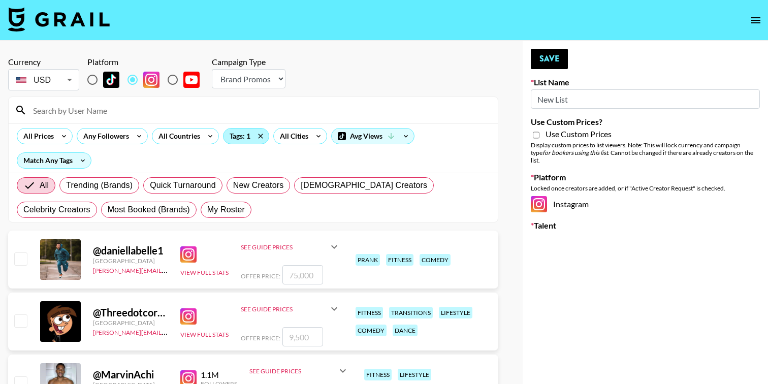
click at [238, 139] on div "Tags: 1" at bounding box center [245, 135] width 45 height 15
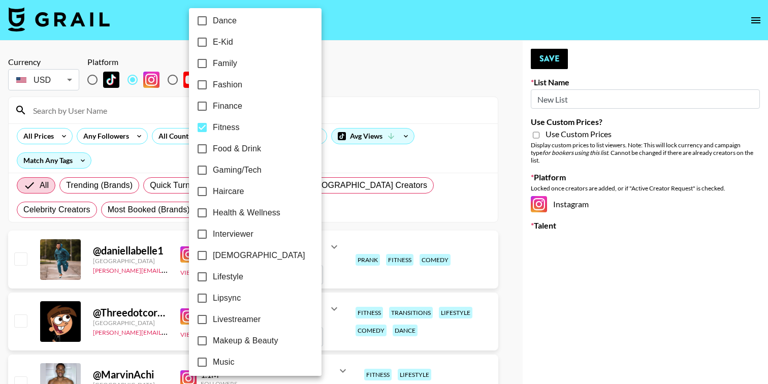
scroll to position [244, 0]
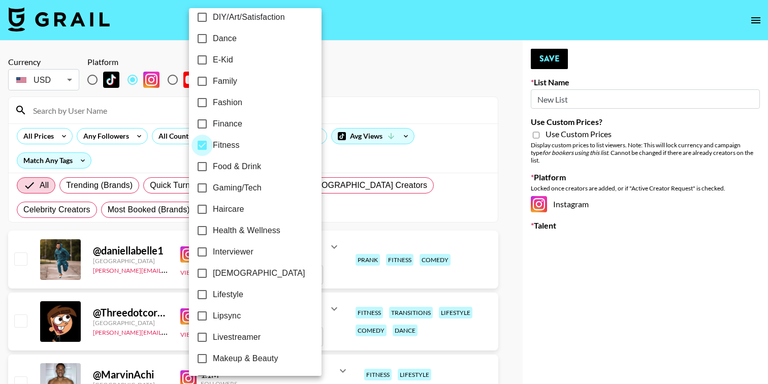
click at [203, 148] on input "Fitness" at bounding box center [201, 145] width 21 height 21
checkbox input "false"
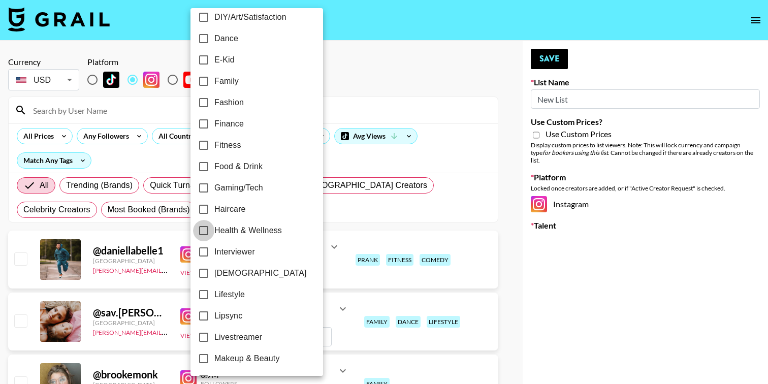
click at [203, 232] on input "Health & Wellness" at bounding box center [203, 230] width 21 height 21
checkbox input "true"
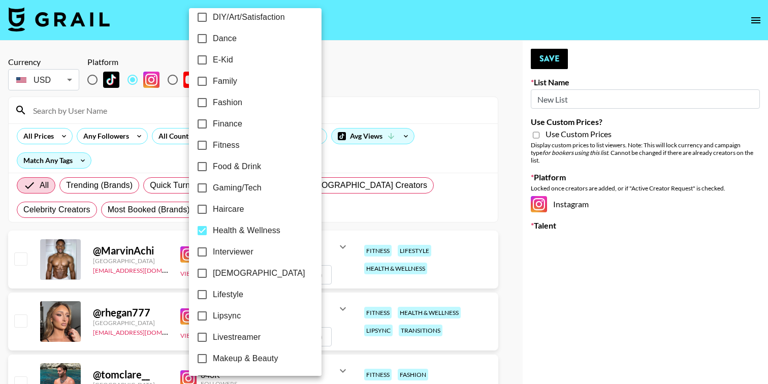
click at [551, 330] on div at bounding box center [384, 192] width 768 height 384
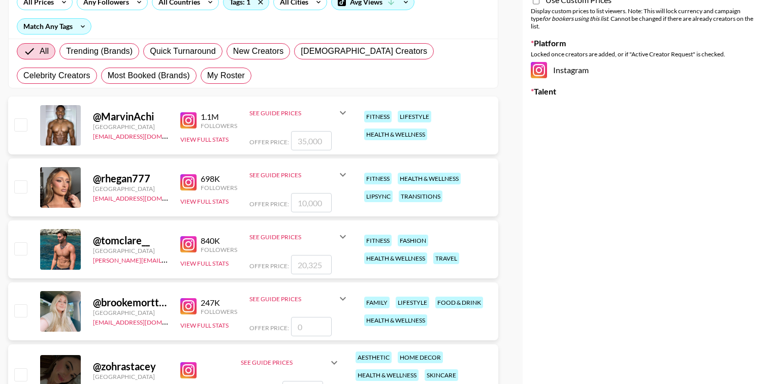
scroll to position [145, 0]
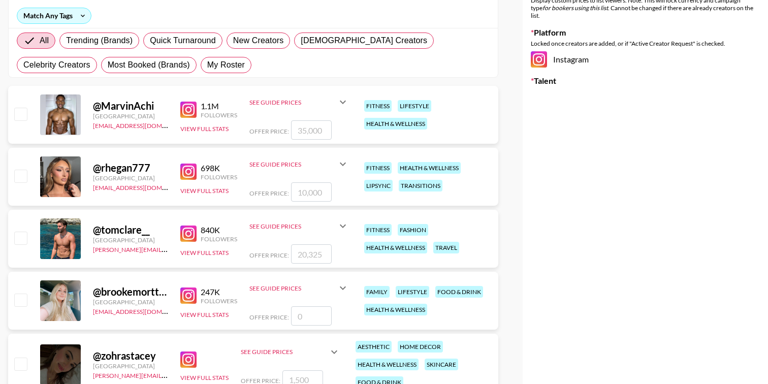
click at [185, 239] on img at bounding box center [188, 233] width 16 height 16
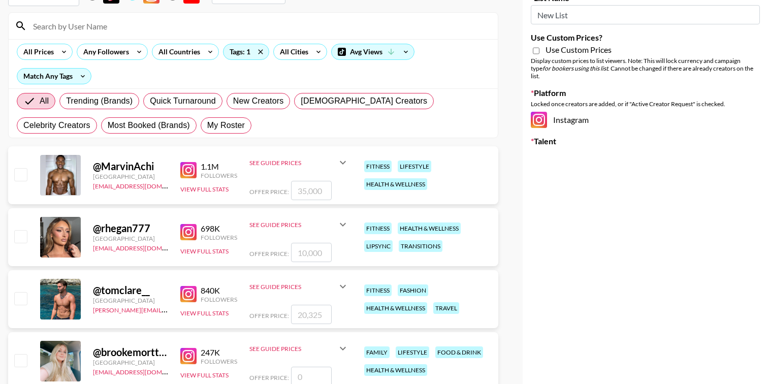
scroll to position [0, 0]
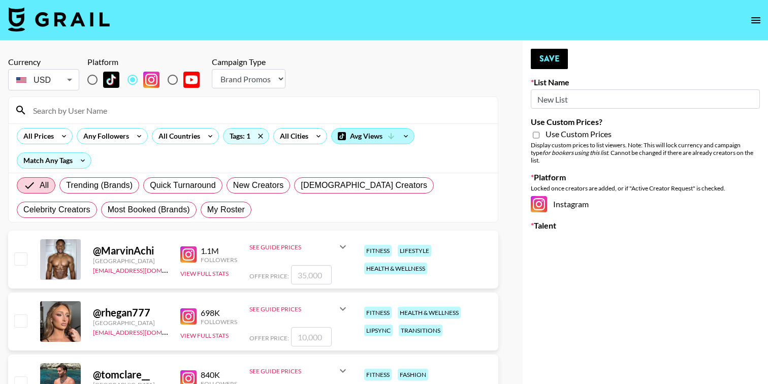
click at [366, 137] on div "Avg Views" at bounding box center [373, 135] width 82 height 15
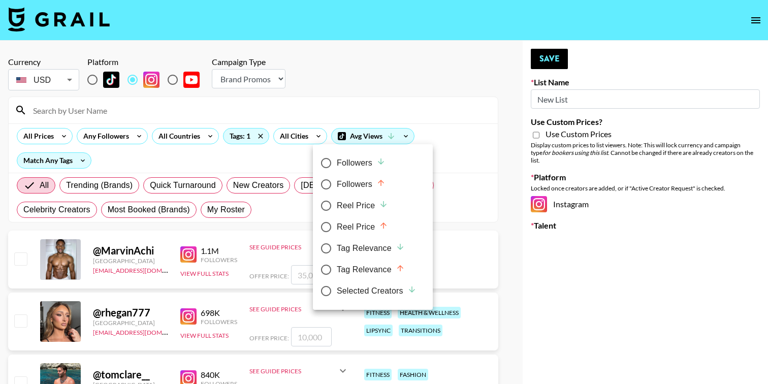
click at [356, 169] on label "Followers" at bounding box center [365, 162] width 101 height 21
click at [337, 169] on input "Followers" at bounding box center [325, 162] width 21 height 21
radio input "true"
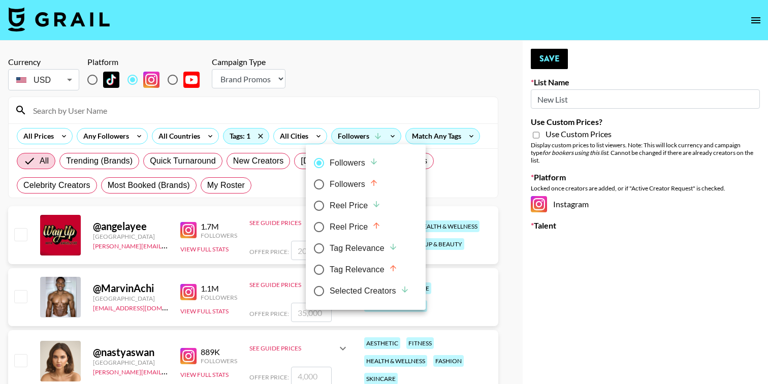
click at [560, 305] on div at bounding box center [384, 192] width 768 height 384
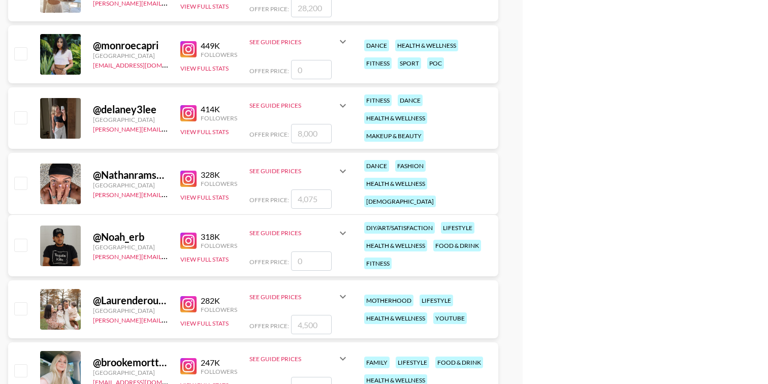
scroll to position [626, 0]
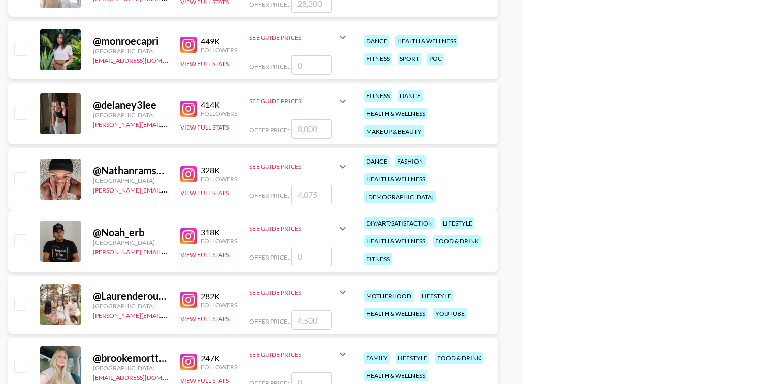
click at [190, 236] on img at bounding box center [188, 236] width 16 height 16
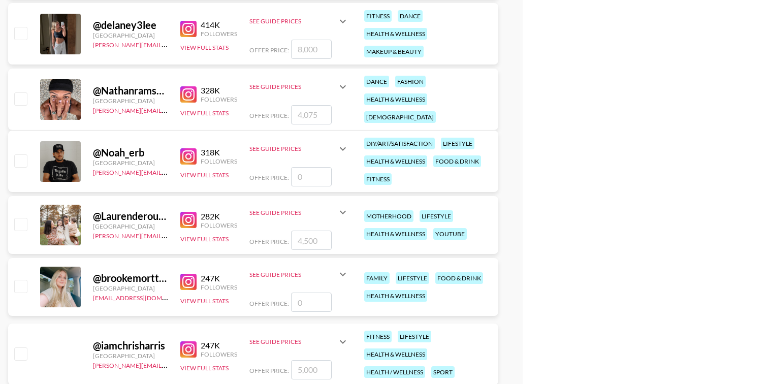
scroll to position [707, 0]
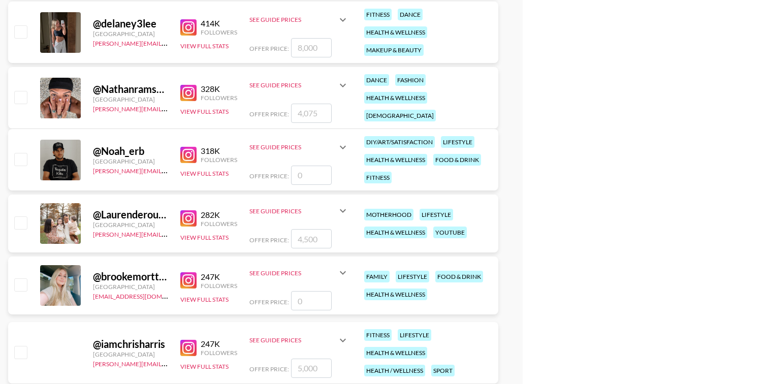
click at [188, 96] on img at bounding box center [188, 93] width 16 height 16
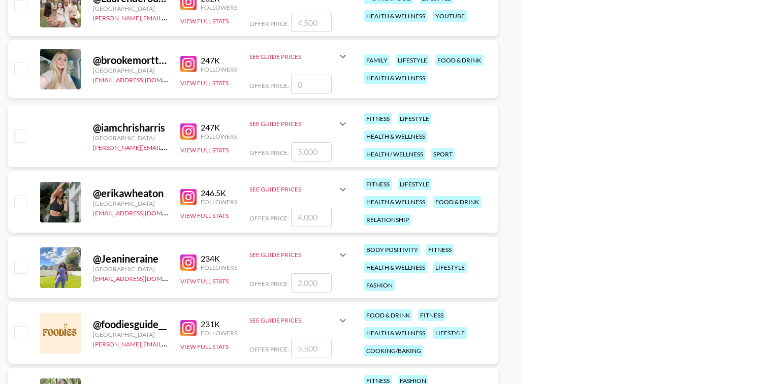
scroll to position [950, 0]
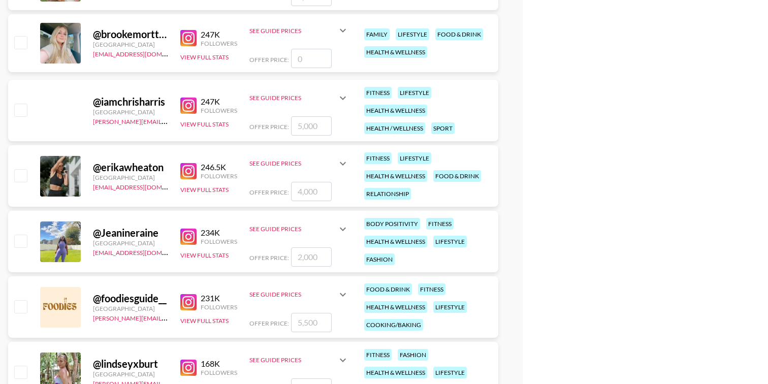
click at [189, 168] on img at bounding box center [188, 171] width 16 height 16
click at [185, 174] on img at bounding box center [188, 171] width 16 height 16
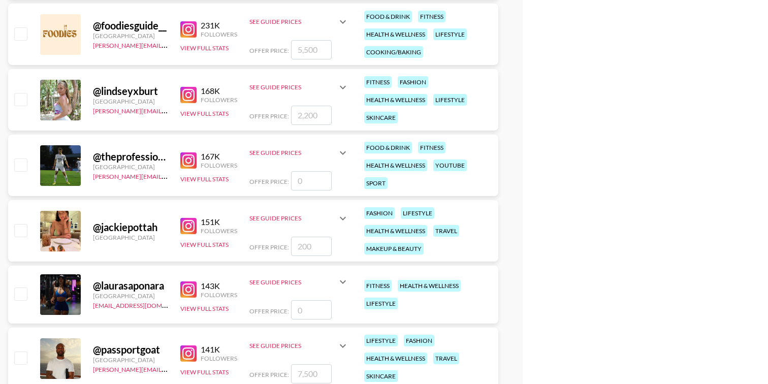
scroll to position [1228, 0]
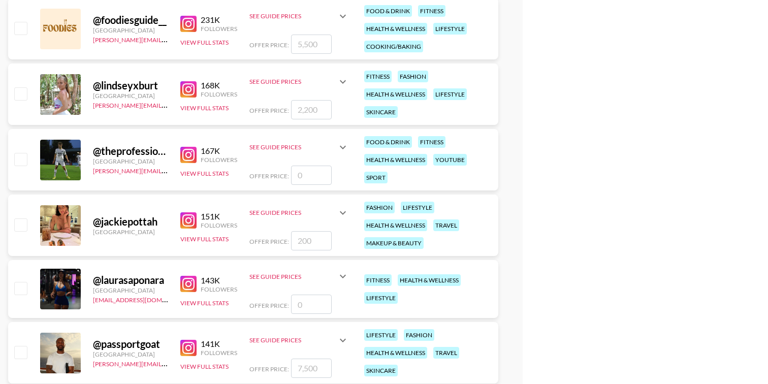
click at [188, 155] on img at bounding box center [188, 155] width 16 height 16
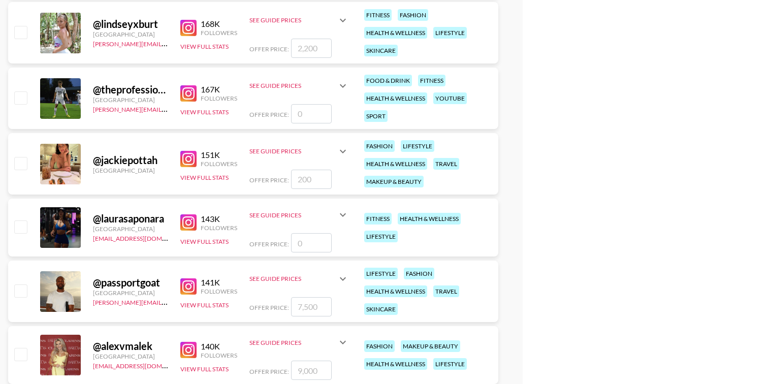
scroll to position [1298, 0]
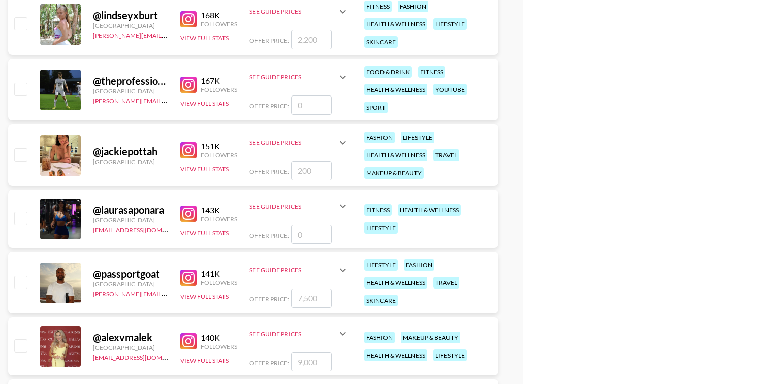
click at [191, 215] on img at bounding box center [188, 214] width 16 height 16
click at [191, 275] on img at bounding box center [188, 278] width 16 height 16
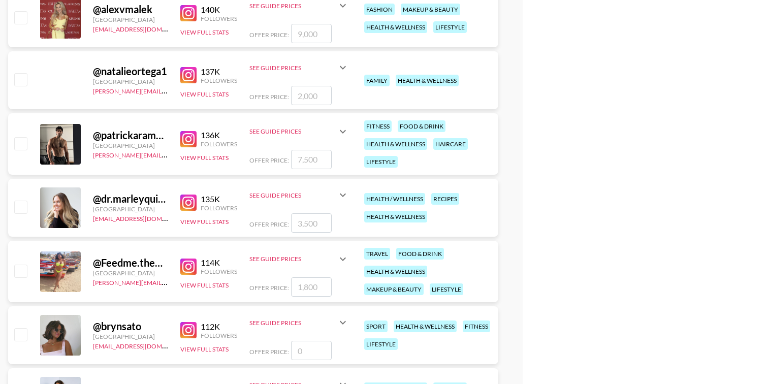
scroll to position [1642, 0]
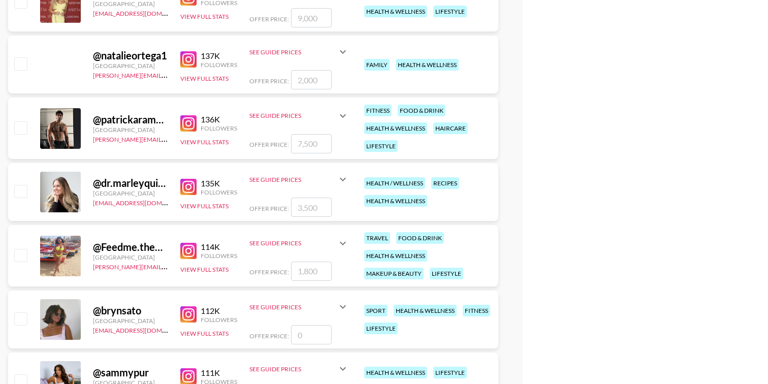
click at [188, 185] on img at bounding box center [188, 187] width 16 height 16
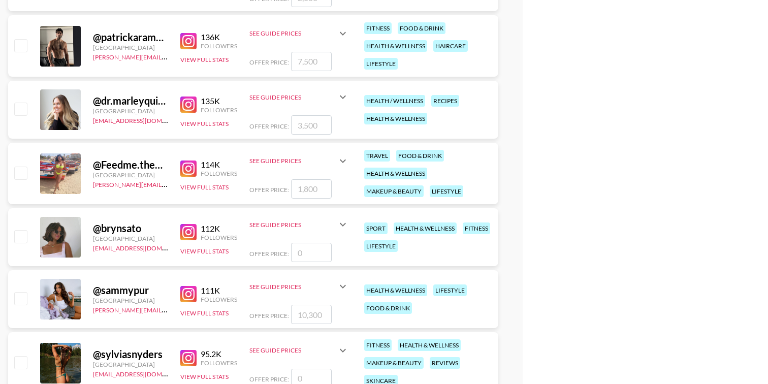
scroll to position [1728, 0]
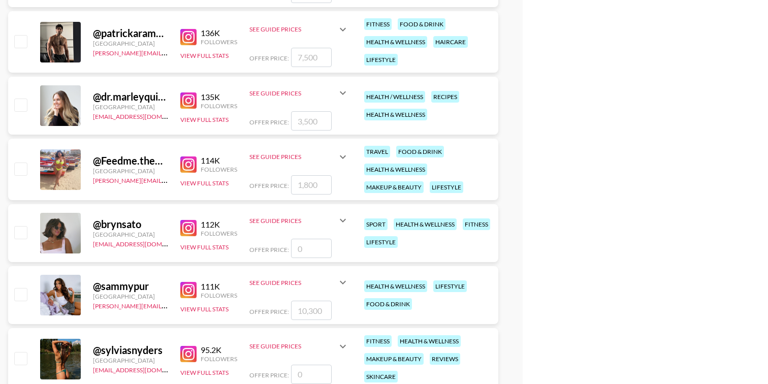
click at [188, 231] on img at bounding box center [188, 228] width 16 height 16
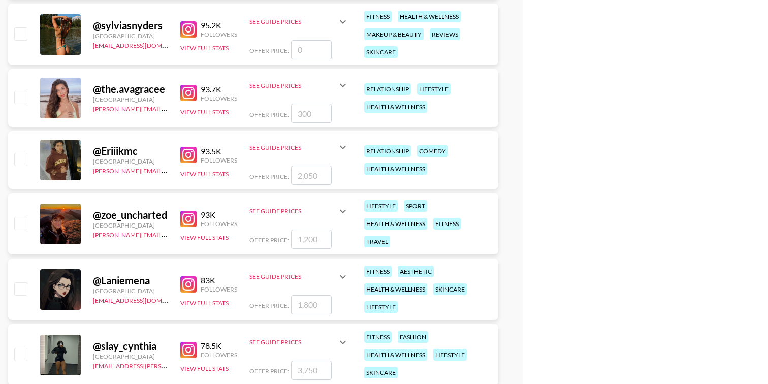
scroll to position [2041, 0]
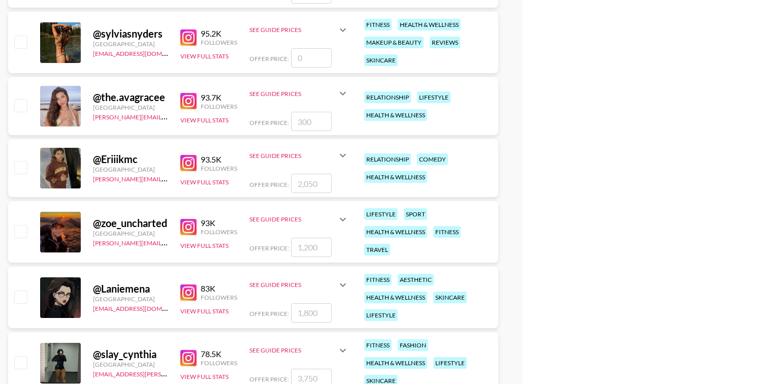
click at [191, 167] on img at bounding box center [188, 163] width 16 height 16
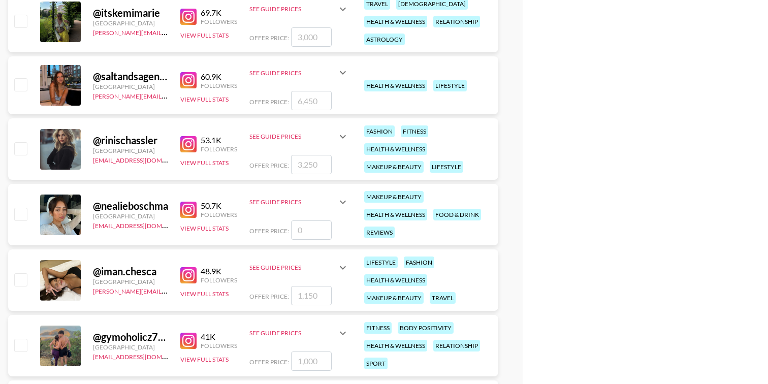
scroll to position [2599, 0]
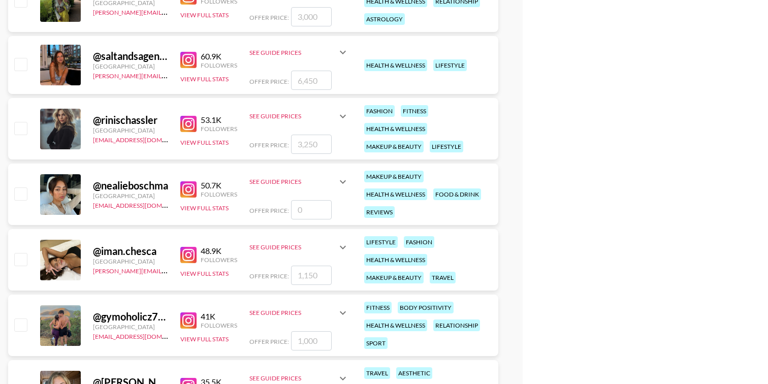
click at [188, 123] on img at bounding box center [188, 124] width 16 height 16
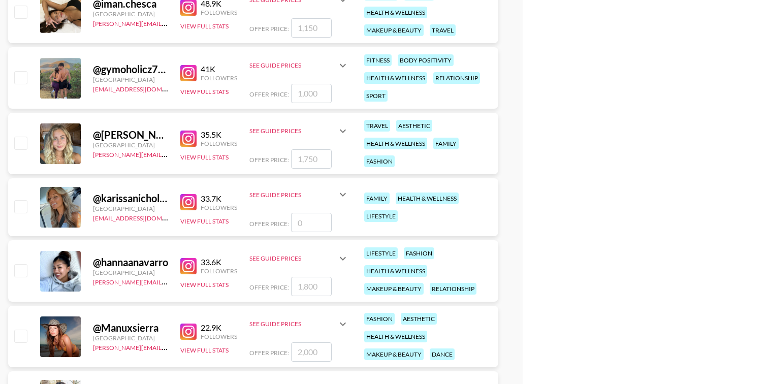
scroll to position [2856, 0]
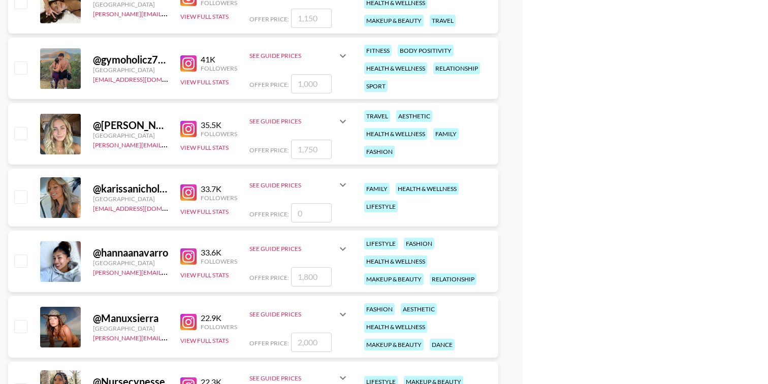
click at [189, 125] on img at bounding box center [188, 129] width 16 height 16
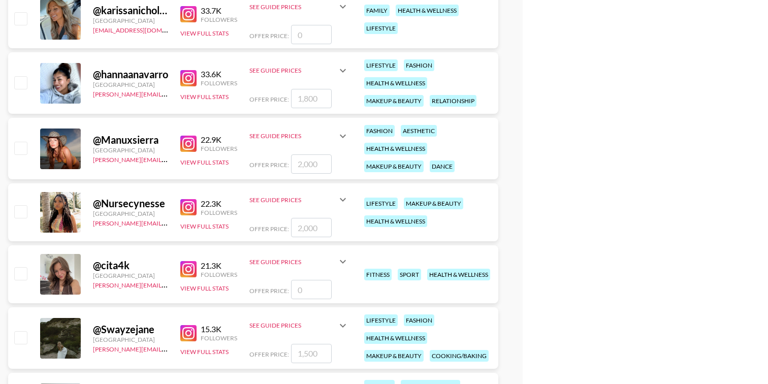
scroll to position [3036, 0]
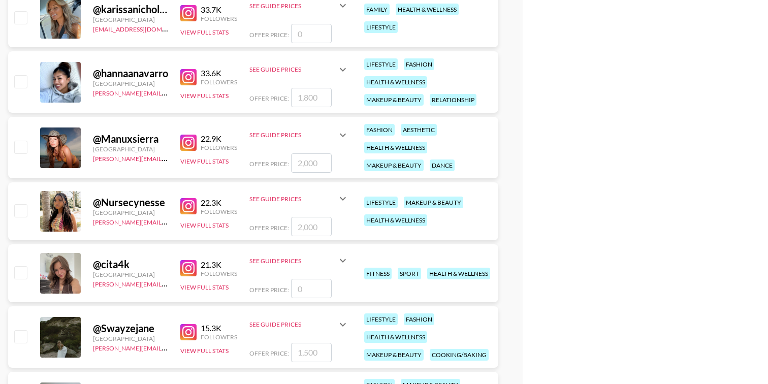
click at [191, 147] on img at bounding box center [188, 143] width 16 height 16
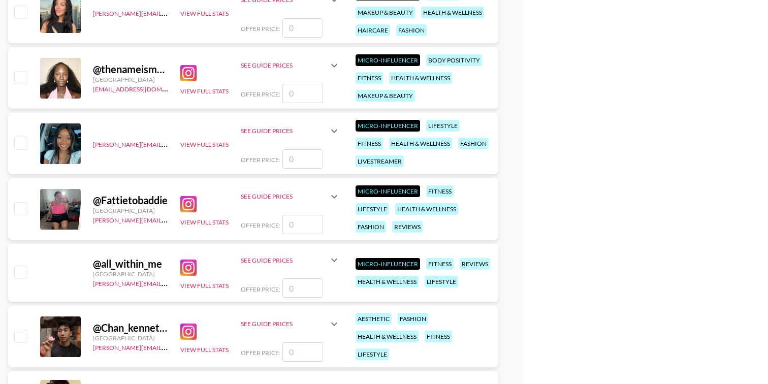
scroll to position [6060, 0]
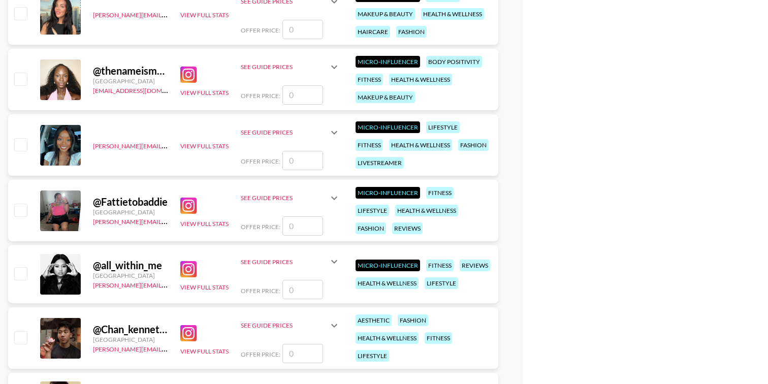
click at [187, 203] on img at bounding box center [188, 206] width 16 height 16
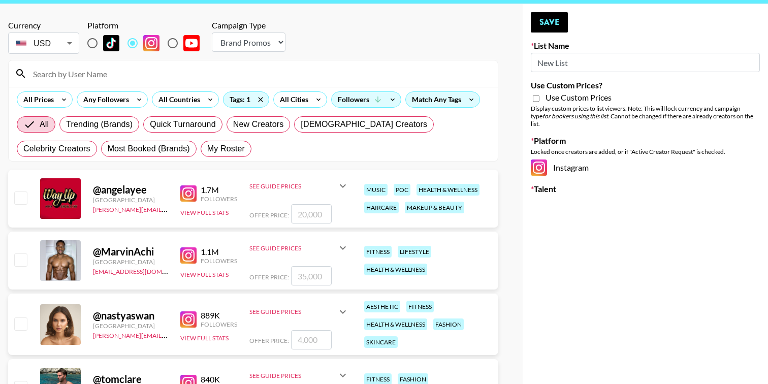
scroll to position [0, 0]
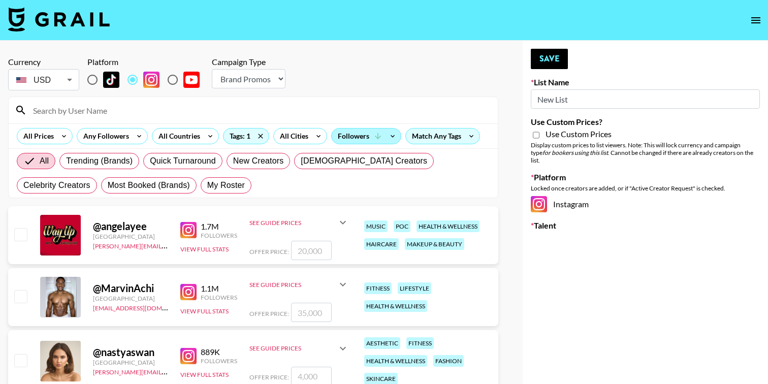
click at [373, 136] on icon at bounding box center [377, 136] width 9 height 9
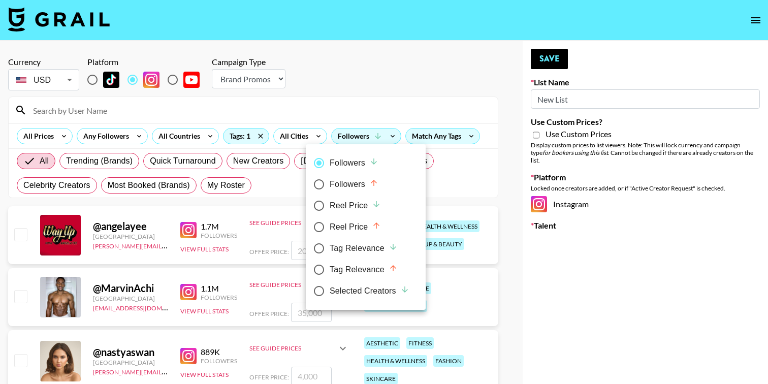
click at [359, 119] on div at bounding box center [384, 192] width 768 height 384
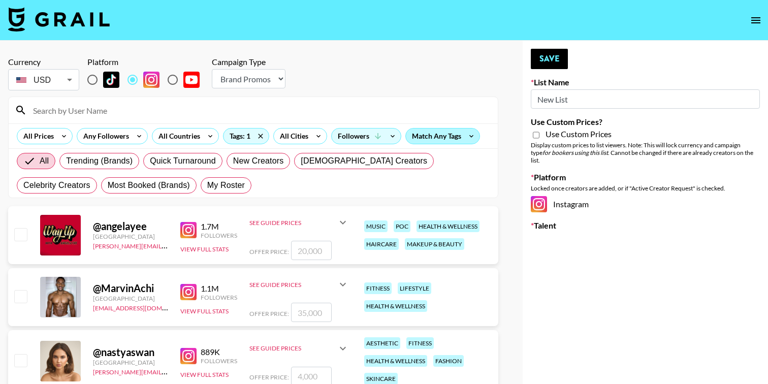
click at [450, 138] on div "Match Any Tags" at bounding box center [443, 135] width 74 height 15
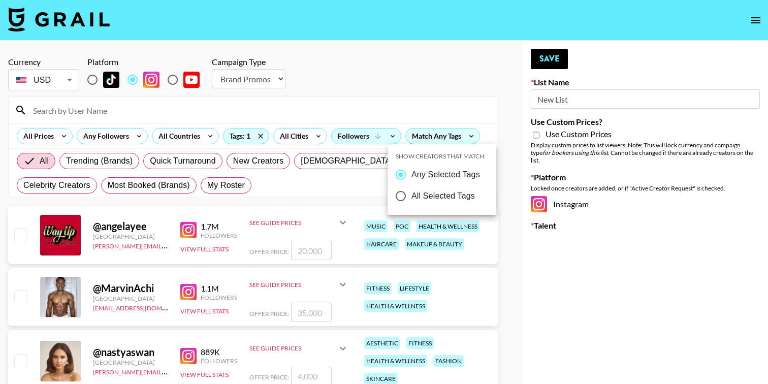
click at [449, 136] on div at bounding box center [384, 192] width 768 height 384
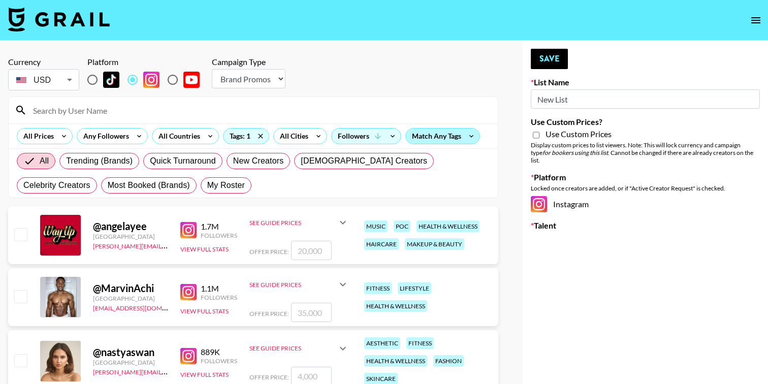
click at [440, 134] on div "Match Any Tags" at bounding box center [443, 135] width 74 height 15
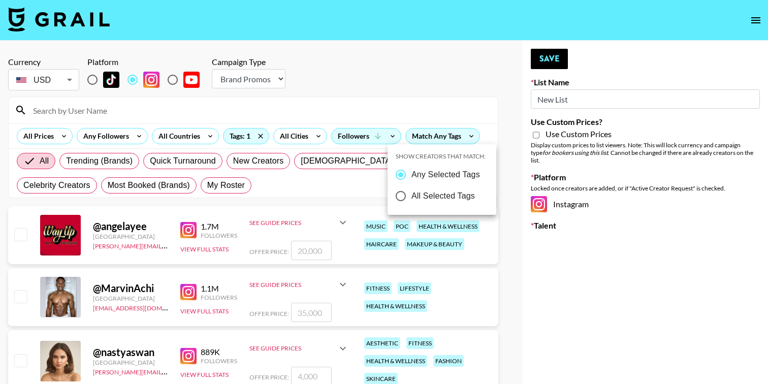
click at [418, 102] on div at bounding box center [384, 192] width 768 height 384
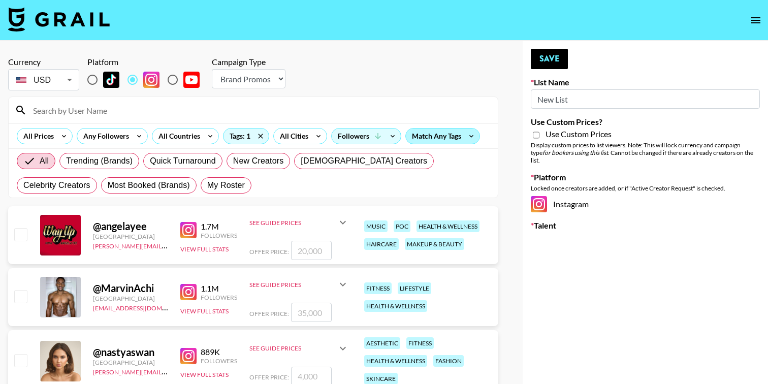
click at [423, 136] on div "Match Any Tags" at bounding box center [443, 135] width 74 height 15
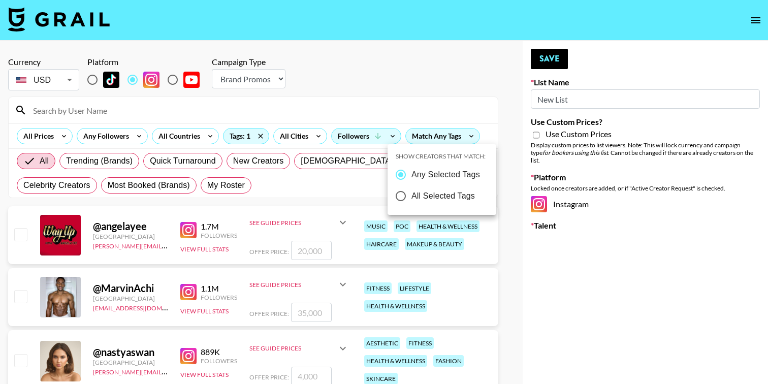
click at [400, 194] on input "All Selected Tags" at bounding box center [400, 195] width 21 height 21
radio input "true"
radio input "false"
click at [430, 104] on div at bounding box center [384, 192] width 768 height 384
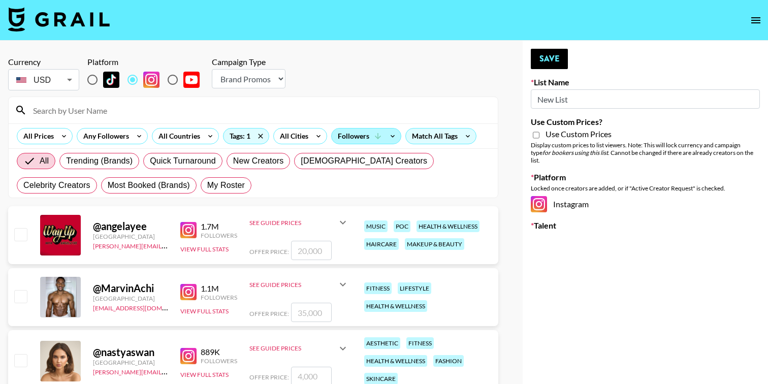
click at [362, 135] on div "Followers" at bounding box center [366, 135] width 69 height 15
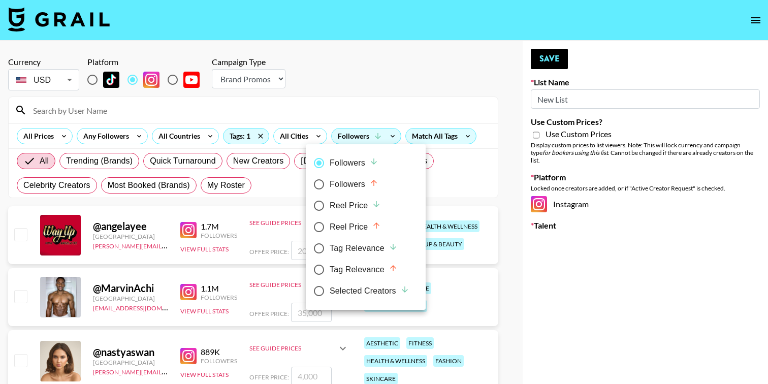
click at [410, 173] on div "Followers Followers Reel Price Reel Price Tag Relevance Tag Relevance Selected …" at bounding box center [366, 226] width 104 height 149
click at [360, 85] on div at bounding box center [384, 192] width 768 height 384
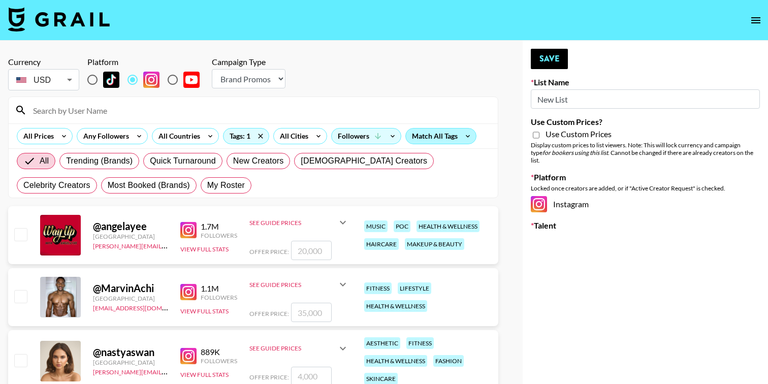
click at [422, 142] on div "Match All Tags" at bounding box center [441, 135] width 70 height 15
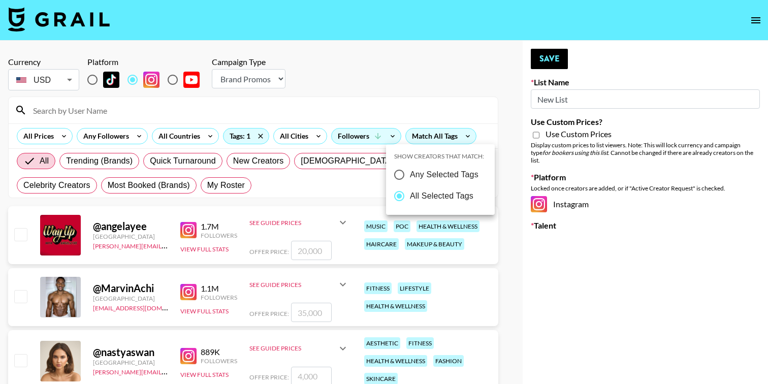
click at [411, 175] on span "Any Selected Tags" at bounding box center [444, 175] width 69 height 12
click at [410, 175] on input "Any Selected Tags" at bounding box center [399, 174] width 21 height 21
radio input "true"
radio input "false"
click at [324, 92] on div at bounding box center [384, 192] width 768 height 384
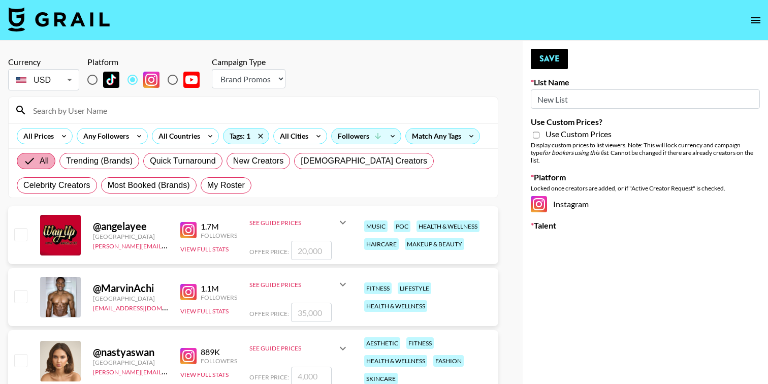
click at [43, 167] on label "All" at bounding box center [36, 161] width 39 height 16
click at [40, 167] on input "All" at bounding box center [31, 161] width 16 height 12
click at [36, 160] on input "All" at bounding box center [31, 161] width 16 height 12
click at [238, 138] on div "Tags: 1" at bounding box center [245, 135] width 45 height 15
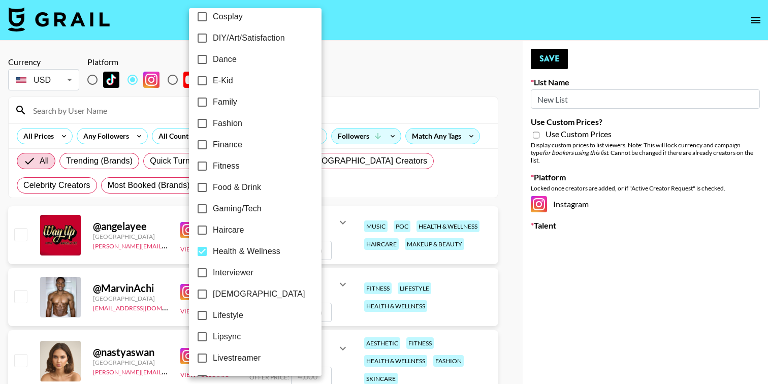
scroll to position [229, 0]
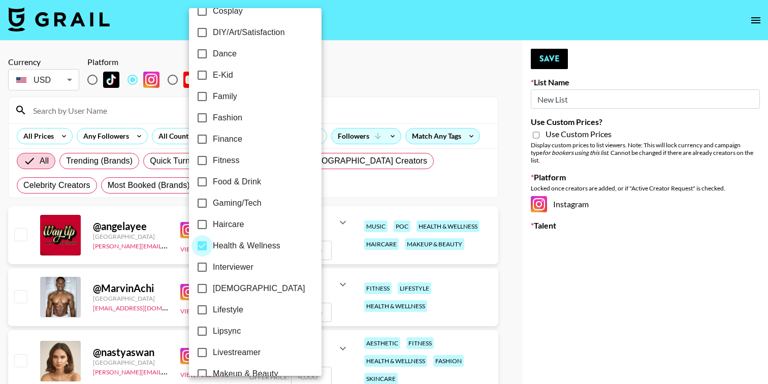
click at [203, 247] on input "Health & Wellness" at bounding box center [201, 245] width 21 height 21
checkbox input "false"
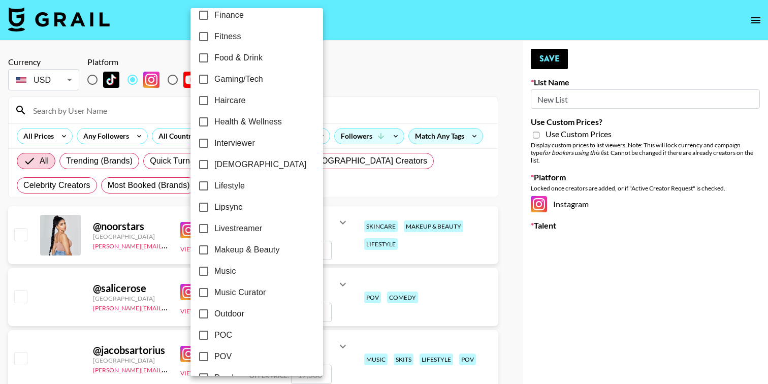
scroll to position [363, 0]
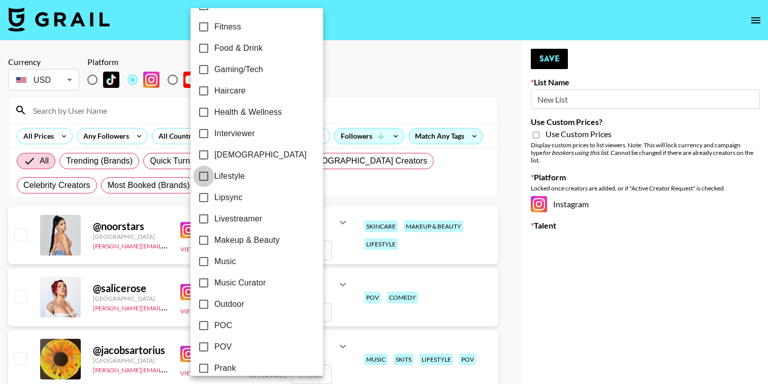
click at [205, 178] on input "Lifestyle" at bounding box center [203, 176] width 21 height 21
checkbox input "true"
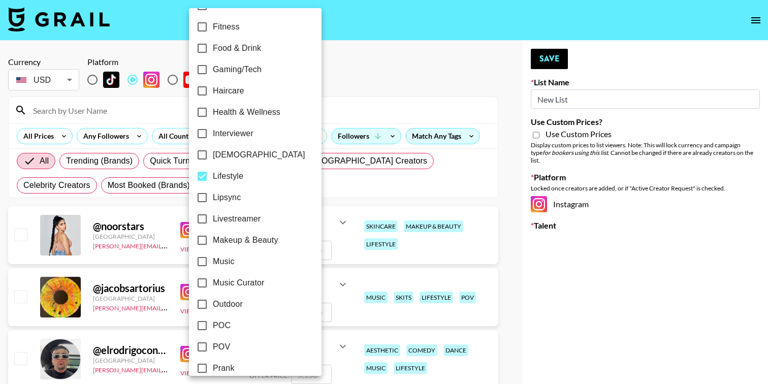
click at [321, 76] on div at bounding box center [384, 192] width 768 height 384
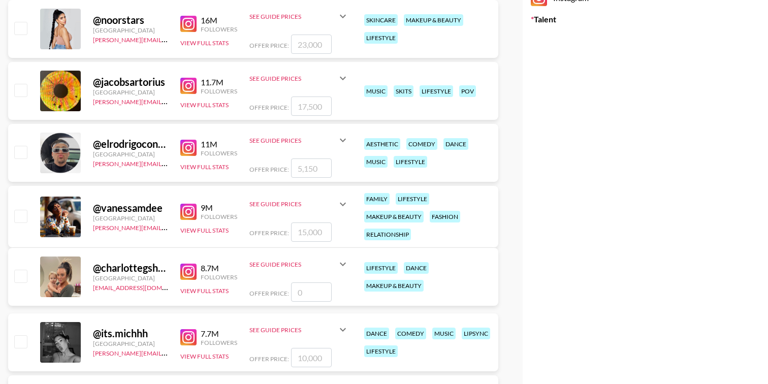
scroll to position [223, 0]
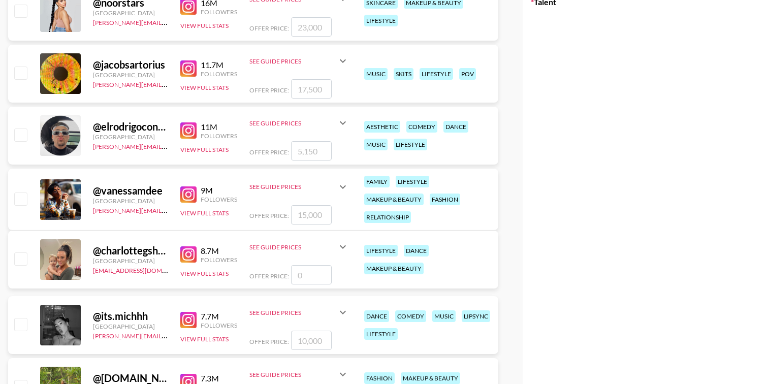
click at [189, 194] on img at bounding box center [188, 194] width 16 height 16
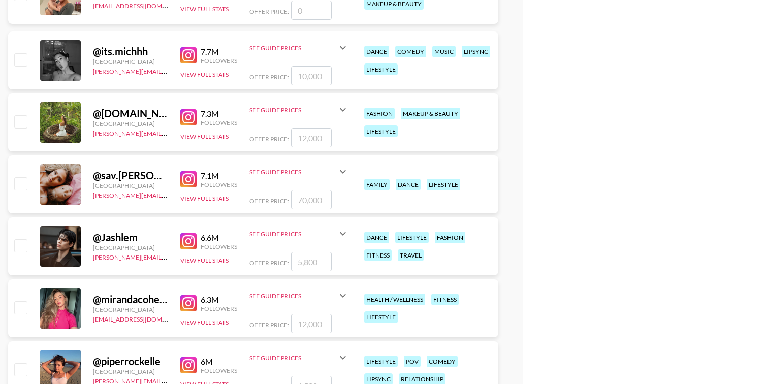
scroll to position [486, 0]
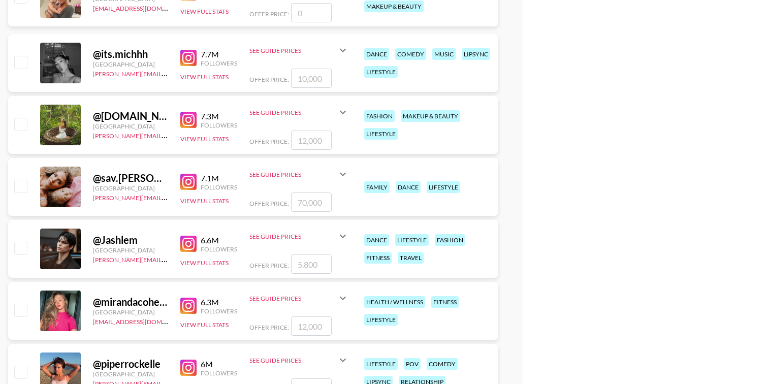
click at [193, 183] on img at bounding box center [188, 182] width 16 height 16
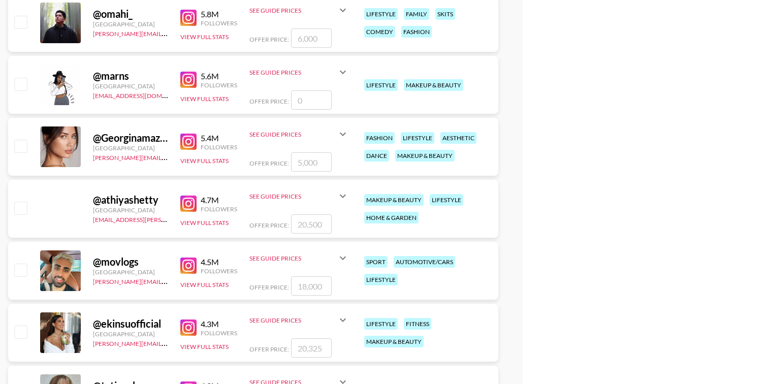
scroll to position [897, 0]
click at [183, 143] on img at bounding box center [188, 142] width 16 height 16
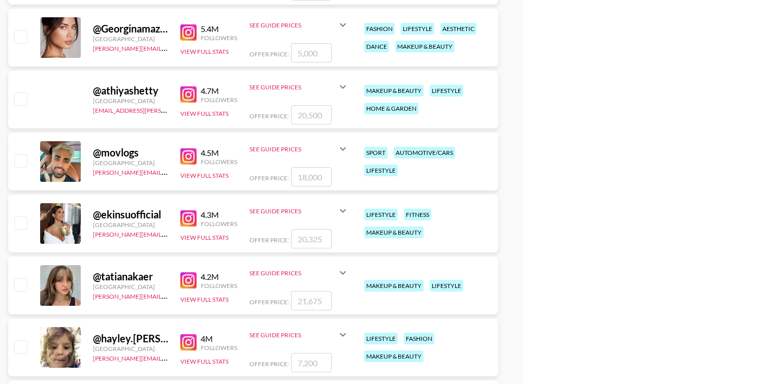
scroll to position [1020, 0]
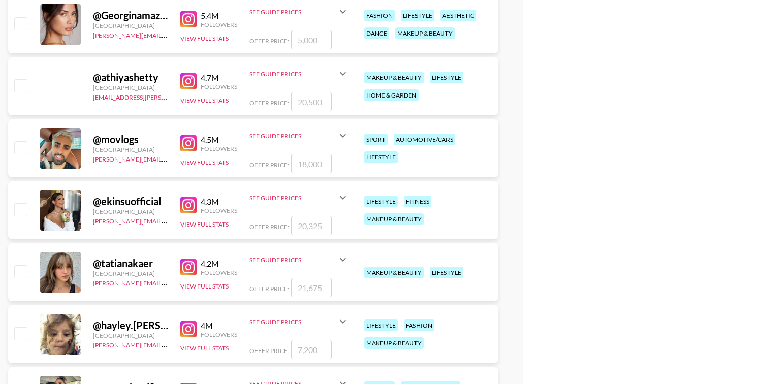
click at [184, 206] on img at bounding box center [188, 205] width 16 height 16
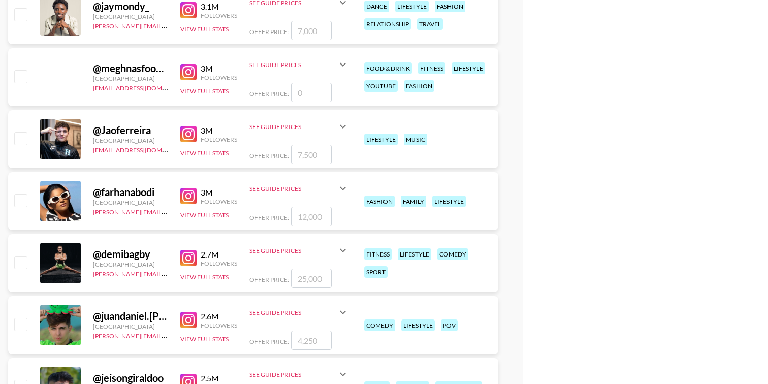
scroll to position [1660, 0]
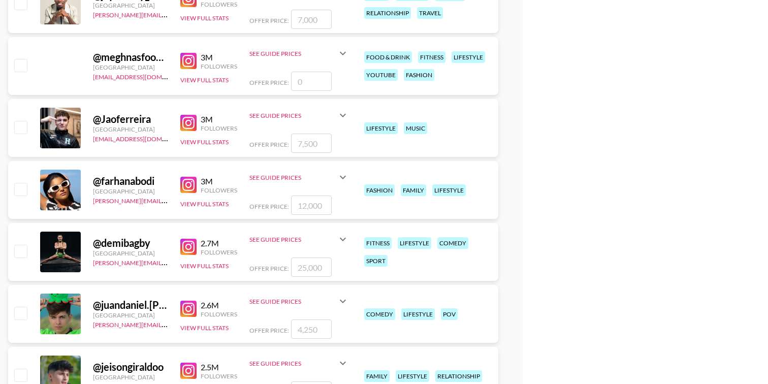
click at [190, 185] on img at bounding box center [188, 185] width 16 height 16
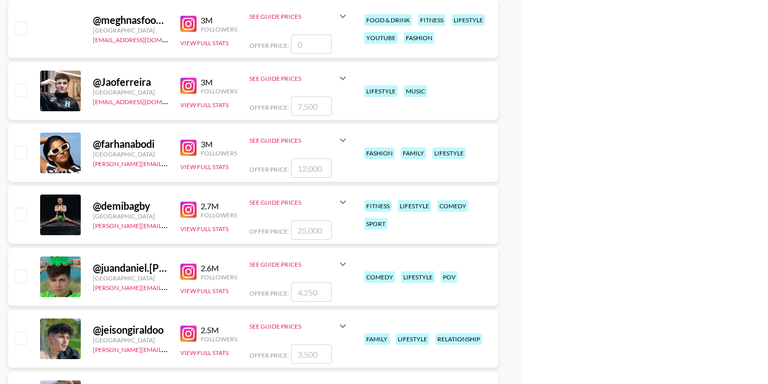
scroll to position [1698, 0]
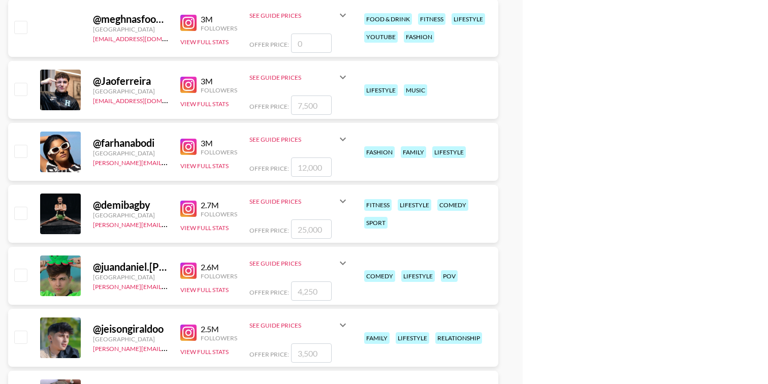
click at [186, 206] on img at bounding box center [188, 209] width 16 height 16
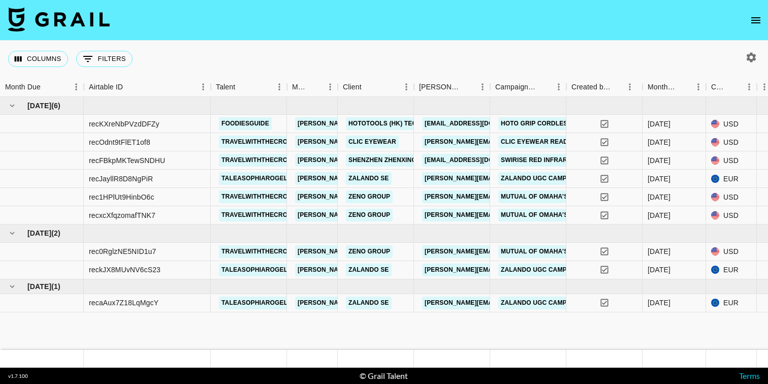
click at [756, 22] on icon "open drawer" at bounding box center [756, 20] width 12 height 12
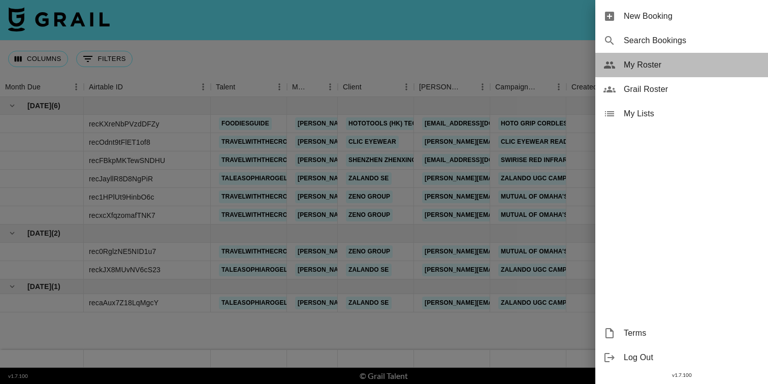
click at [636, 63] on span "My Roster" at bounding box center [692, 65] width 136 height 12
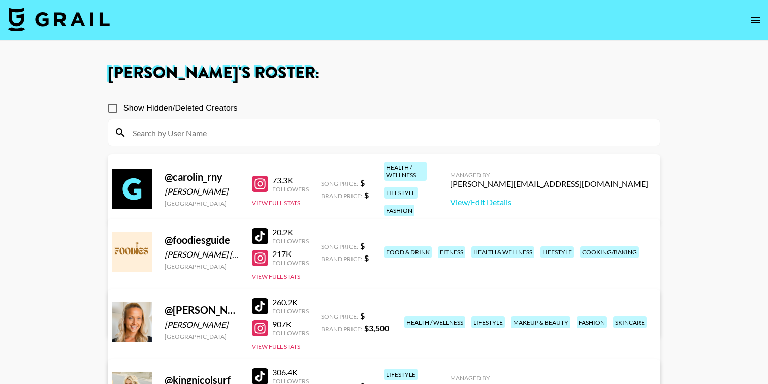
click at [239, 135] on input at bounding box center [389, 132] width 527 height 16
paste input "https://www.instagram.com/erikawheaton"
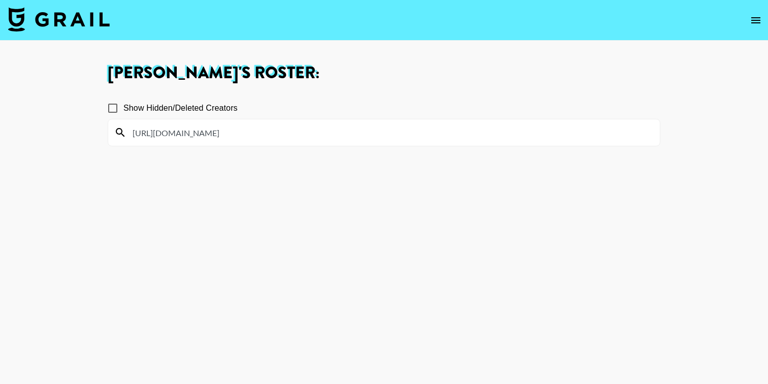
click at [759, 18] on icon "open drawer" at bounding box center [756, 20] width 12 height 12
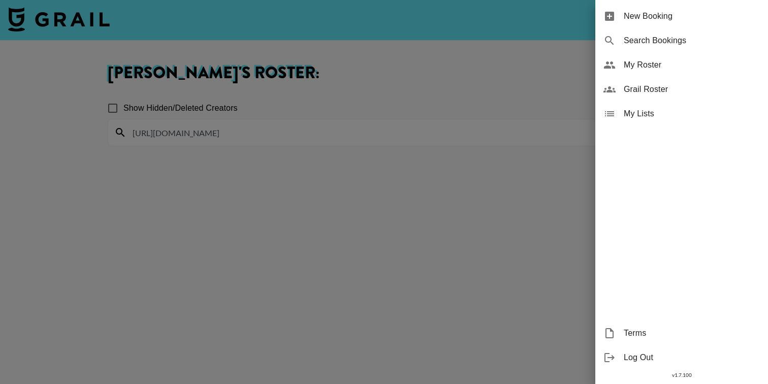
click at [650, 85] on span "Grail Roster" at bounding box center [692, 89] width 136 height 12
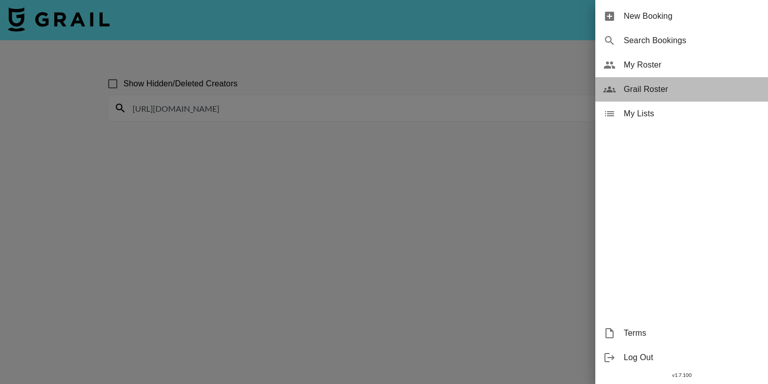
click at [680, 88] on span "Grail Roster" at bounding box center [692, 89] width 136 height 12
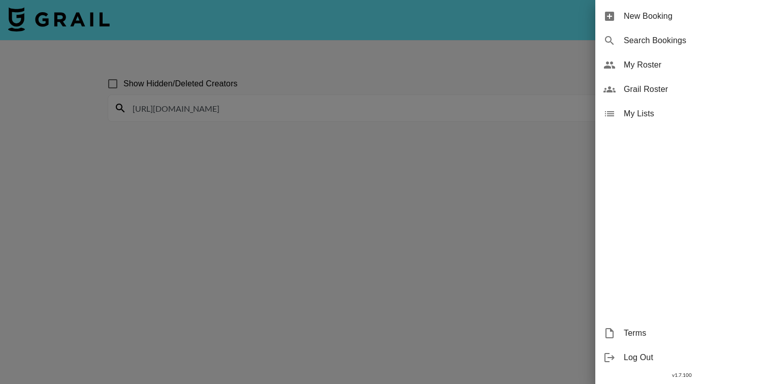
click at [341, 98] on div at bounding box center [384, 192] width 768 height 384
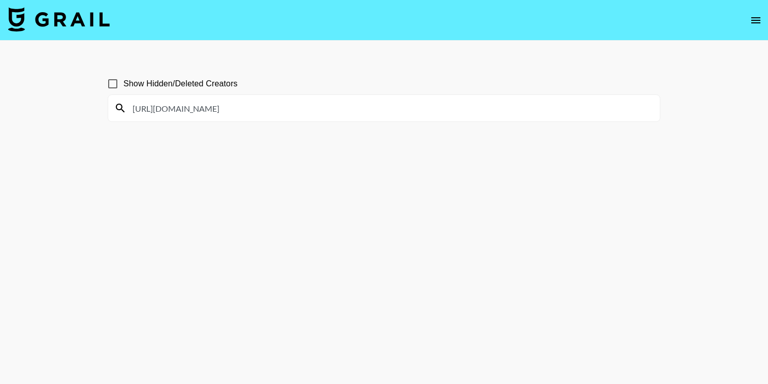
drag, startPoint x: 234, startPoint y: 109, endPoint x: 54, endPoint y: 109, distance: 179.8
click at [54, 109] on main "Show Hidden/Deleted Creators https://www.instagram.com/erikawheaton" at bounding box center [384, 216] width 768 height 351
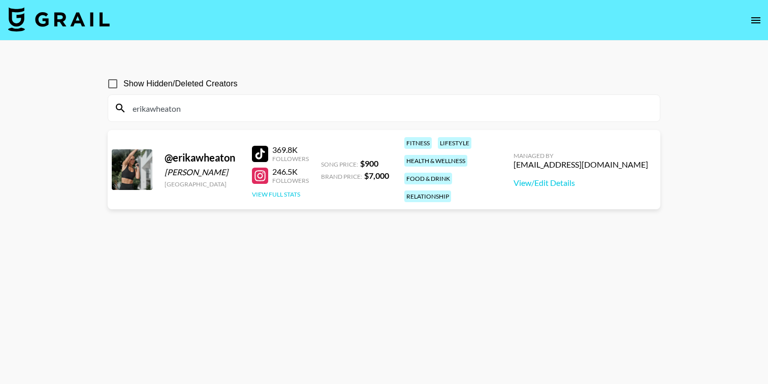
click at [289, 190] on button "View Full Stats" at bounding box center [276, 194] width 48 height 8
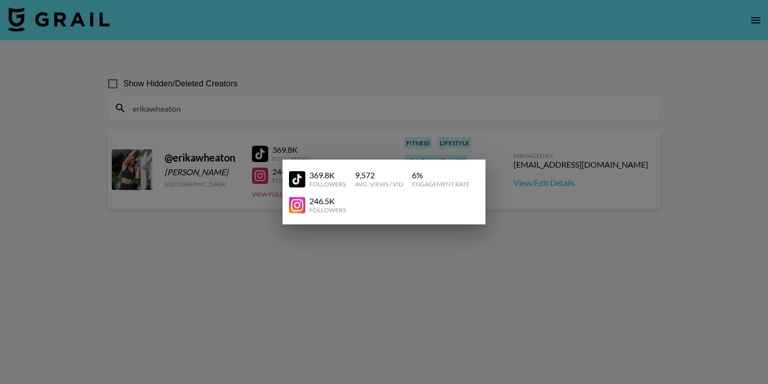
click at [378, 245] on div at bounding box center [384, 192] width 768 height 384
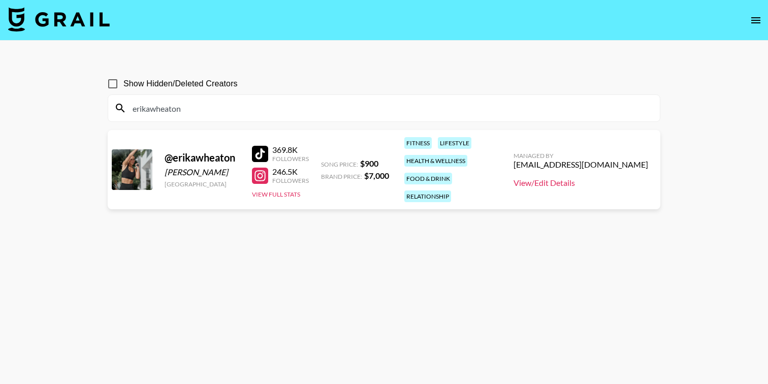
click at [596, 178] on link "View/Edit Details" at bounding box center [580, 183] width 135 height 10
drag, startPoint x: 219, startPoint y: 111, endPoint x: 98, endPoint y: 110, distance: 121.4
click at [98, 110] on main "Show Hidden/Deleted Creators erikawheaton @ erikawheaton Erika Wheaton United S…" at bounding box center [384, 216] width 768 height 351
paste input "georginamazzeo"
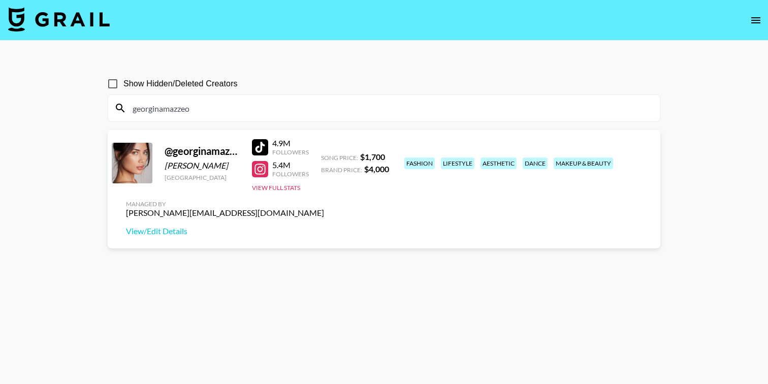
drag, startPoint x: 199, startPoint y: 105, endPoint x: 94, endPoint y: 105, distance: 104.6
click at [94, 105] on main "Show Hidden/Deleted Creators georginamazzeo @ georginamazzeo Georgina Mazzeo Un…" at bounding box center [384, 216] width 768 height 351
paste input "demibagby"
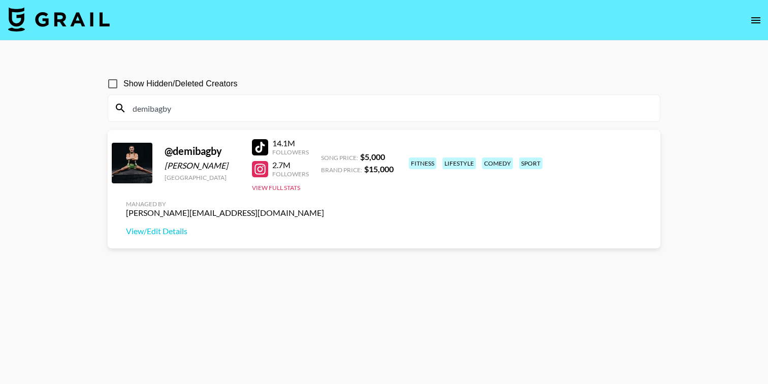
type input "demibagby"
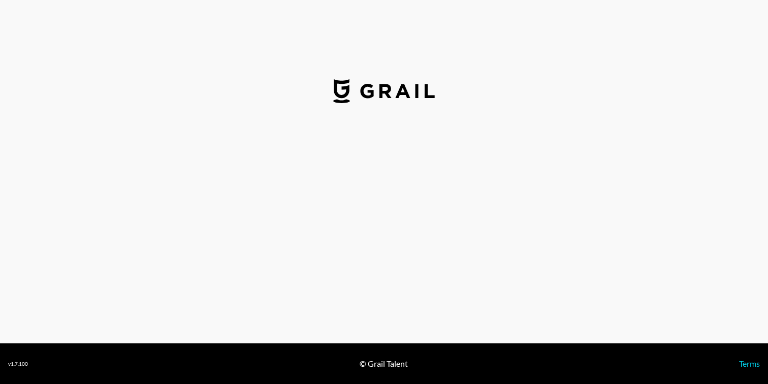
select select "USD"
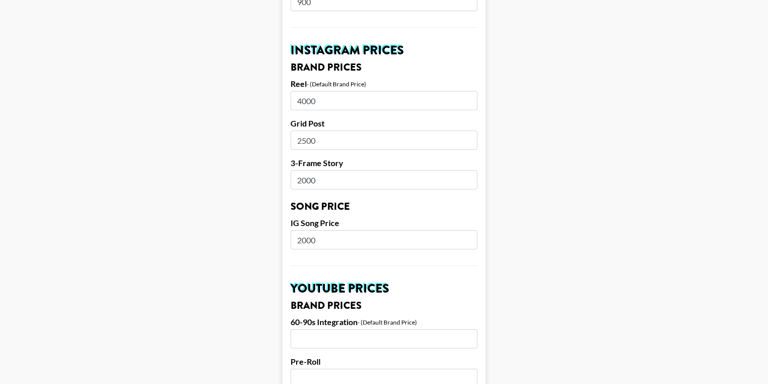
scroll to position [479, 0]
